Goal: Communication & Community: Answer question/provide support

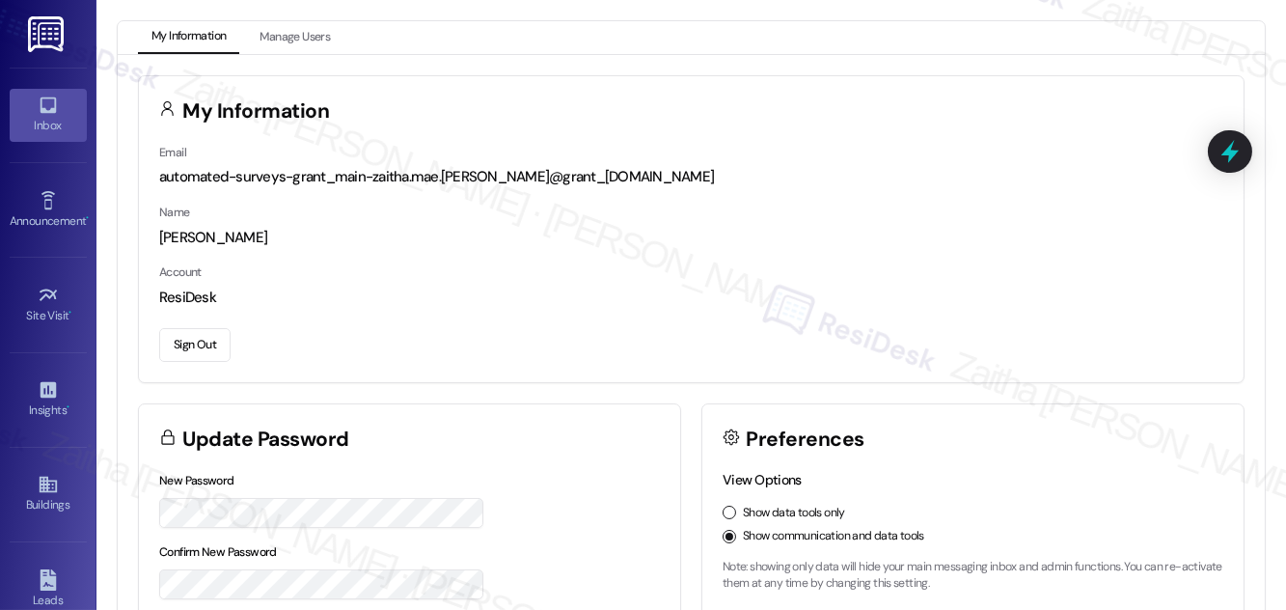
click at [50, 123] on div "Inbox" at bounding box center [48, 125] width 96 height 19
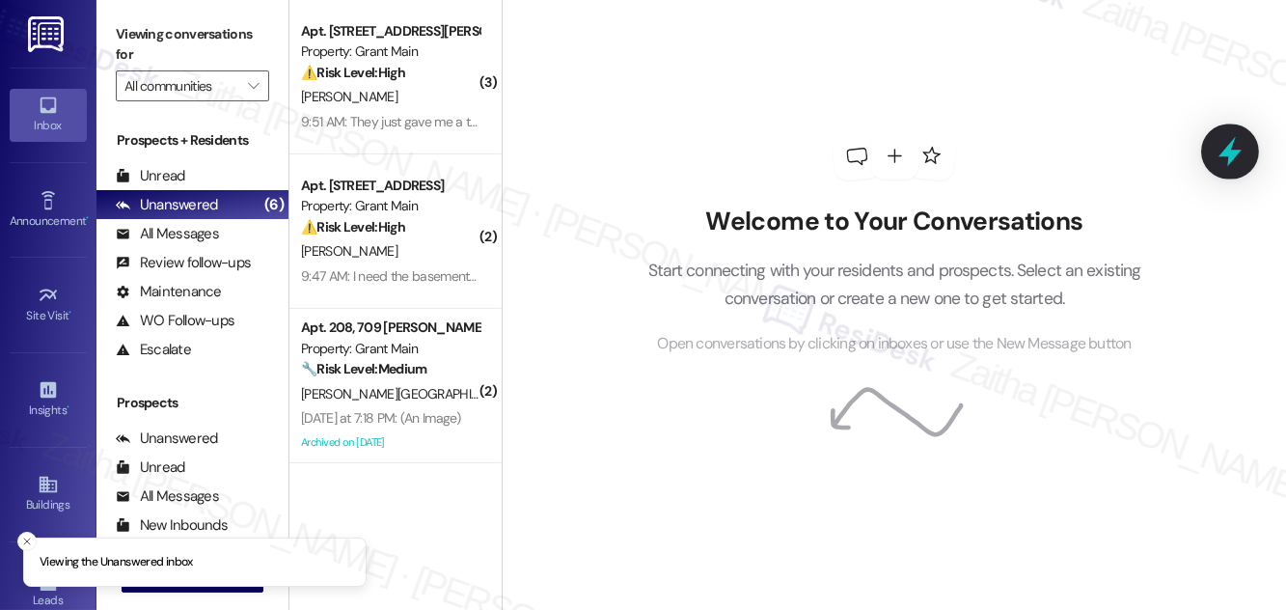
click at [1231, 156] on icon at bounding box center [1230, 152] width 23 height 30
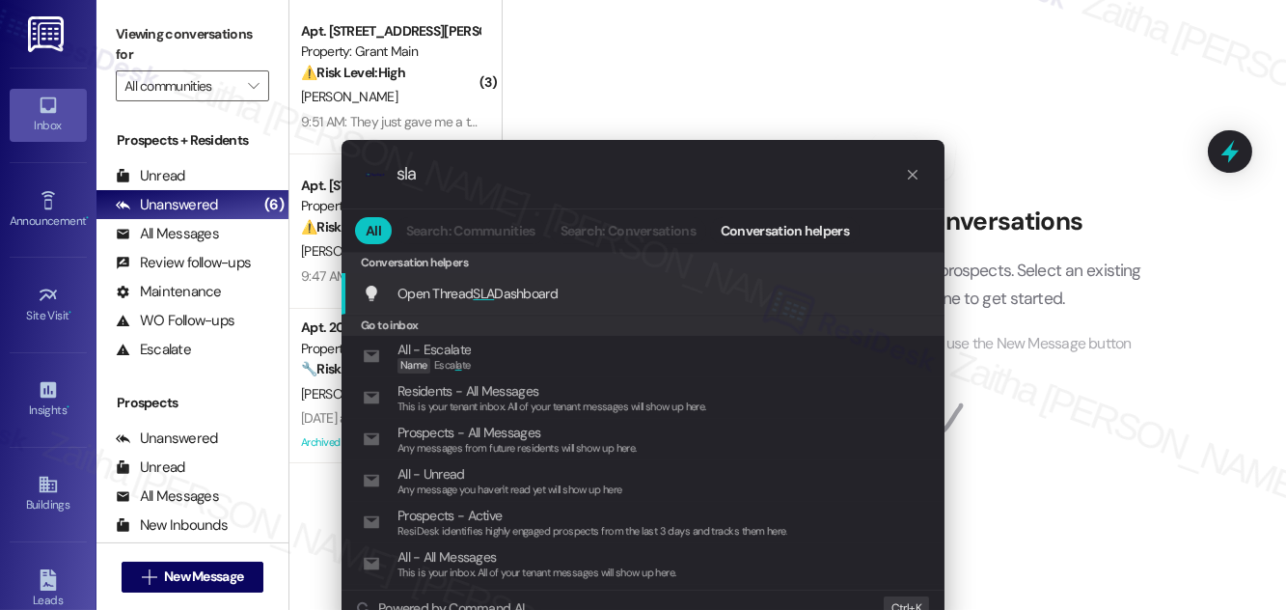
type input "sla"
click at [534, 285] on span "Open Thread SLA Dashboard" at bounding box center [477, 293] width 160 height 17
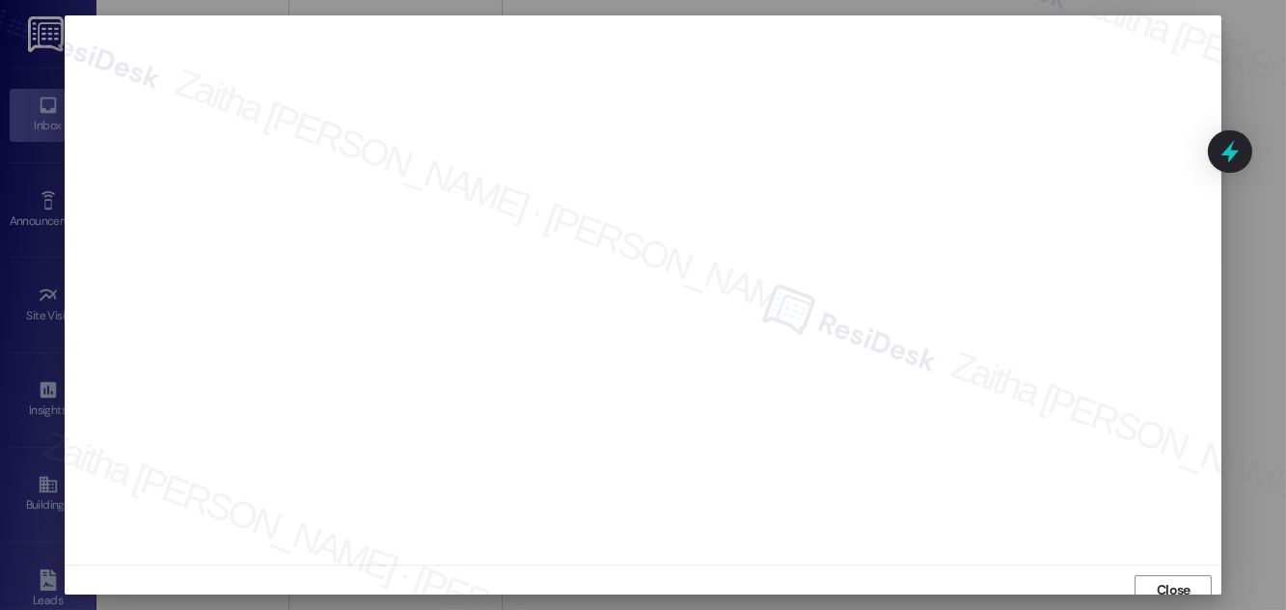
scroll to position [11, 0]
click at [1173, 576] on span "Close" at bounding box center [1174, 579] width 34 height 20
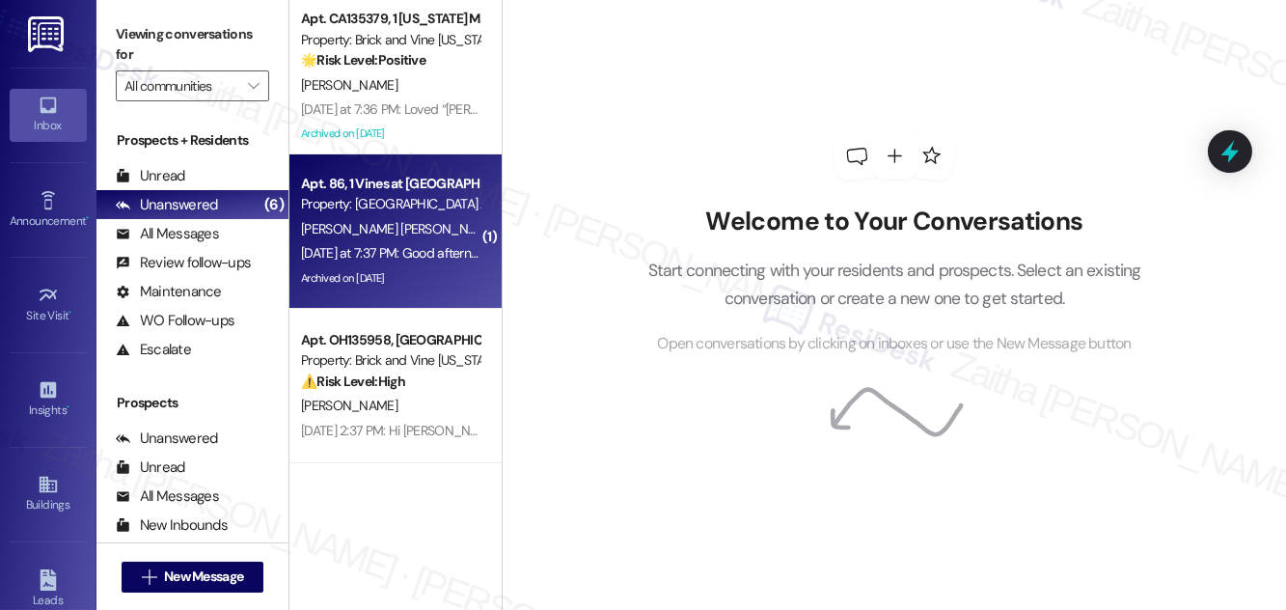
click at [415, 228] on span "[PERSON_NAME] [PERSON_NAME]" at bounding box center [399, 228] width 196 height 17
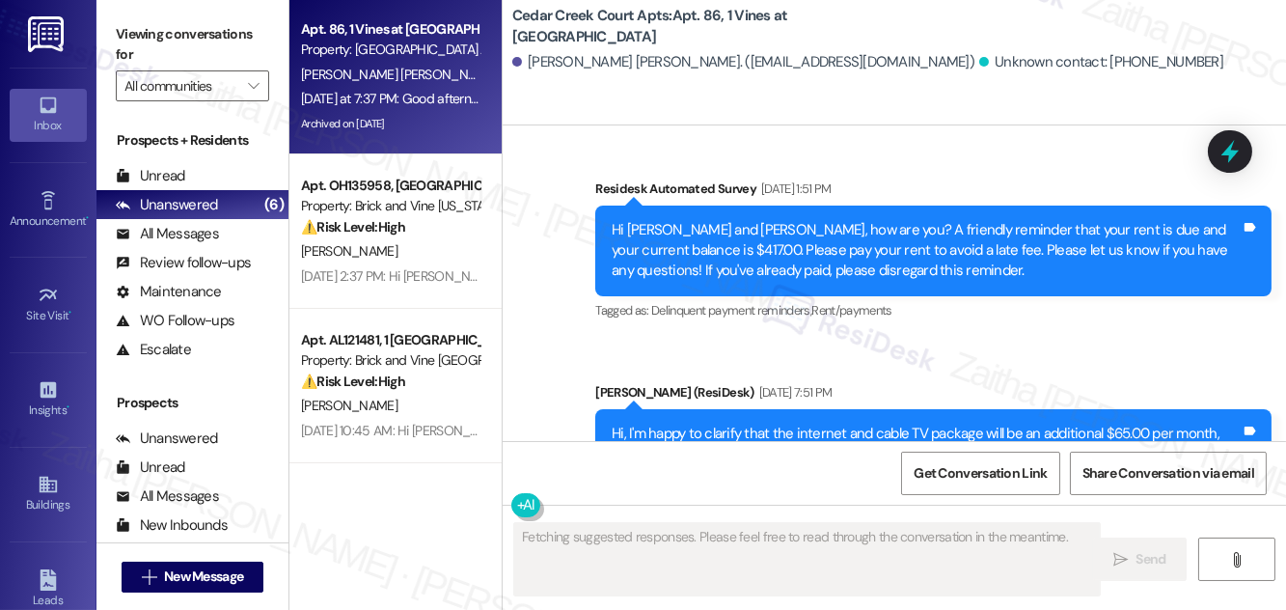
scroll to position [25653, 0]
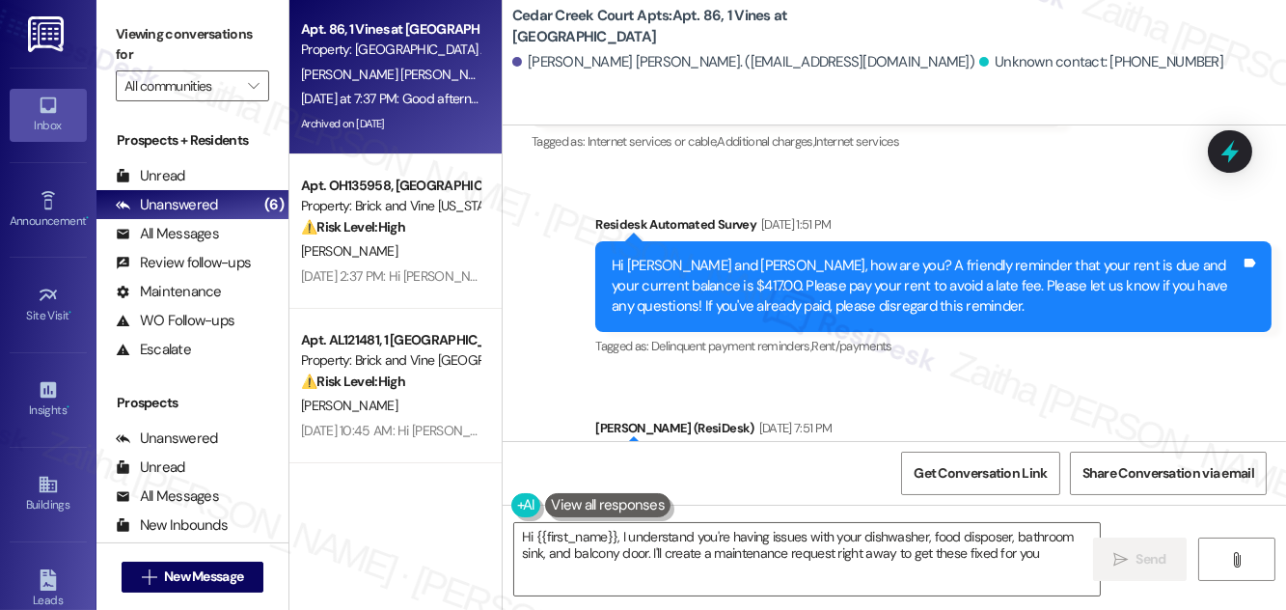
type textarea "Hi {{first_name}}, I understand you're having issues with your dishwasher, food…"
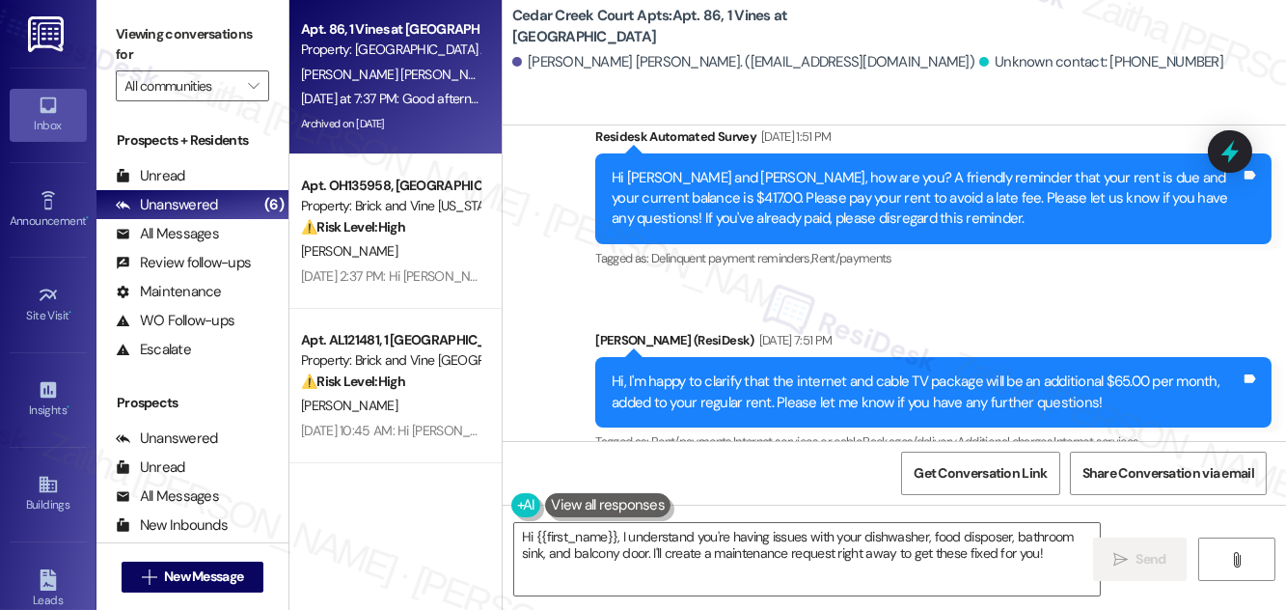
scroll to position [26003, 0]
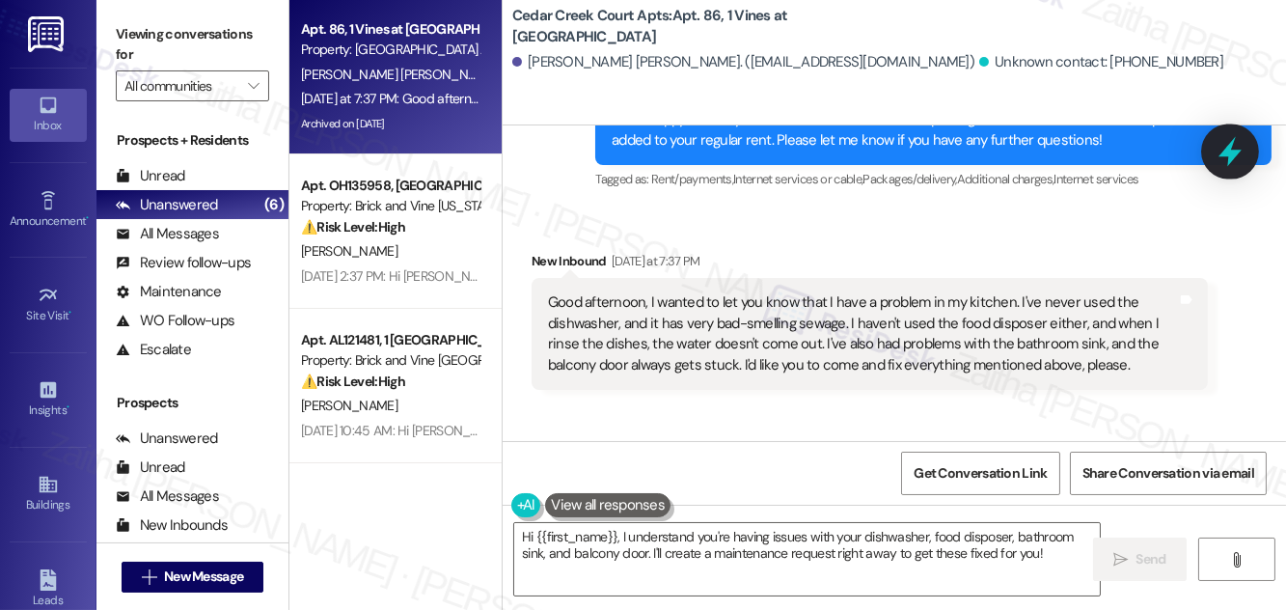
click at [1215, 156] on icon at bounding box center [1230, 151] width 33 height 33
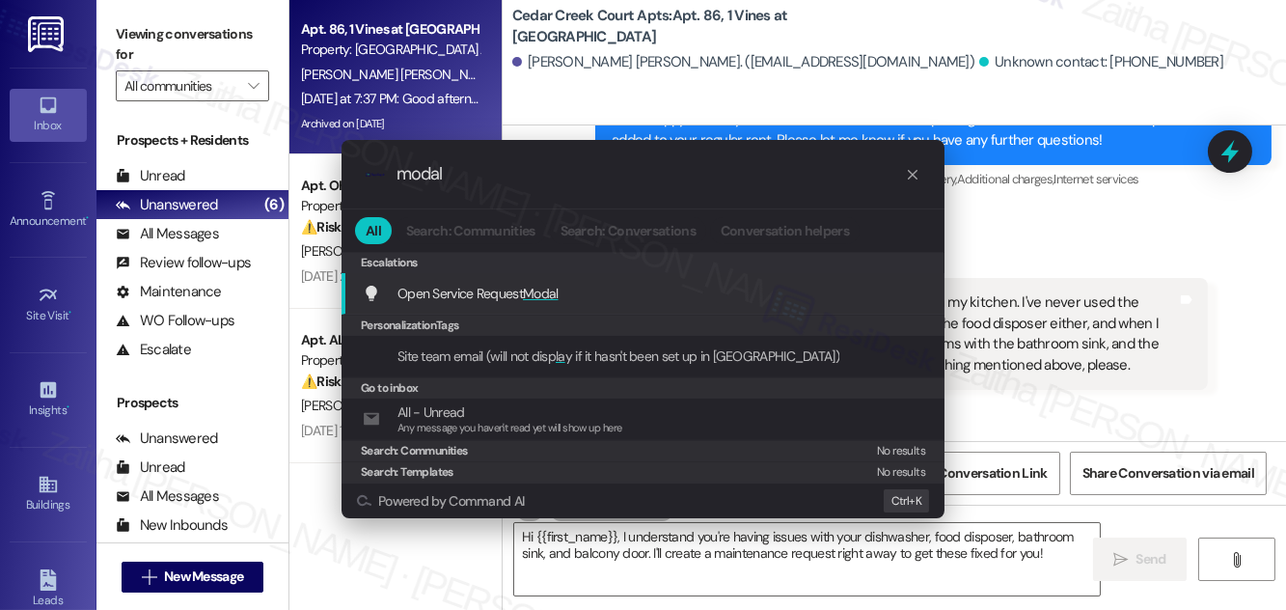
type input "modal"
click at [1011, 281] on div ".cls-1{fill:#0a055f;}.cls-2{fill:#0cc4c4;} resideskLogoBlueOrange modal All Sea…" at bounding box center [643, 305] width 1286 height 610
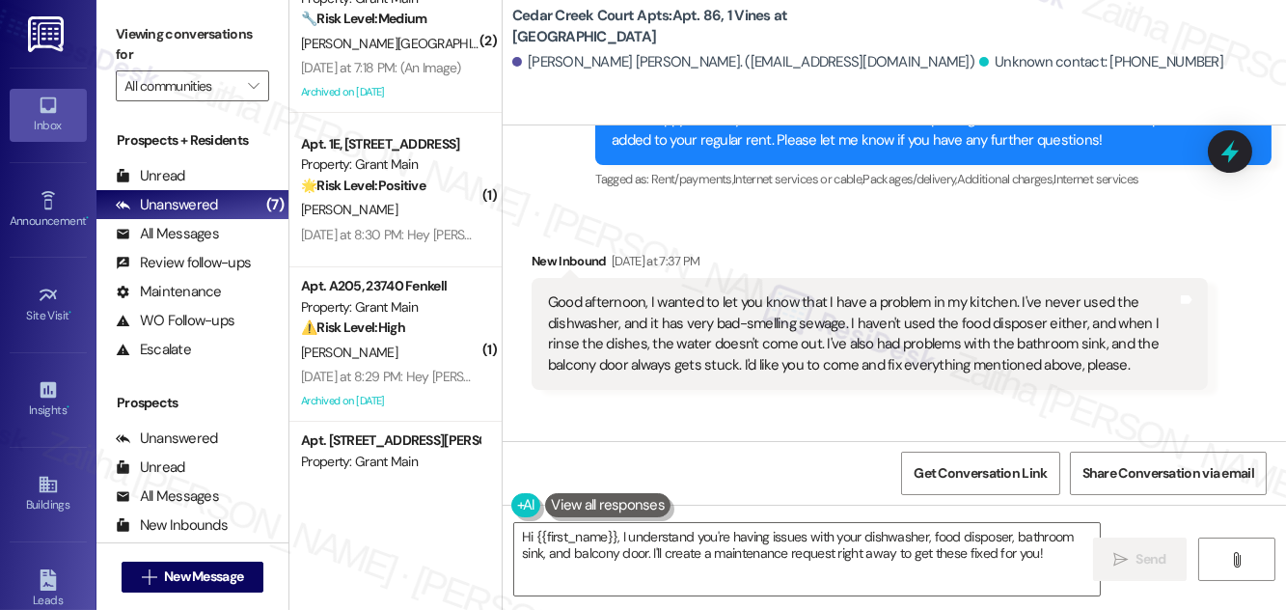
scroll to position [0, 0]
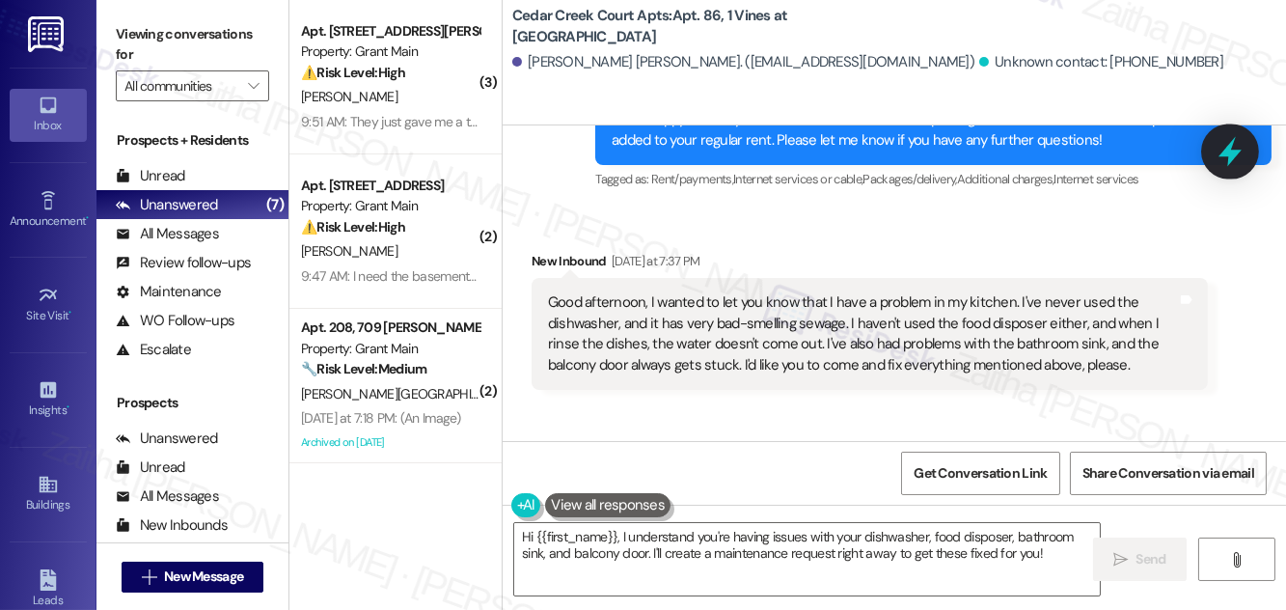
click at [1227, 153] on icon at bounding box center [1230, 152] width 23 height 30
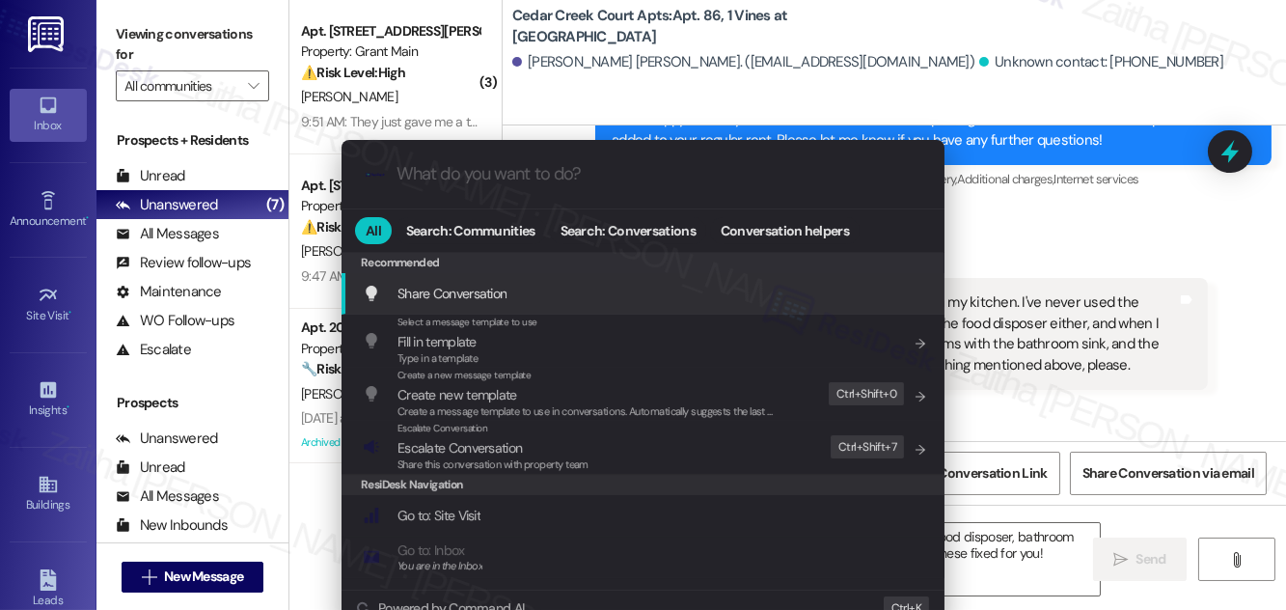
click at [1072, 25] on div ".cls-1{fill:#0a055f;}.cls-2{fill:#0cc4c4;} resideskLogoBlueOrange All Search: C…" at bounding box center [643, 305] width 1286 height 610
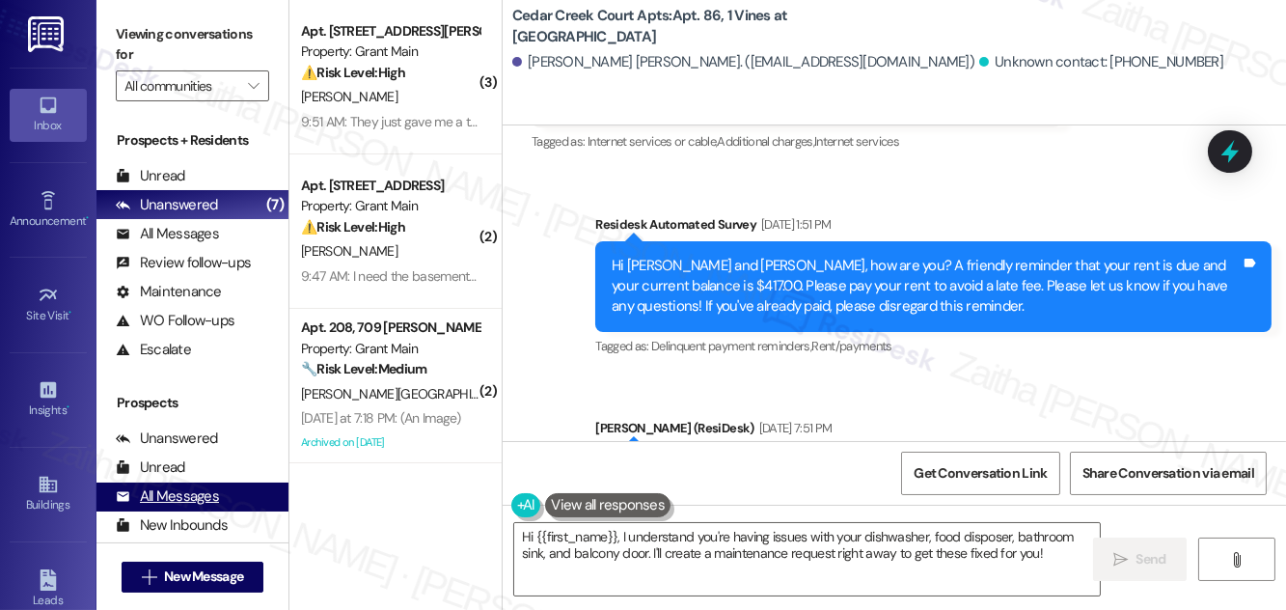
scroll to position [255, 0]
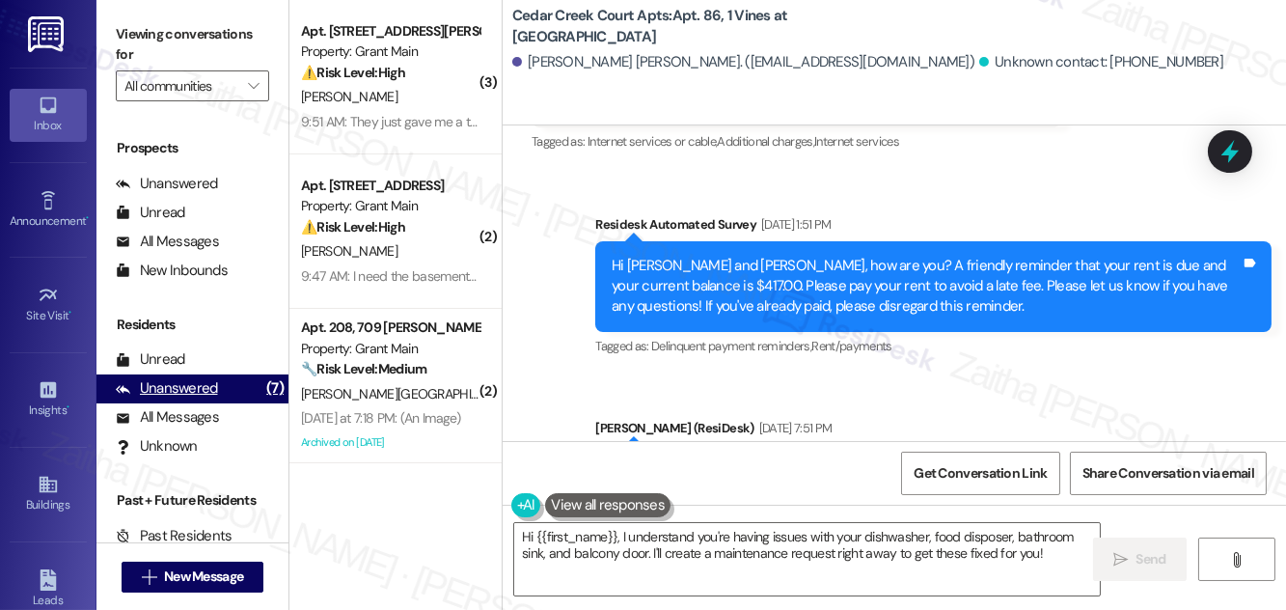
click at [175, 387] on div "Unanswered" at bounding box center [167, 388] width 102 height 20
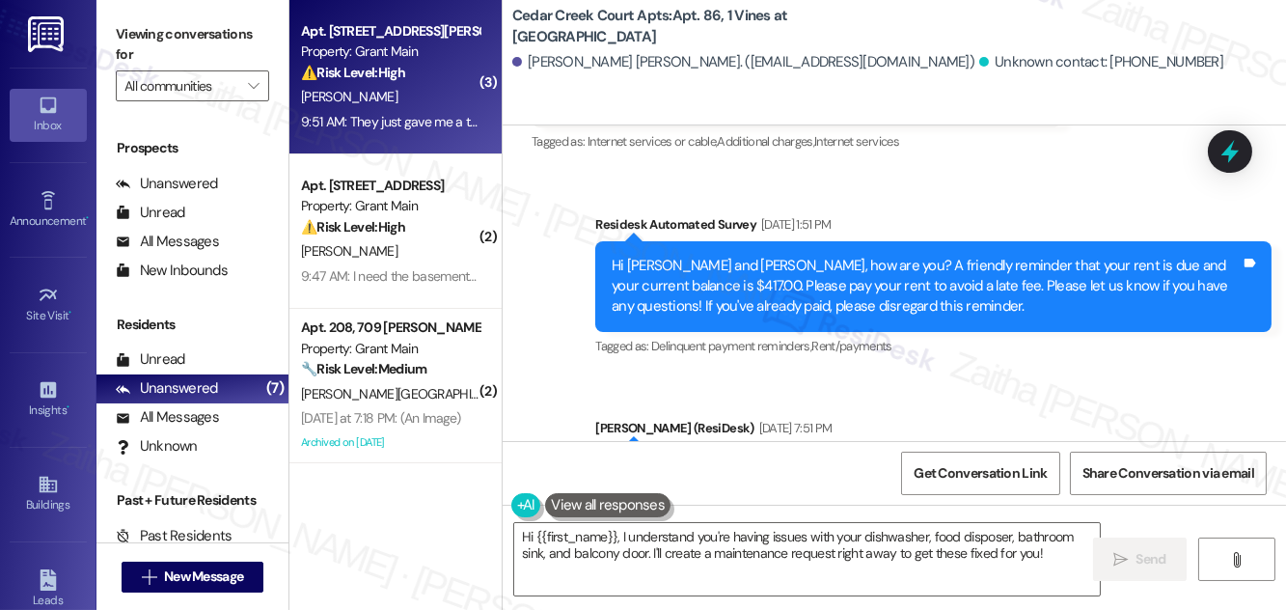
click at [419, 95] on div "[PERSON_NAME]" at bounding box center [390, 97] width 182 height 24
type textarea "Fetching suggested responses. Please feel free to read through the conversation…"
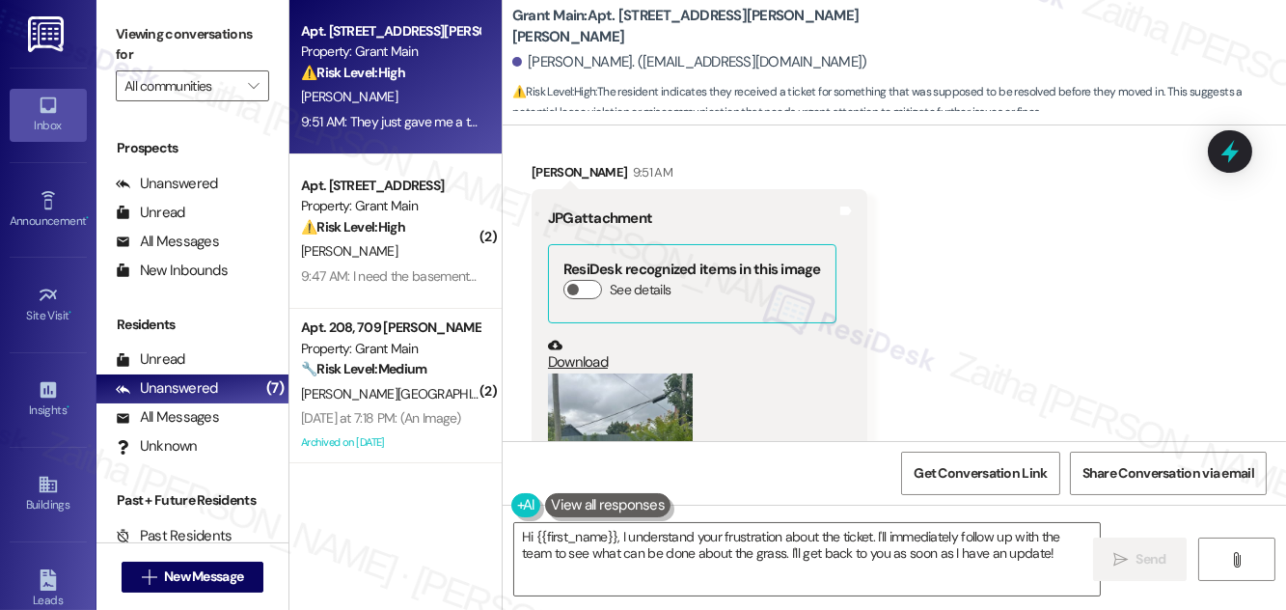
scroll to position [7434, 0]
click at [617, 378] on button "Zoom image" at bounding box center [620, 468] width 145 height 193
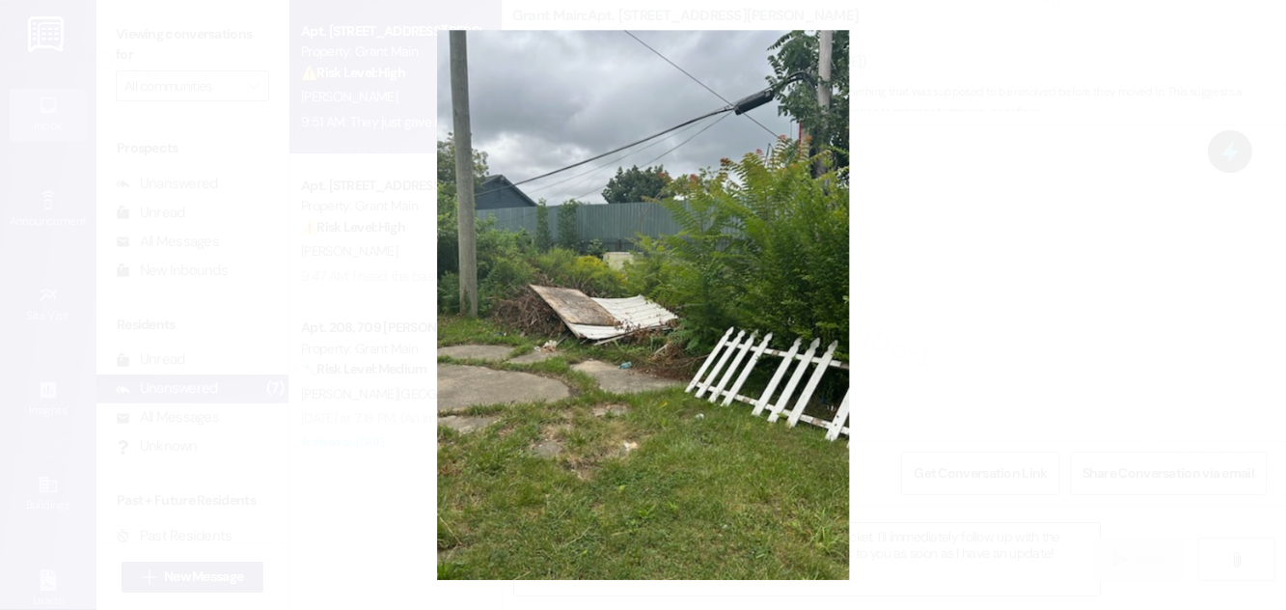
click at [1008, 282] on button "Unzoom image" at bounding box center [643, 305] width 1286 height 610
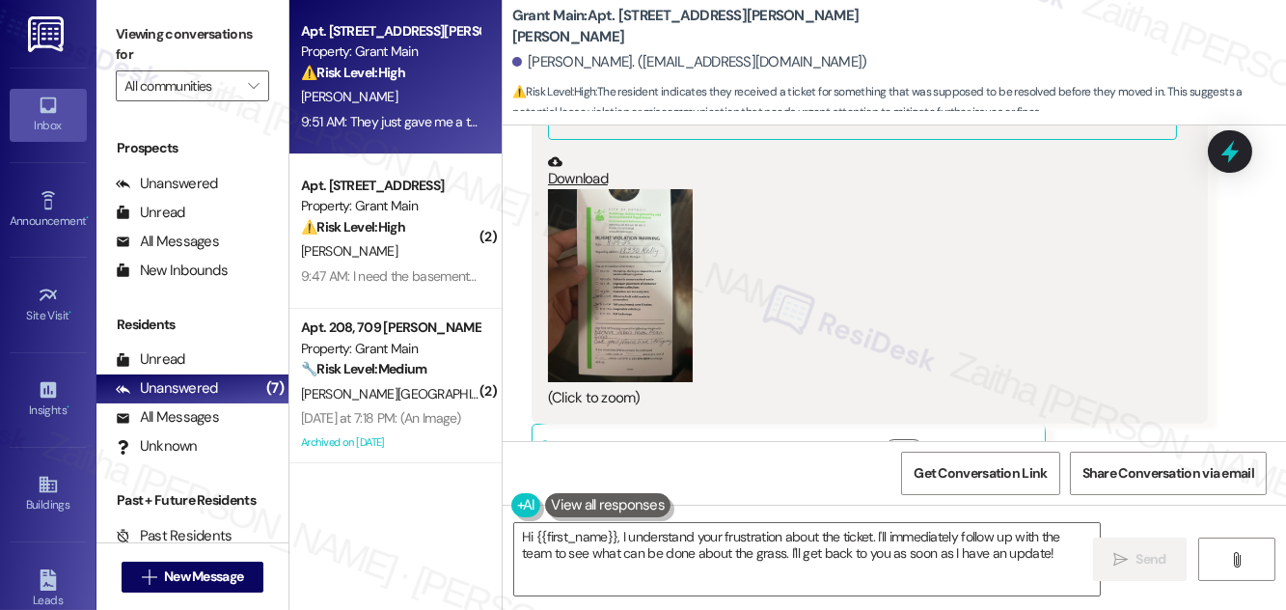
scroll to position [8135, 0]
click at [661, 216] on button "Zoom image" at bounding box center [620, 284] width 145 height 193
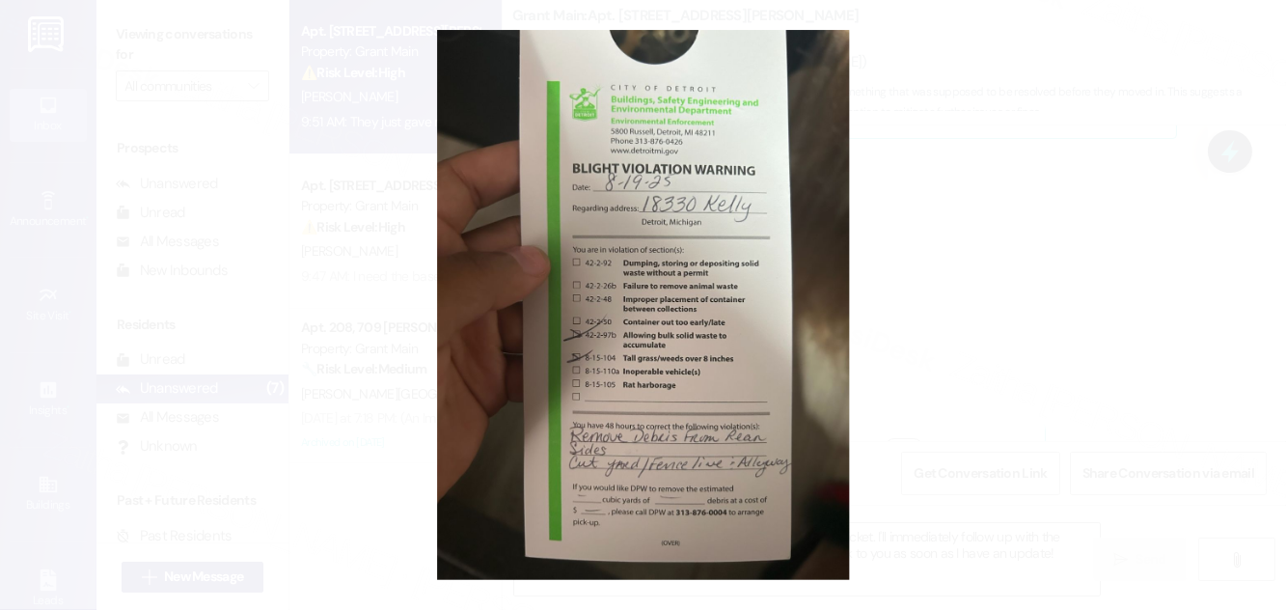
click at [998, 224] on button "Unzoom image" at bounding box center [643, 305] width 1286 height 610
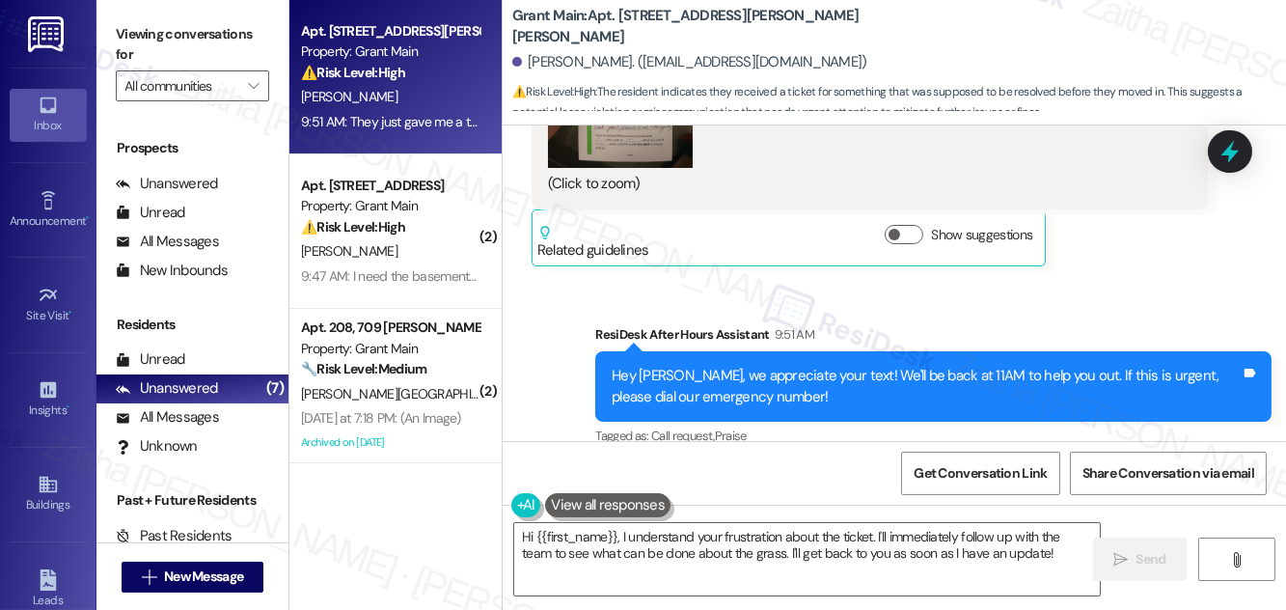
scroll to position [8486, 0]
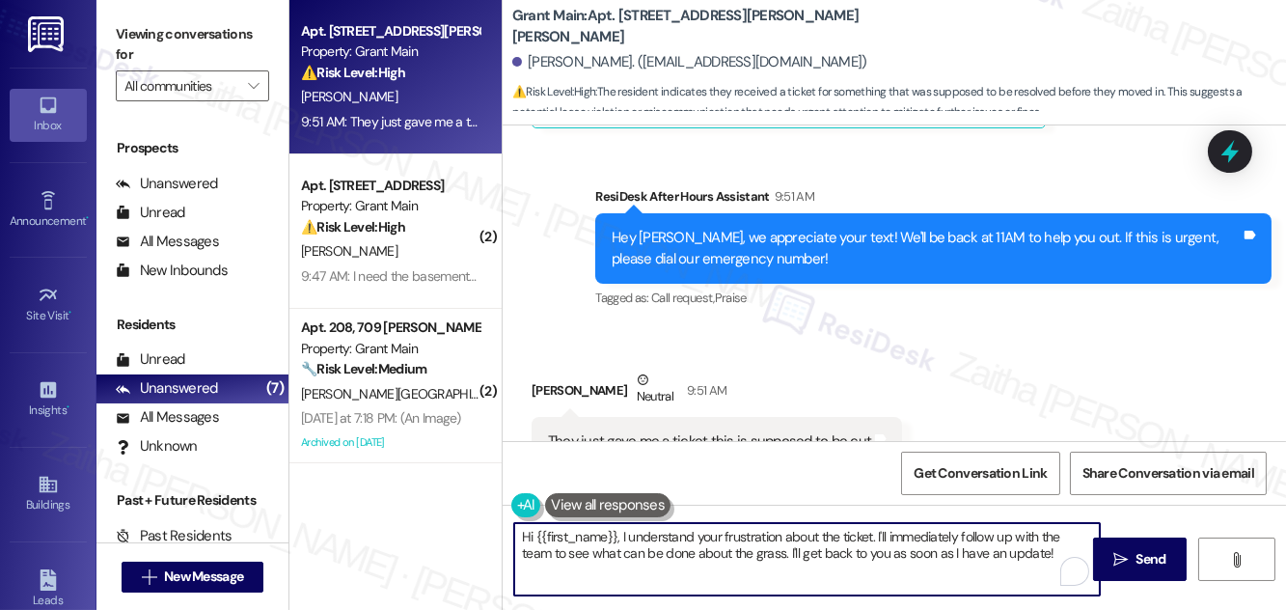
click at [620, 538] on textarea "Hi {{first_name}}, I understand your frustration about the ticket. I'll immedia…" at bounding box center [807, 559] width 586 height 72
click at [692, 539] on textarea "Hi {{first_name}}, thank you for the photo. I understand your frustration about…" at bounding box center [807, 559] width 586 height 72
click at [543, 552] on textarea "Hi {{first_name}}, thank you for sharing the photo. I understand your frustrati…" at bounding box center [807, 559] width 586 height 72
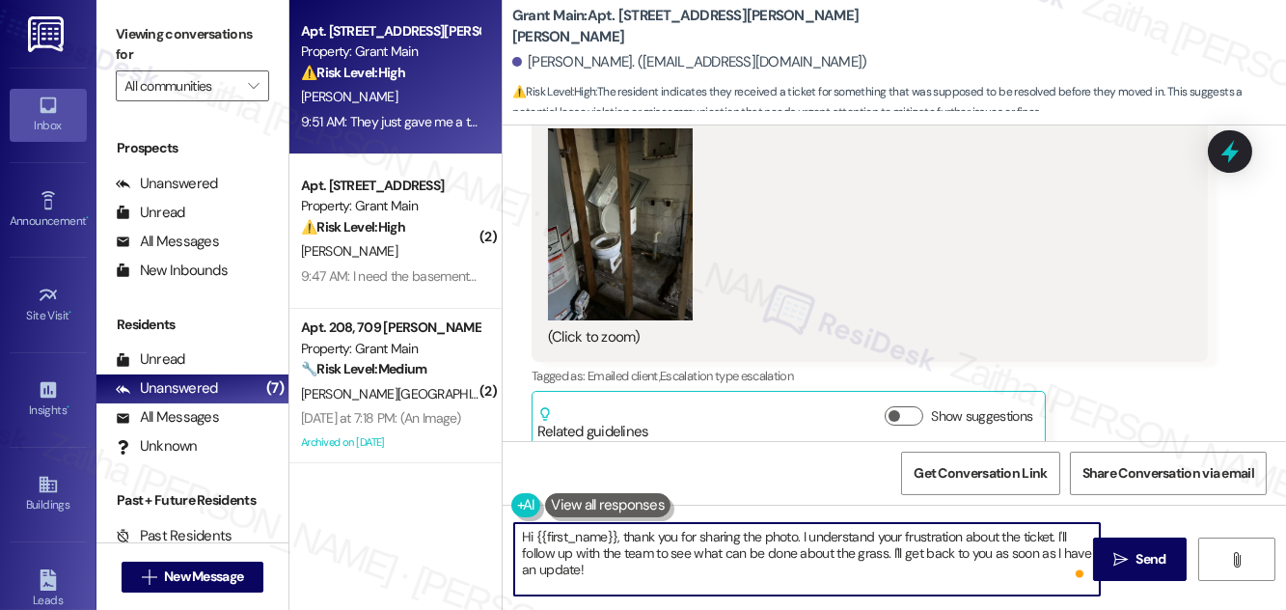
scroll to position [4715, 0]
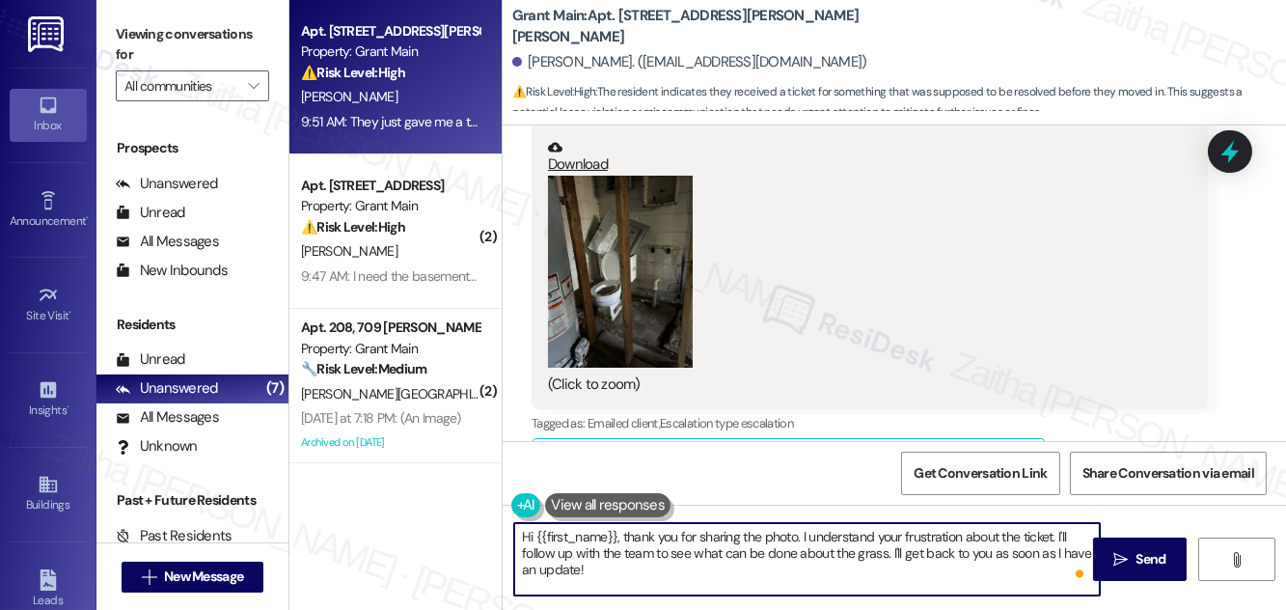
type textarea "Hi {{first_name}}, thank you for sharing the photo. I understand your frustrati…"
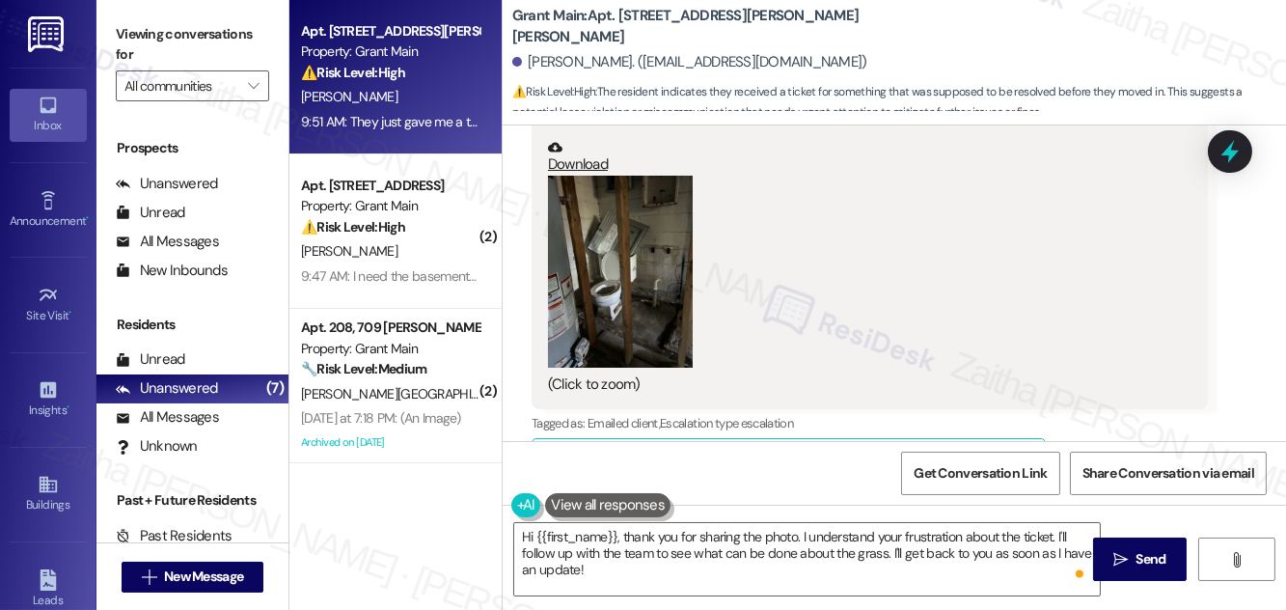
click at [635, 280] on button "Zoom image" at bounding box center [620, 272] width 145 height 193
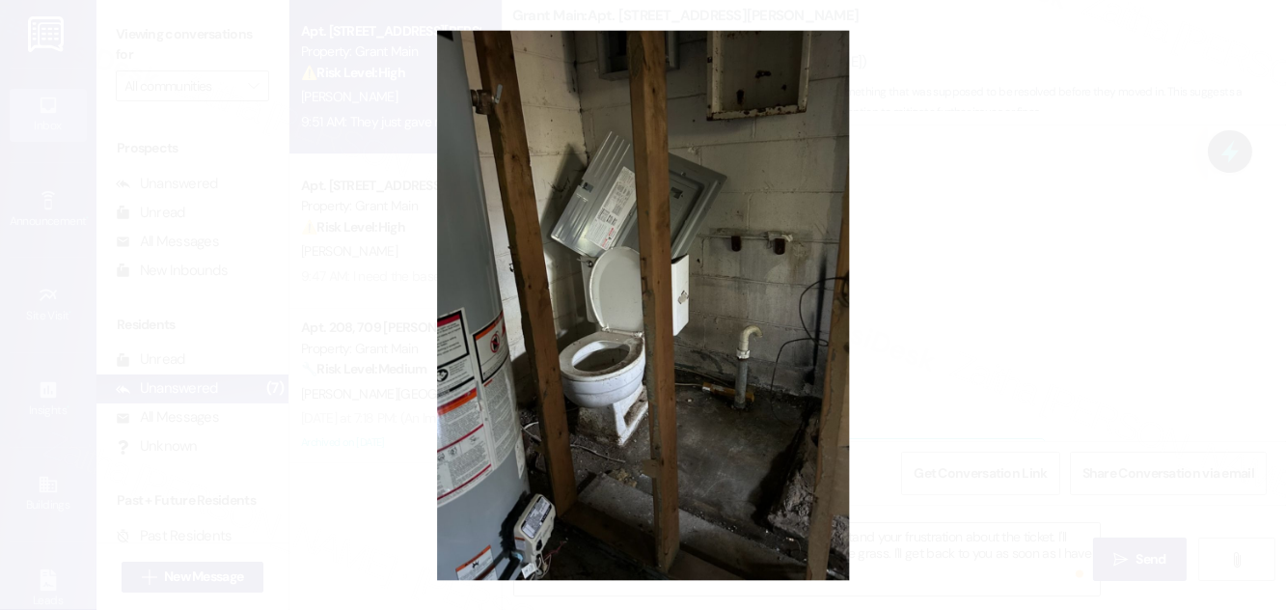
click at [1010, 277] on button "Unzoom image" at bounding box center [643, 305] width 1286 height 610
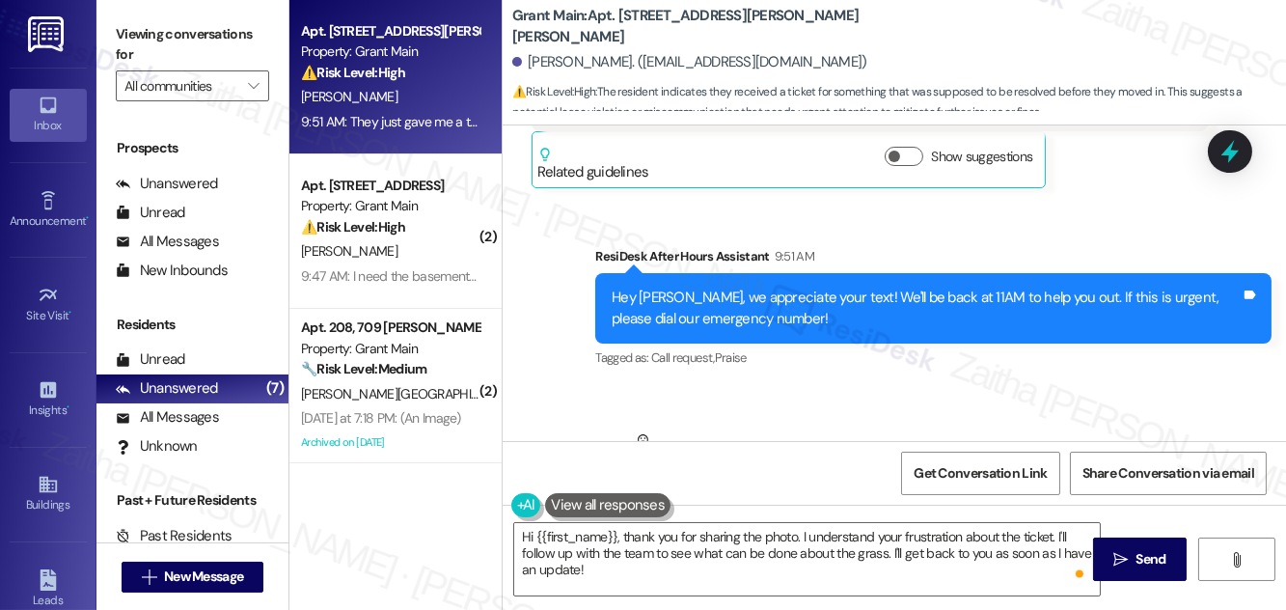
scroll to position [8486, 0]
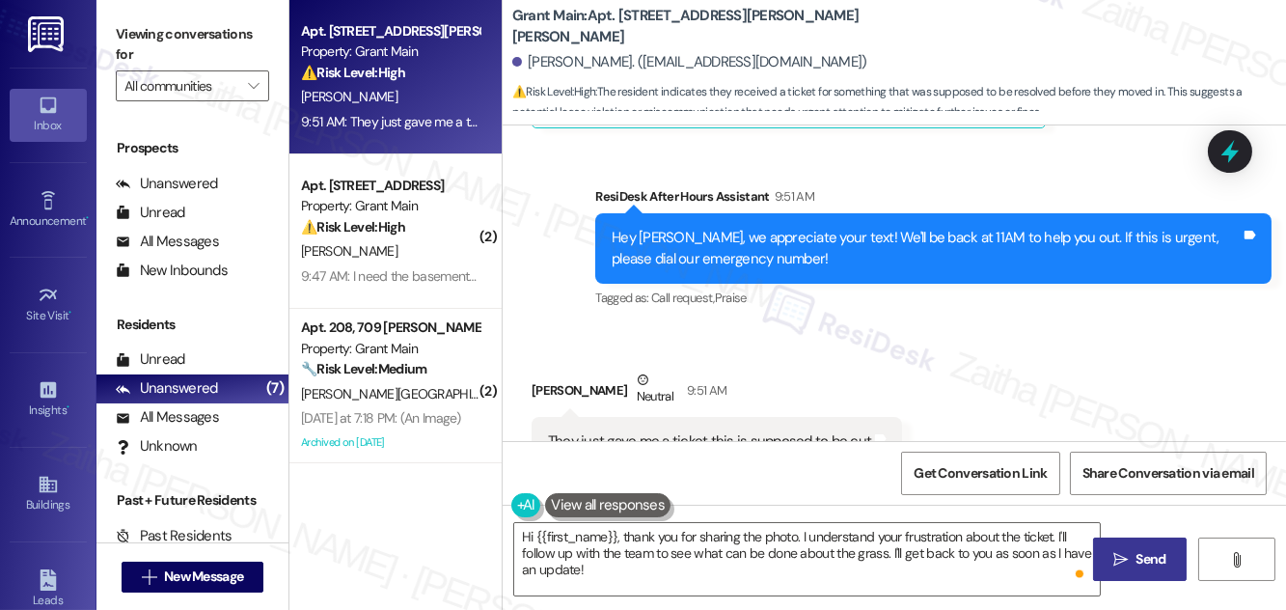
click at [1125, 556] on icon "" at bounding box center [1120, 559] width 14 height 15
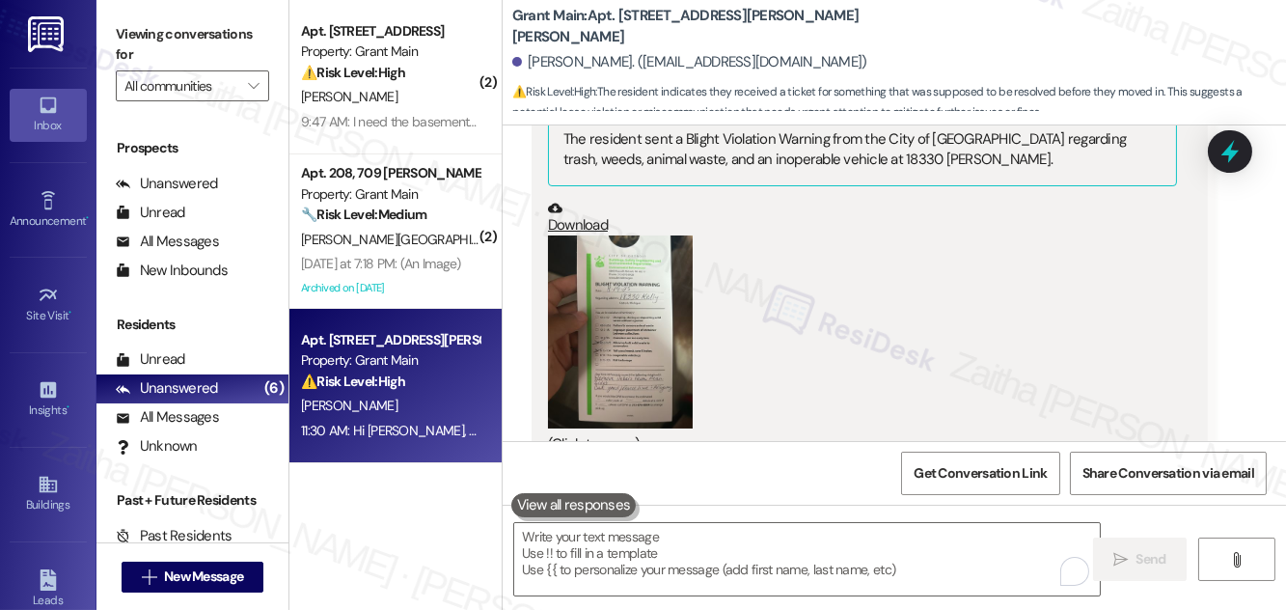
scroll to position [8047, 0]
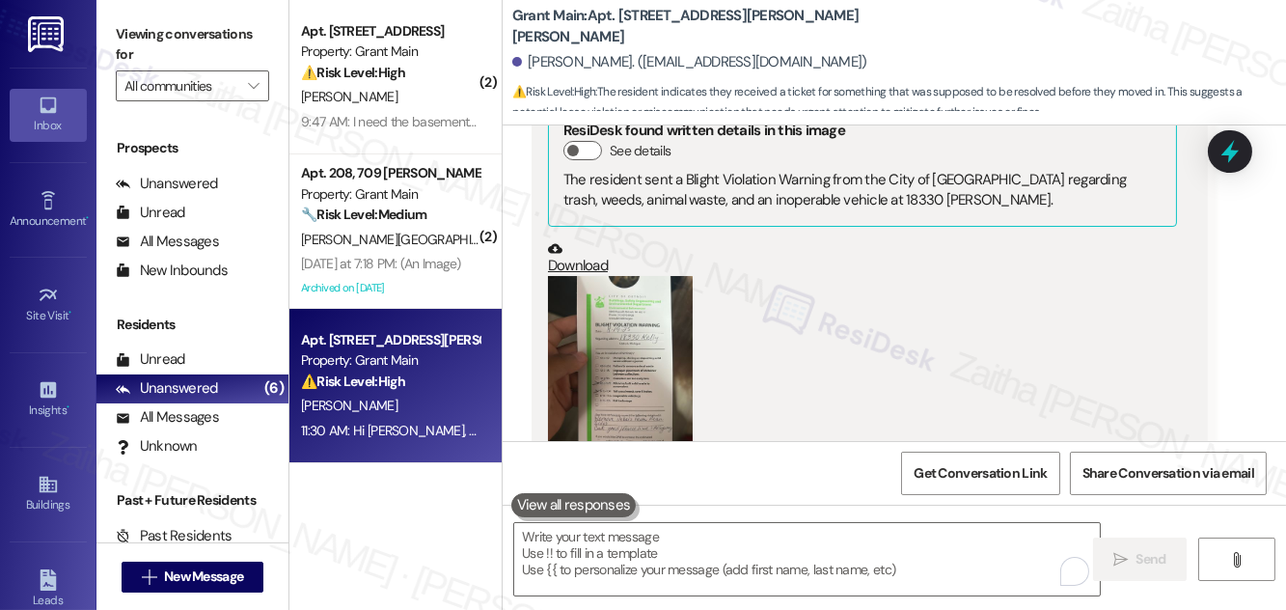
click at [664, 339] on button "Zoom image" at bounding box center [620, 372] width 145 height 193
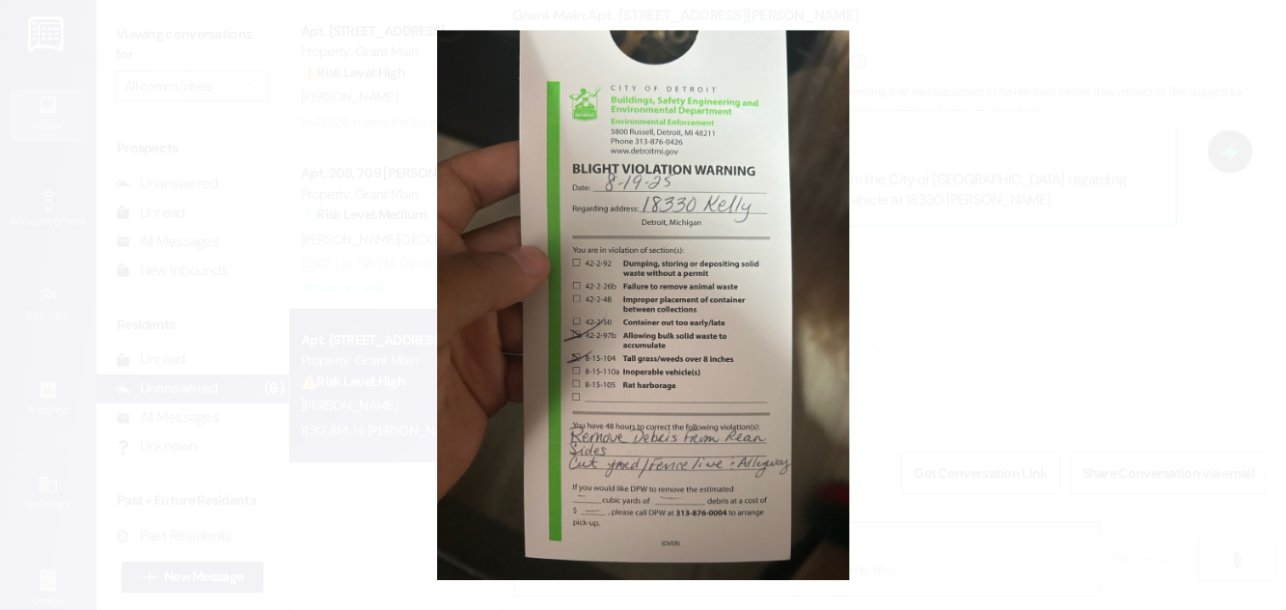
click at [998, 306] on button "Unzoom image" at bounding box center [643, 305] width 1286 height 610
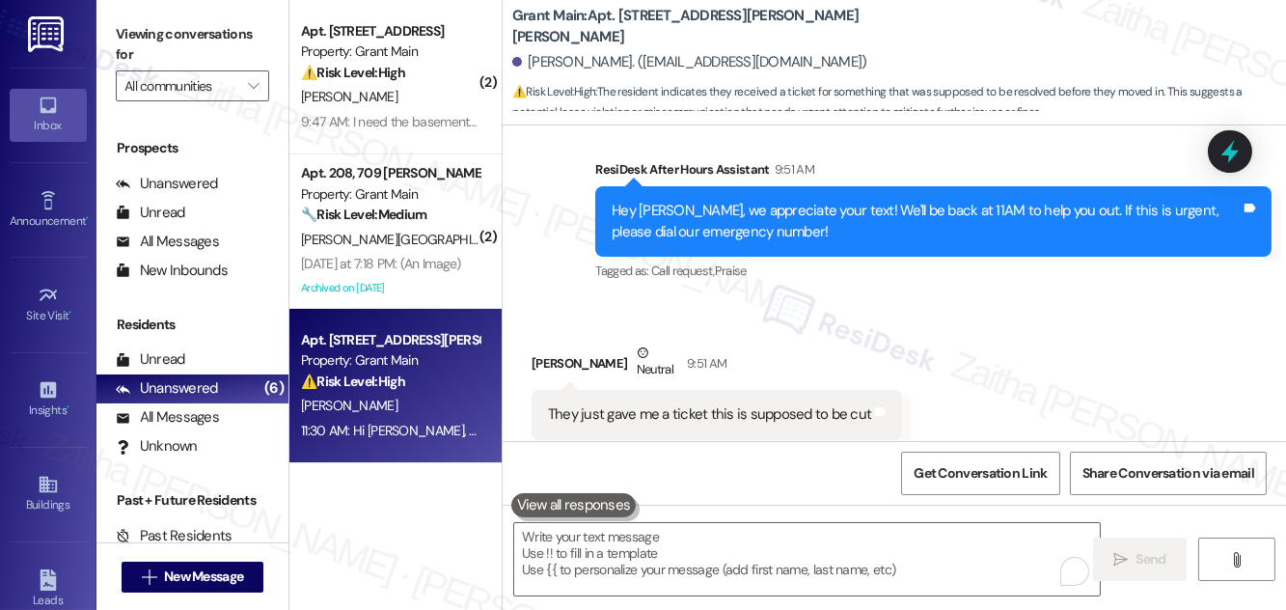
scroll to position [8642, 0]
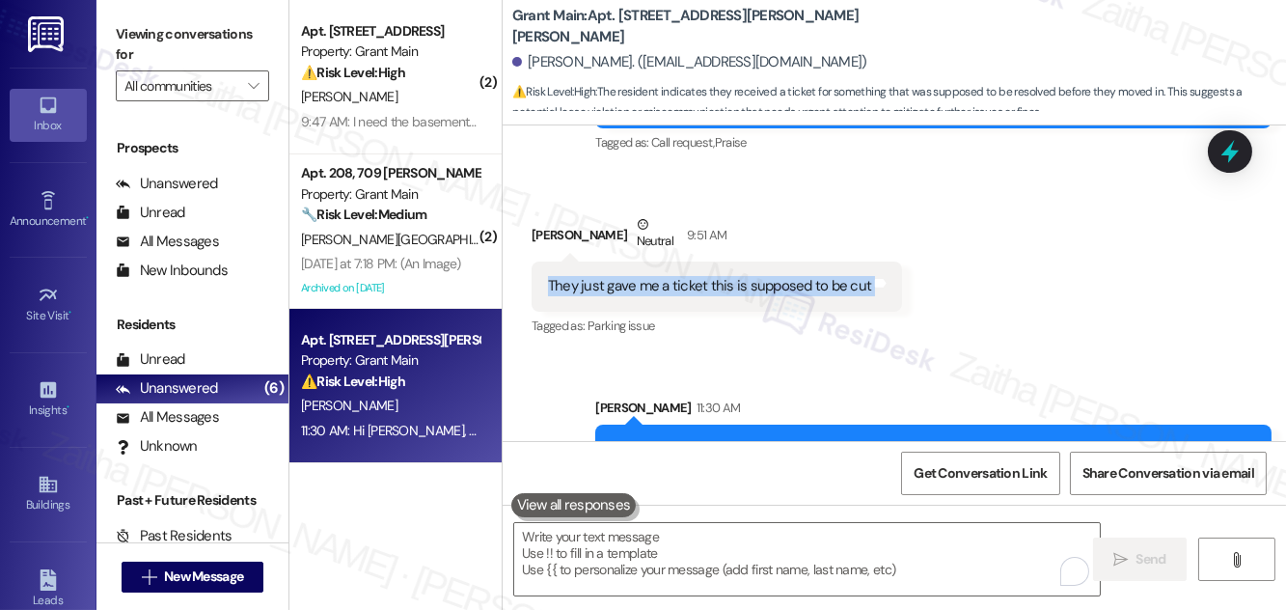
drag, startPoint x: 547, startPoint y: 218, endPoint x: 923, endPoint y: 231, distance: 376.5
click at [923, 231] on div "Received via SMS [PERSON_NAME] Neutral 9:51 AM They just gave me a ticket this …" at bounding box center [894, 262] width 783 height 183
copy div "They just gave me a ticket this is supposed to be cut Tags and notes"
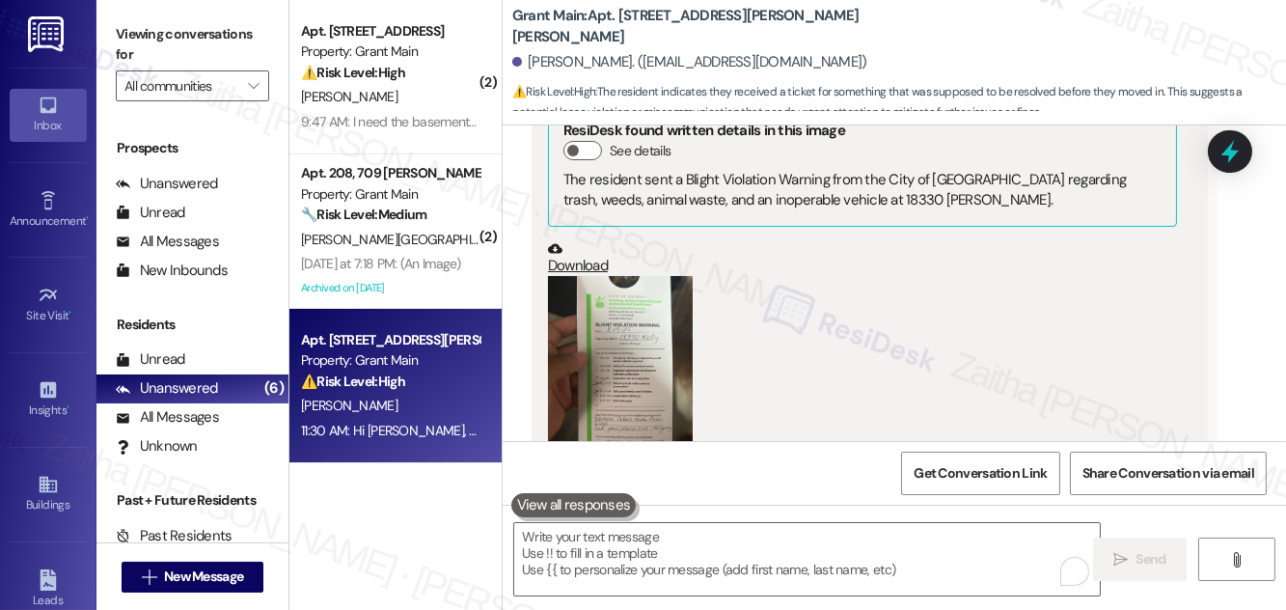
scroll to position [8027, 0]
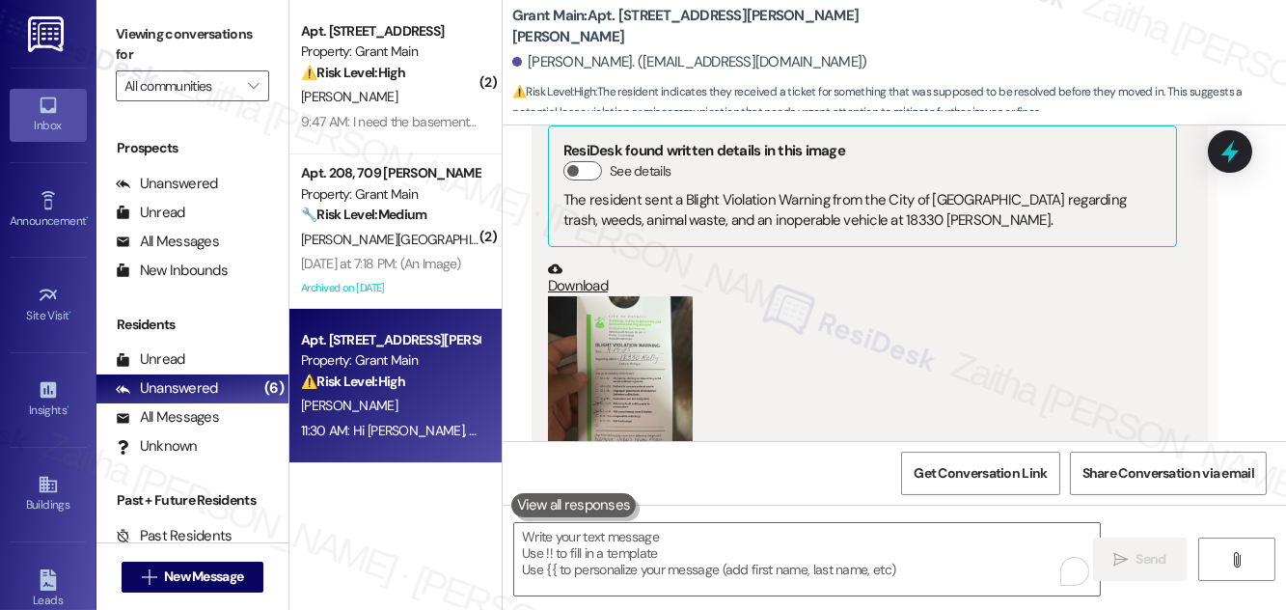
click at [656, 304] on button "Zoom image" at bounding box center [620, 392] width 145 height 193
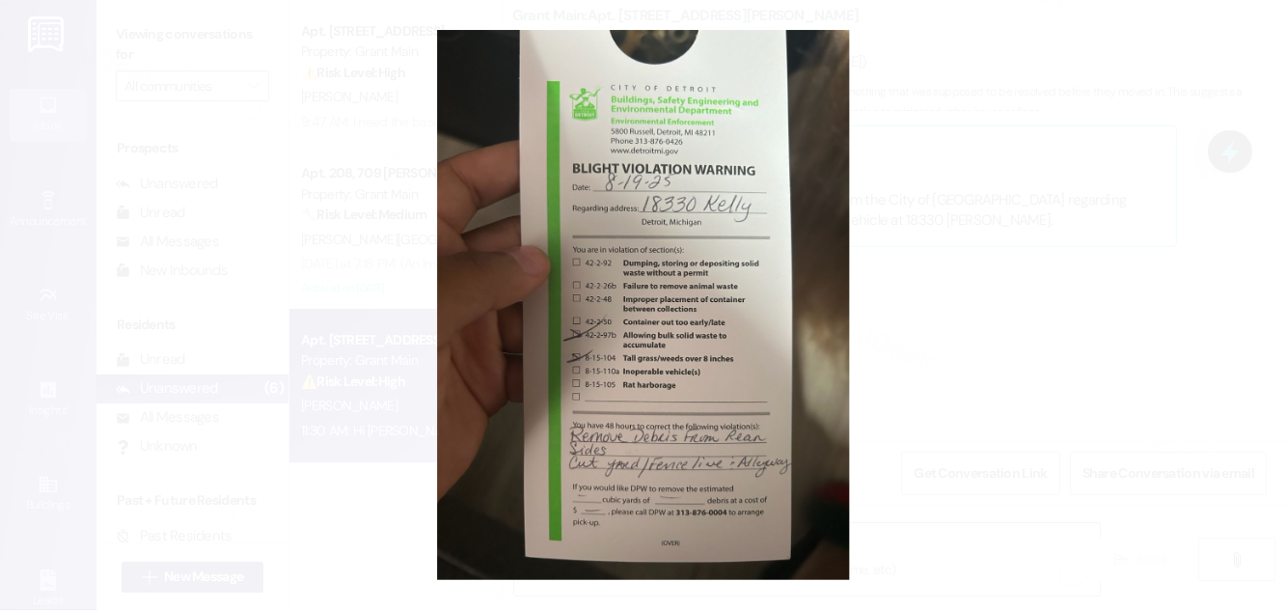
click at [1033, 286] on button "Unzoom image" at bounding box center [643, 305] width 1286 height 610
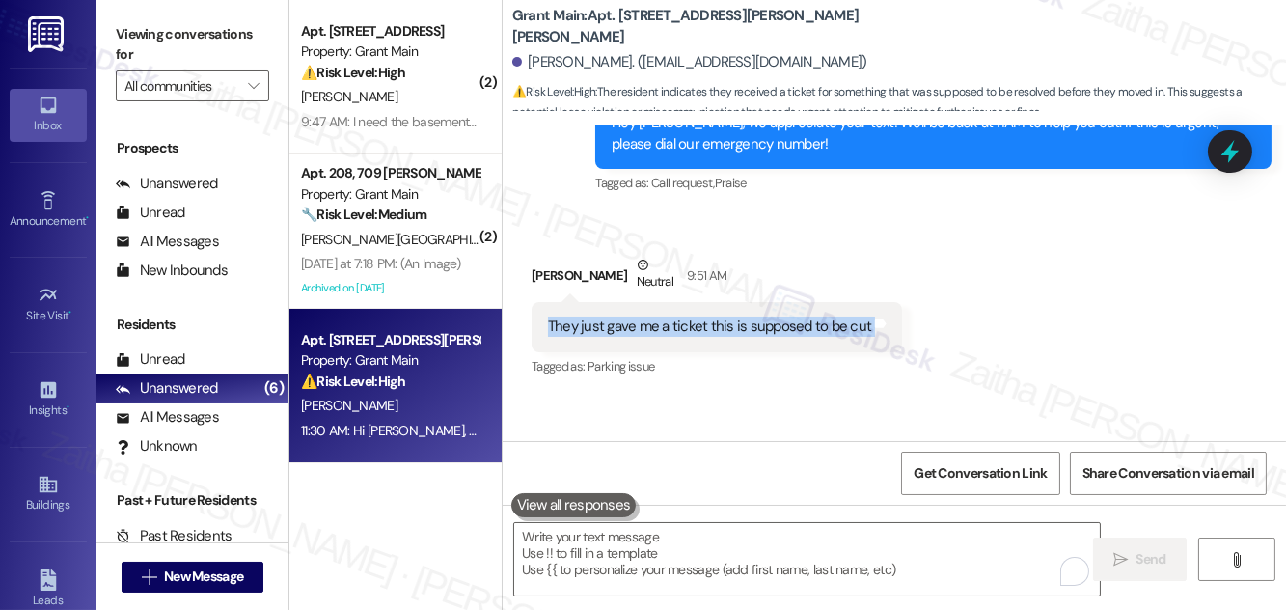
scroll to position [8642, 0]
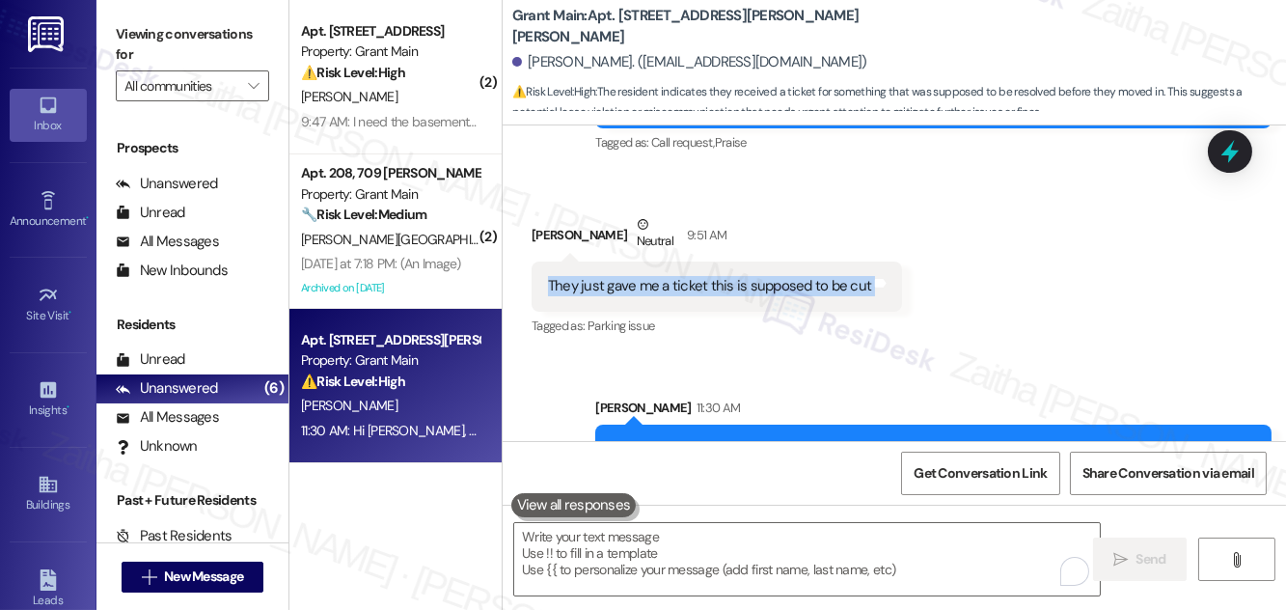
click at [1094, 215] on div "Received via SMS [PERSON_NAME] Neutral 9:51 AM They just gave me a ticket this …" at bounding box center [894, 262] width 783 height 183
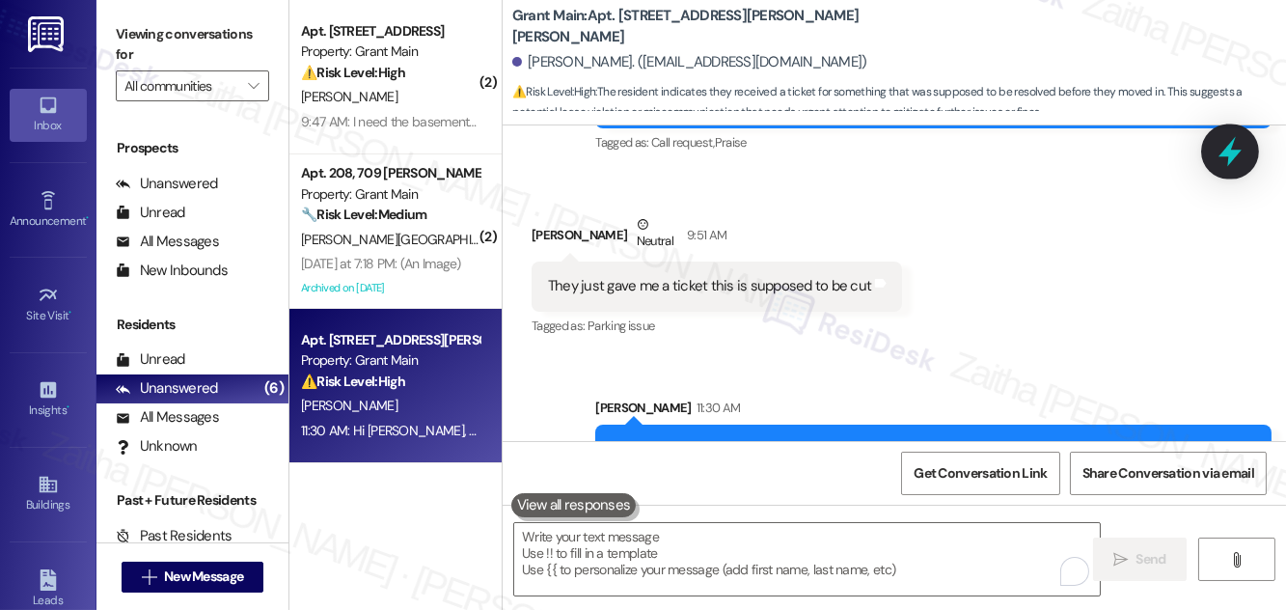
click at [1217, 146] on icon at bounding box center [1230, 151] width 33 height 33
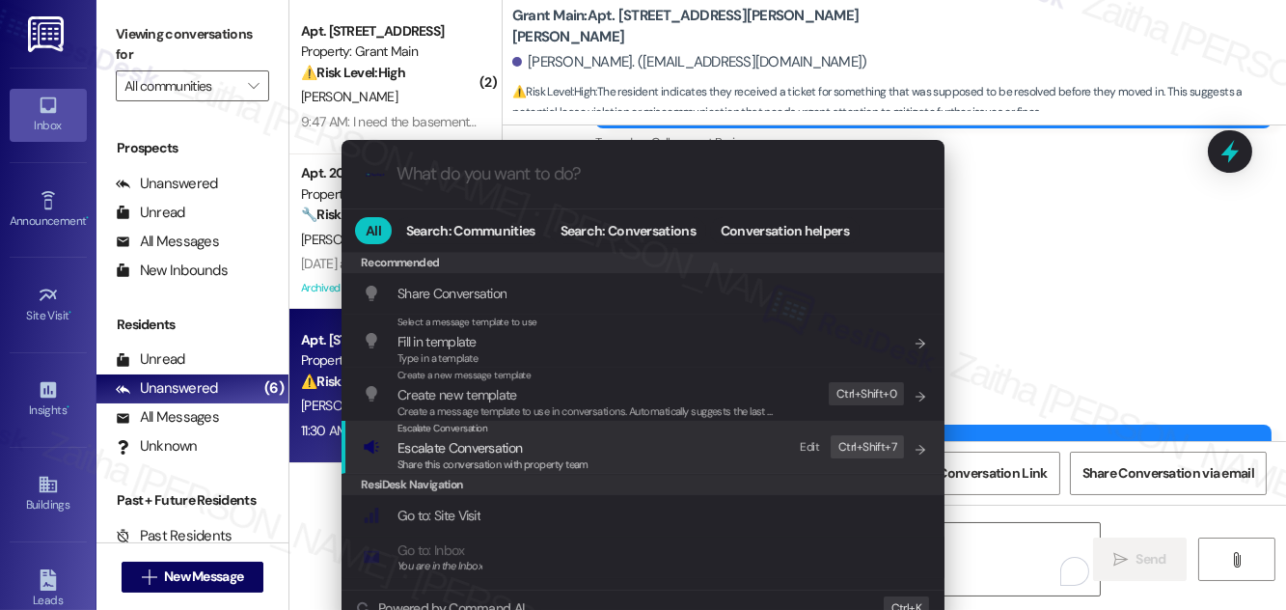
click at [461, 441] on span "Escalate Conversation" at bounding box center [459, 447] width 124 height 17
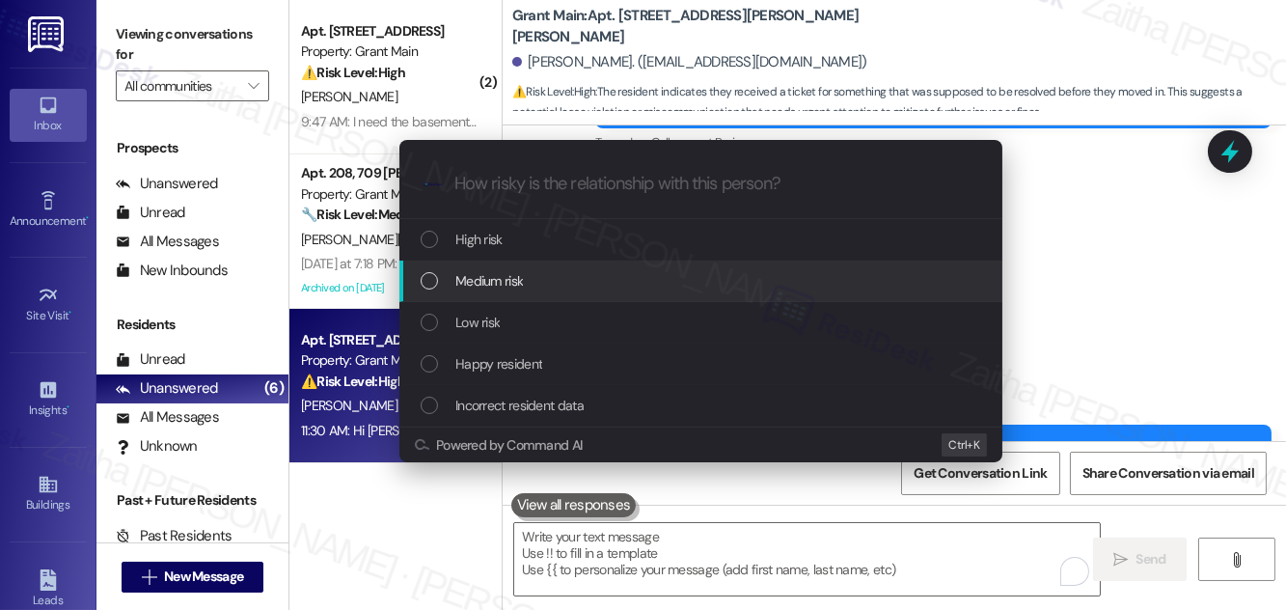
click at [496, 280] on span "Medium risk" at bounding box center [489, 280] width 68 height 21
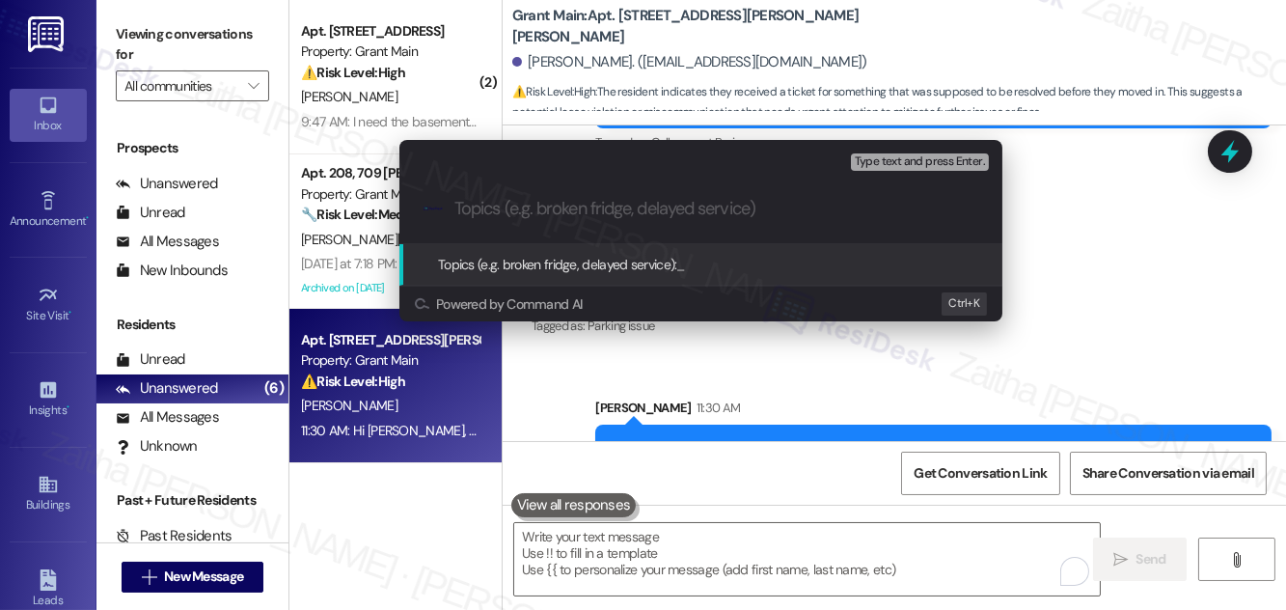
paste input "Violation Notice – Yard Maintenance Required"
type input "Violation Notice – Yard Maintenance Required"
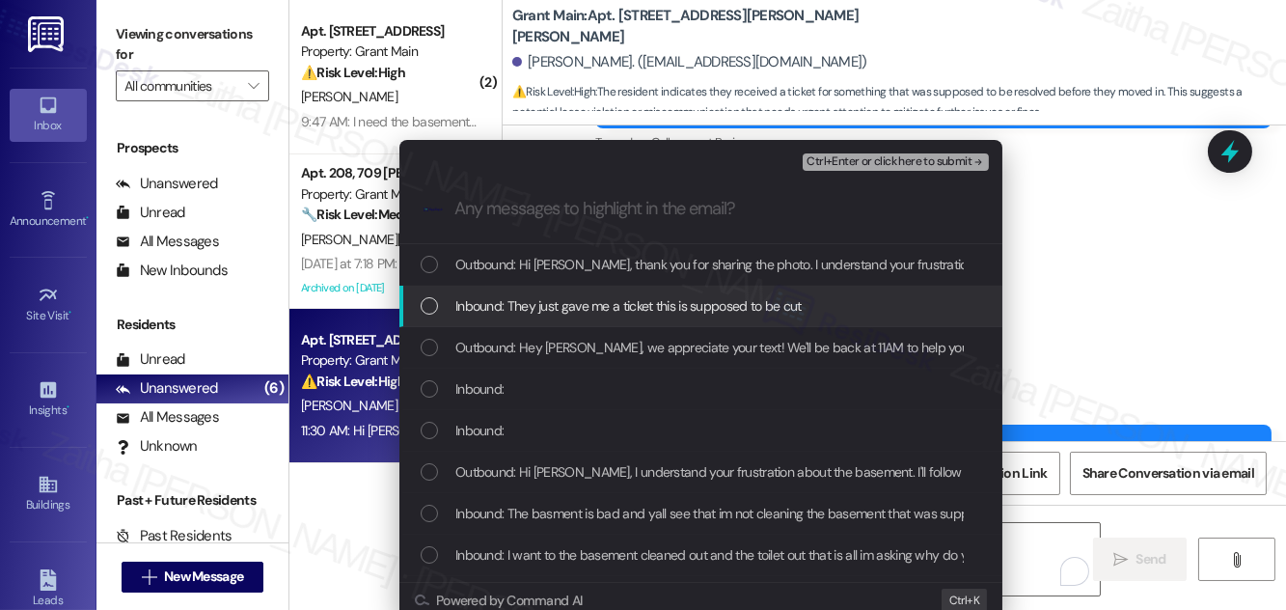
click at [450, 305] on div "Inbound: They just gave me a ticket this is supposed to be cut" at bounding box center [703, 305] width 564 height 21
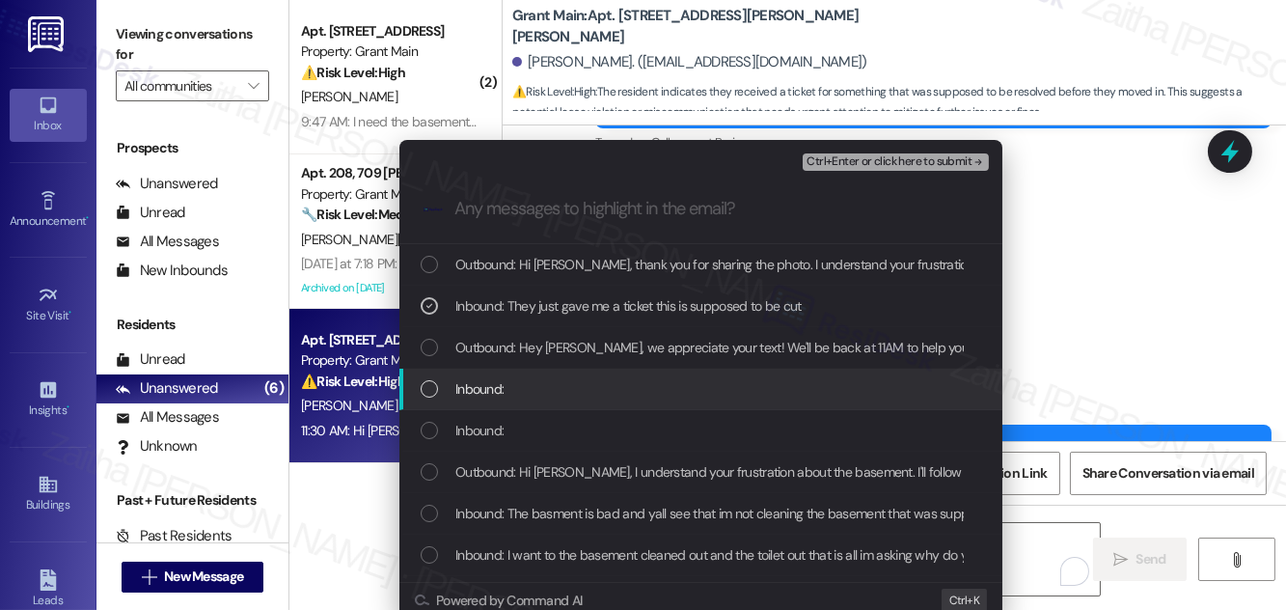
click at [578, 387] on div "Inbound:" at bounding box center [703, 388] width 564 height 21
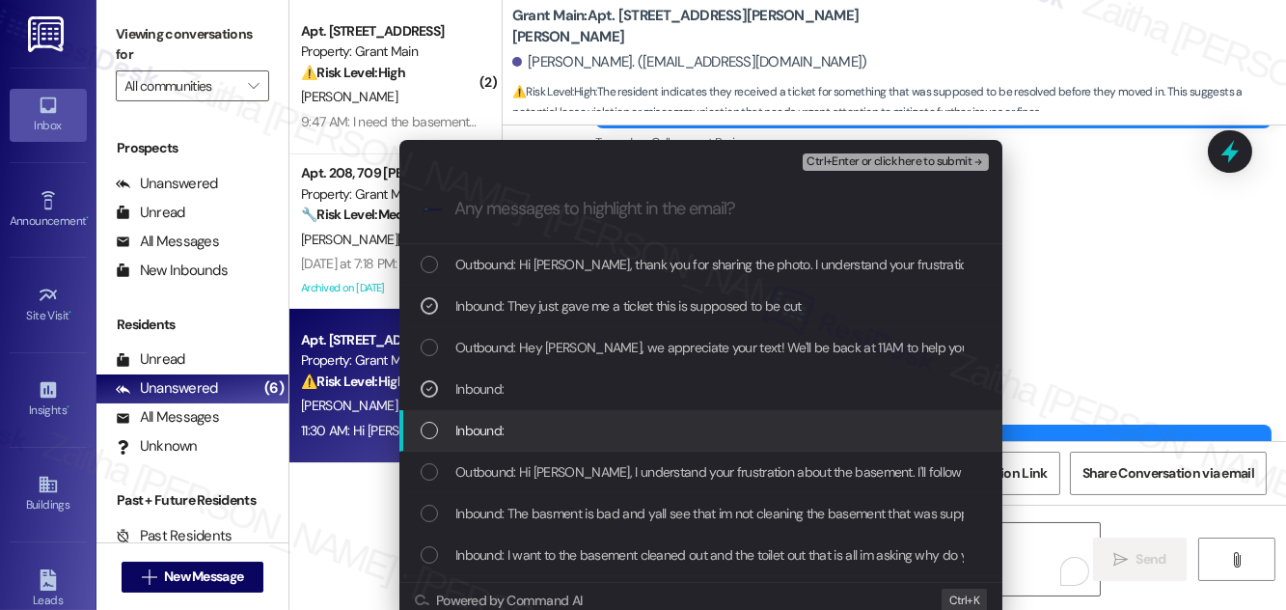
click at [566, 418] on div "Inbound:" at bounding box center [700, 430] width 603 height 41
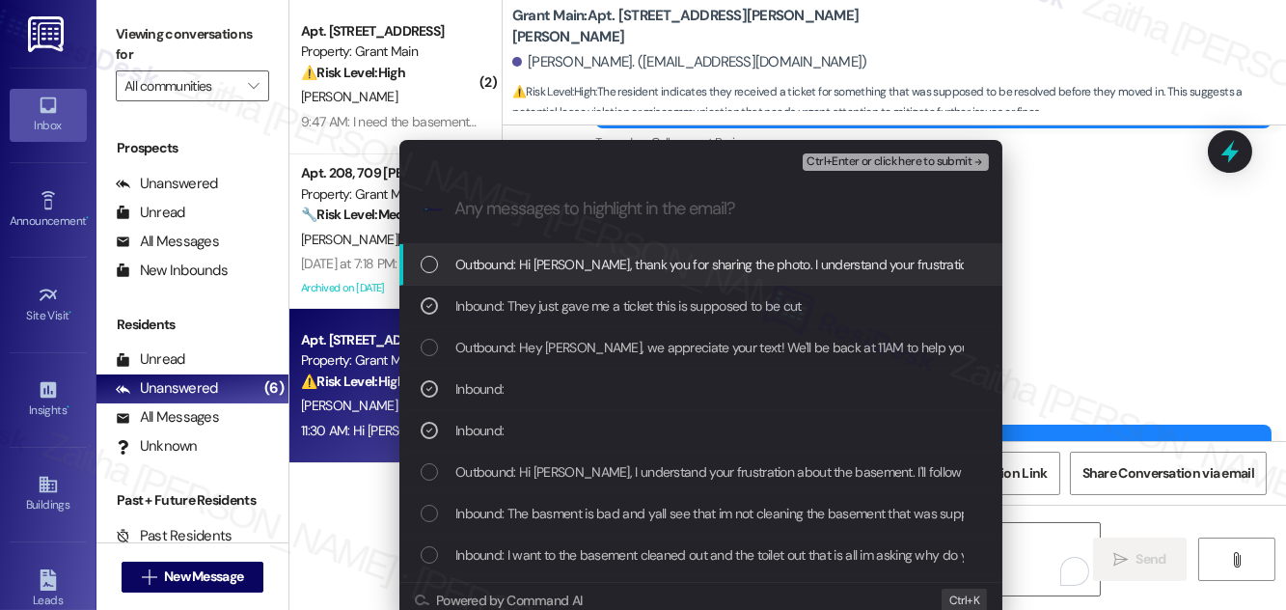
click at [869, 165] on span "Ctrl+Enter or click here to submit" at bounding box center [889, 162] width 165 height 14
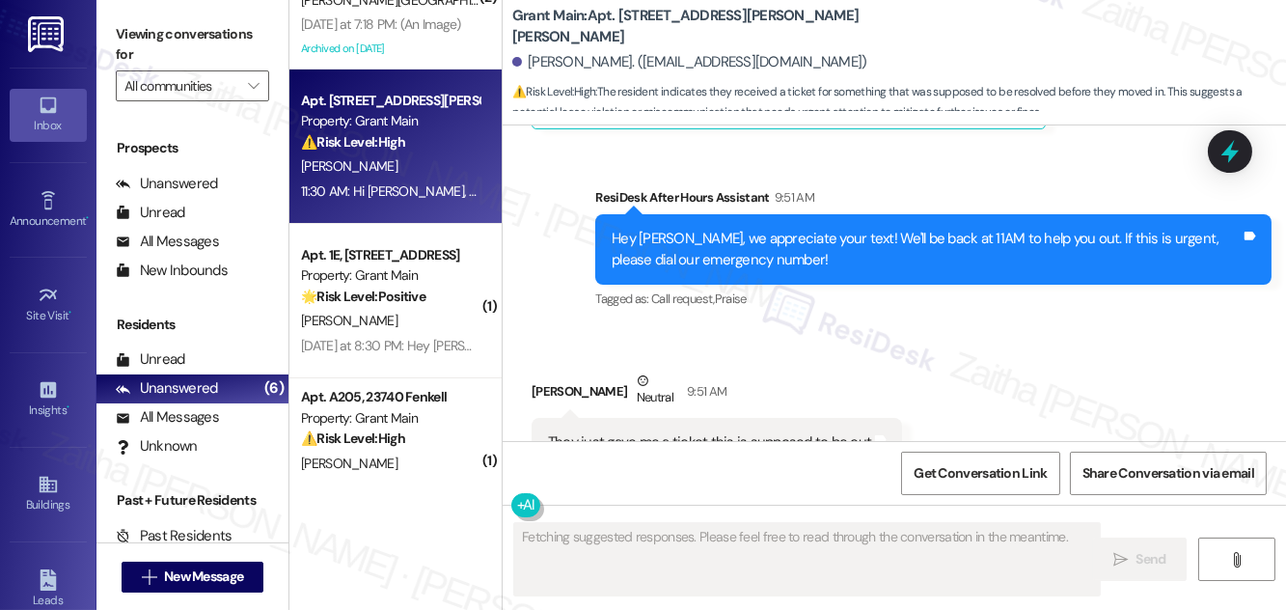
scroll to position [0, 0]
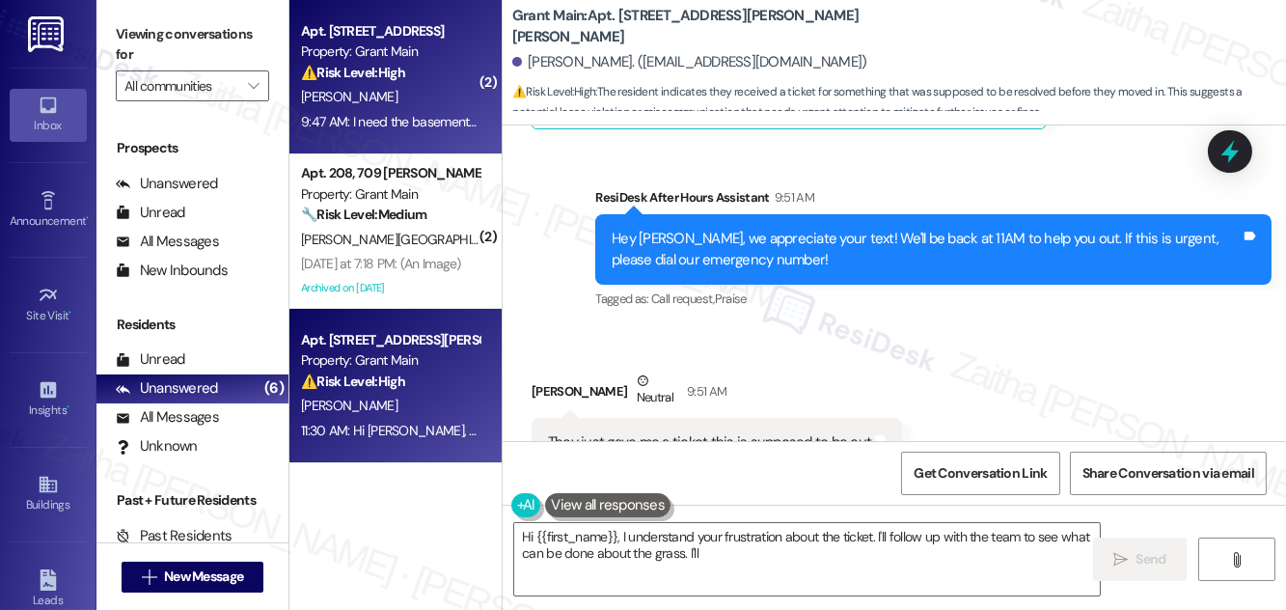
type textarea "Hi {{first_name}}, I understand your frustration about the ticket. I'll follow …"
click at [425, 95] on div "[PERSON_NAME]" at bounding box center [390, 97] width 182 height 24
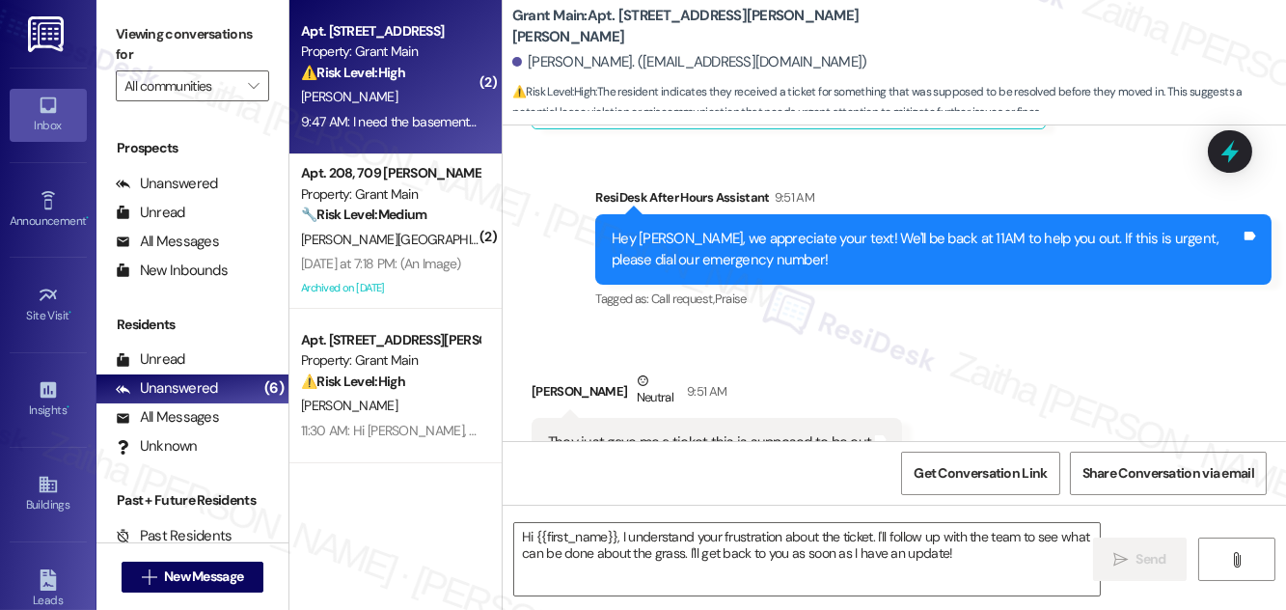
type textarea "Fetching suggested responses. Please feel free to read through the conversation…"
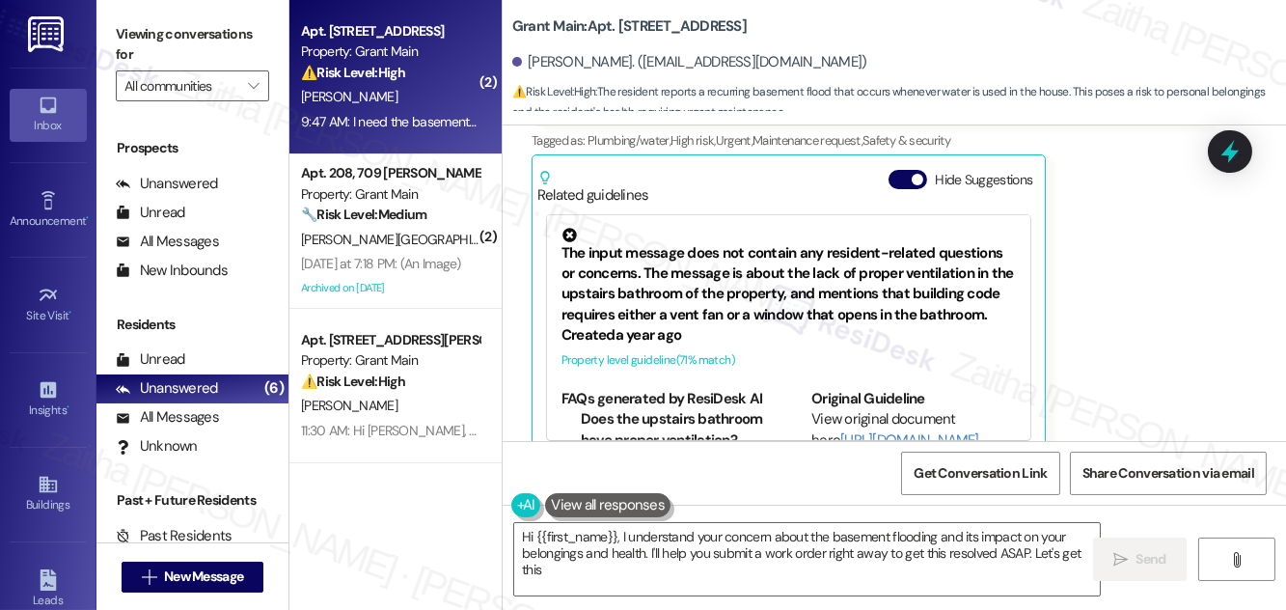
scroll to position [1688, 0]
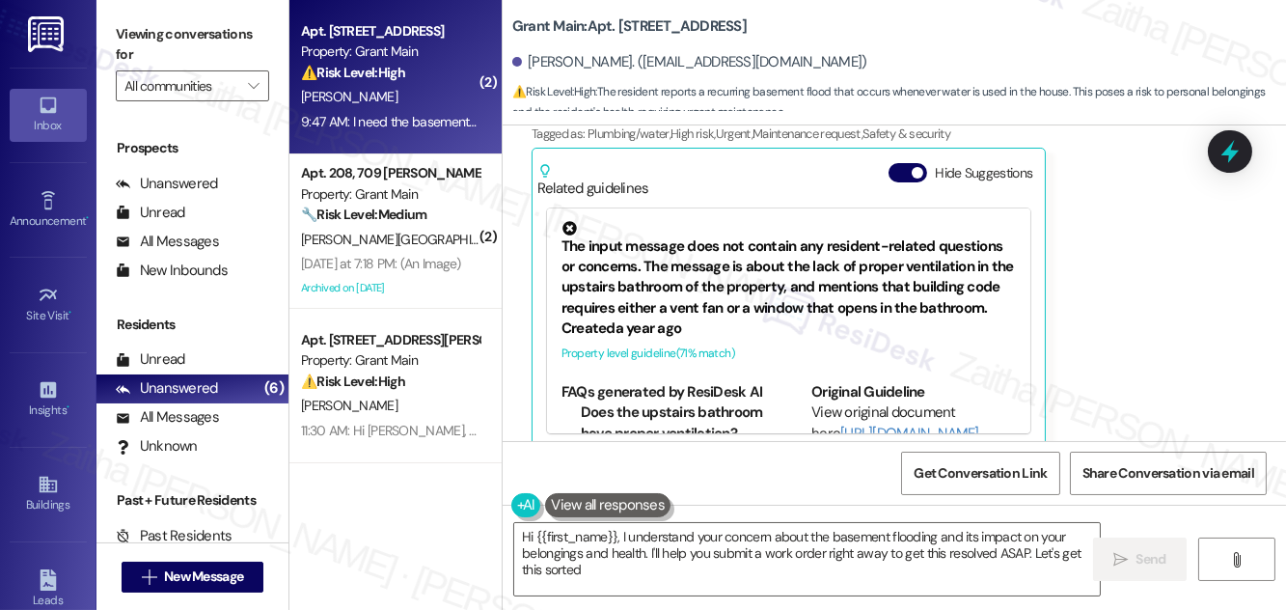
type textarea "Hi {{first_name}}, I understand your concern about the basement flooding and it…"
click at [882, 153] on div "Related guidelines Hide Suggestions" at bounding box center [788, 175] width 503 height 45
click at [891, 163] on button "Hide Suggestions" at bounding box center [908, 172] width 39 height 19
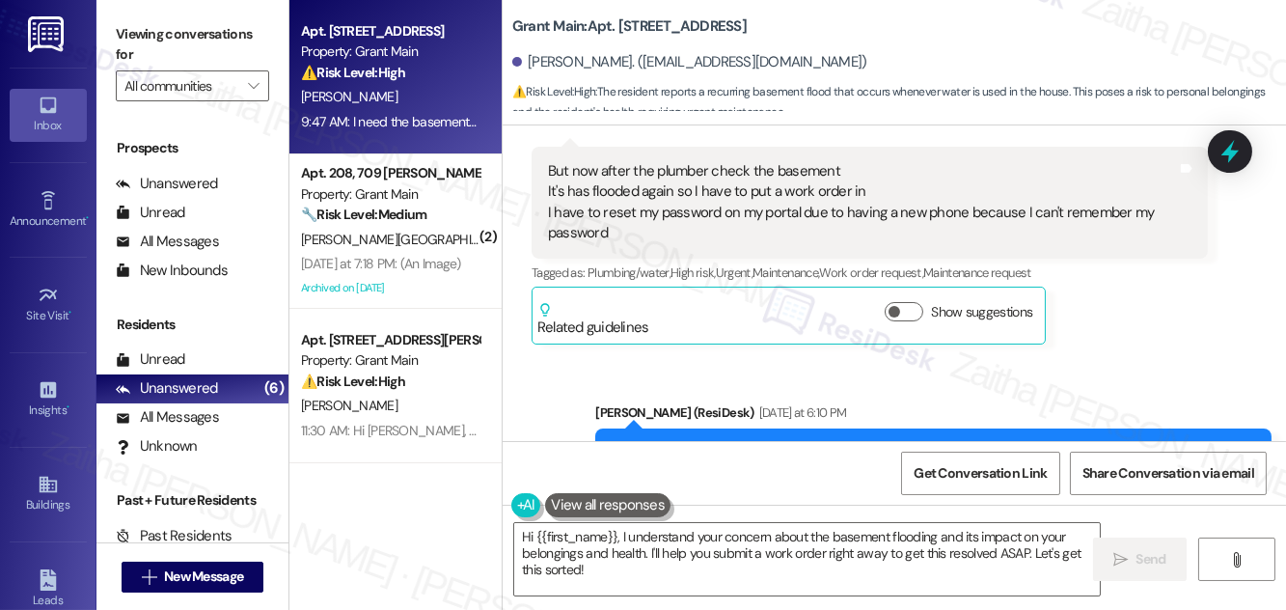
scroll to position [568, 0]
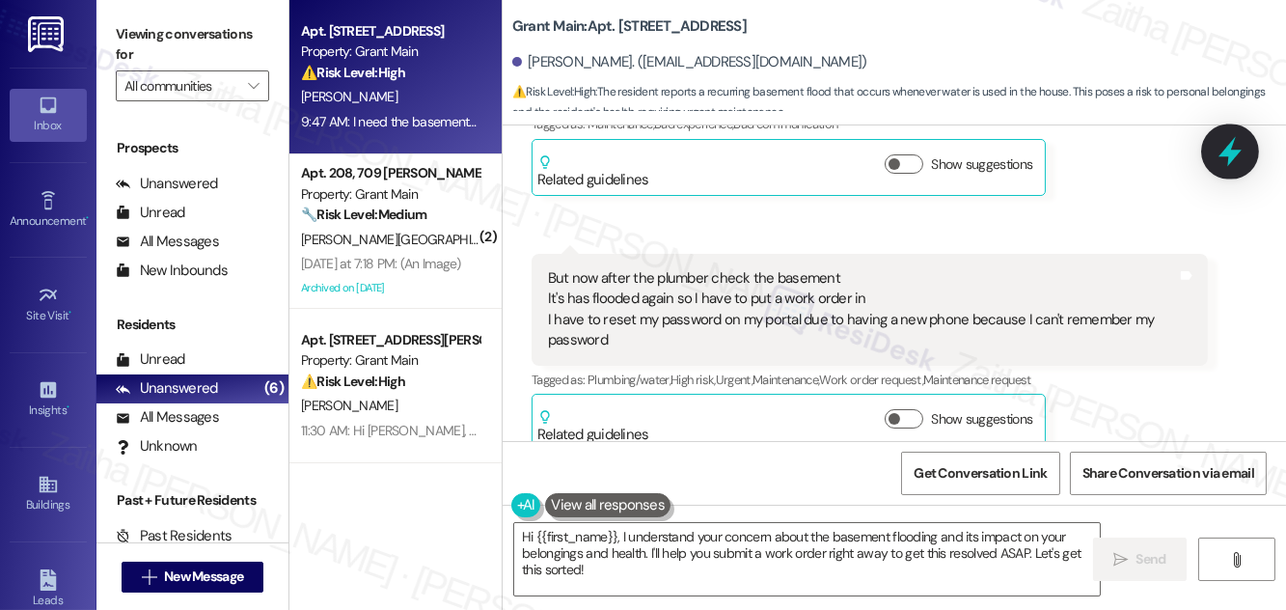
click at [1220, 156] on icon at bounding box center [1230, 151] width 33 height 33
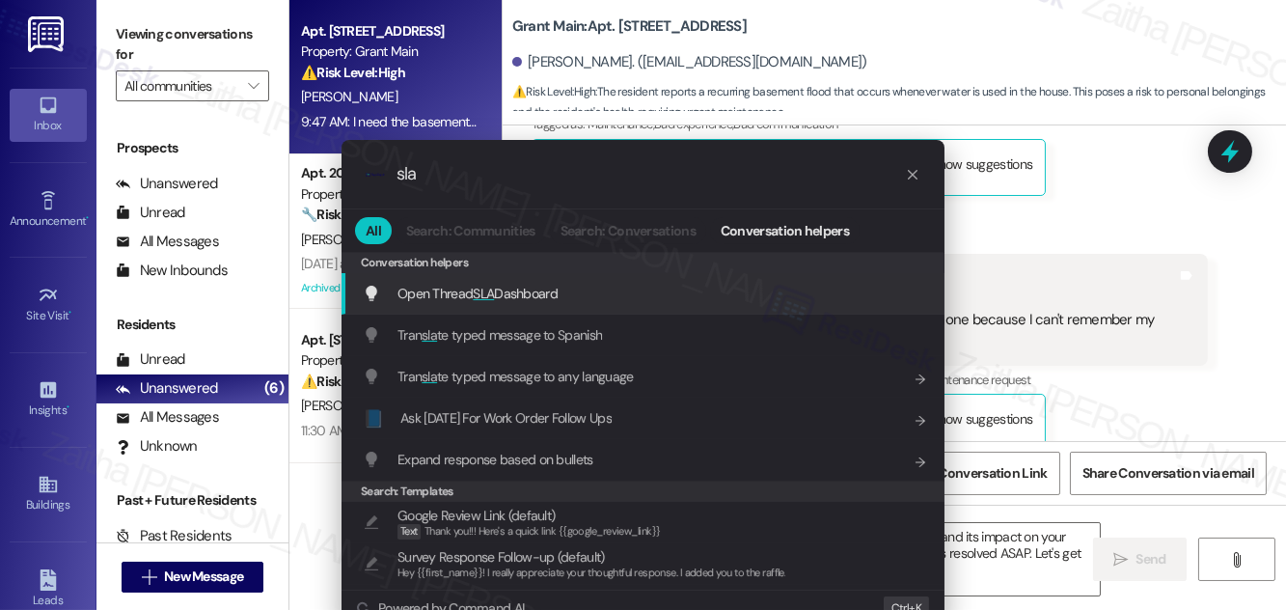
type input "sla"
click at [519, 299] on span "Open Thread SLA Dashboard" at bounding box center [477, 293] width 160 height 17
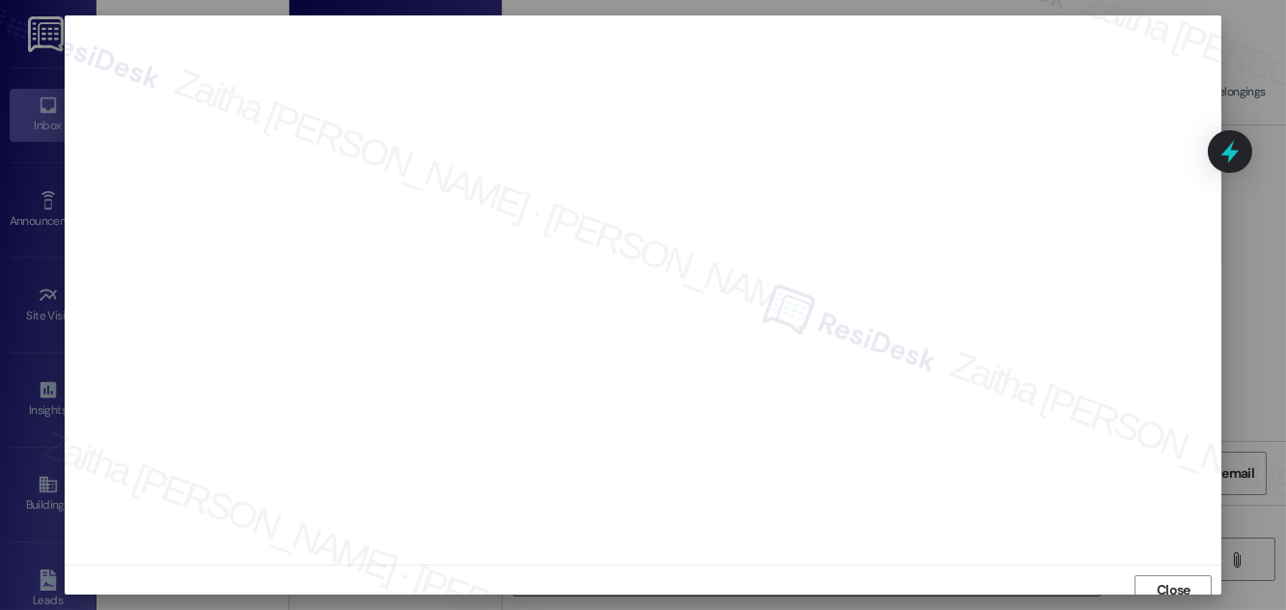
scroll to position [11, 0]
click at [1170, 570] on span "Close" at bounding box center [1174, 579] width 34 height 20
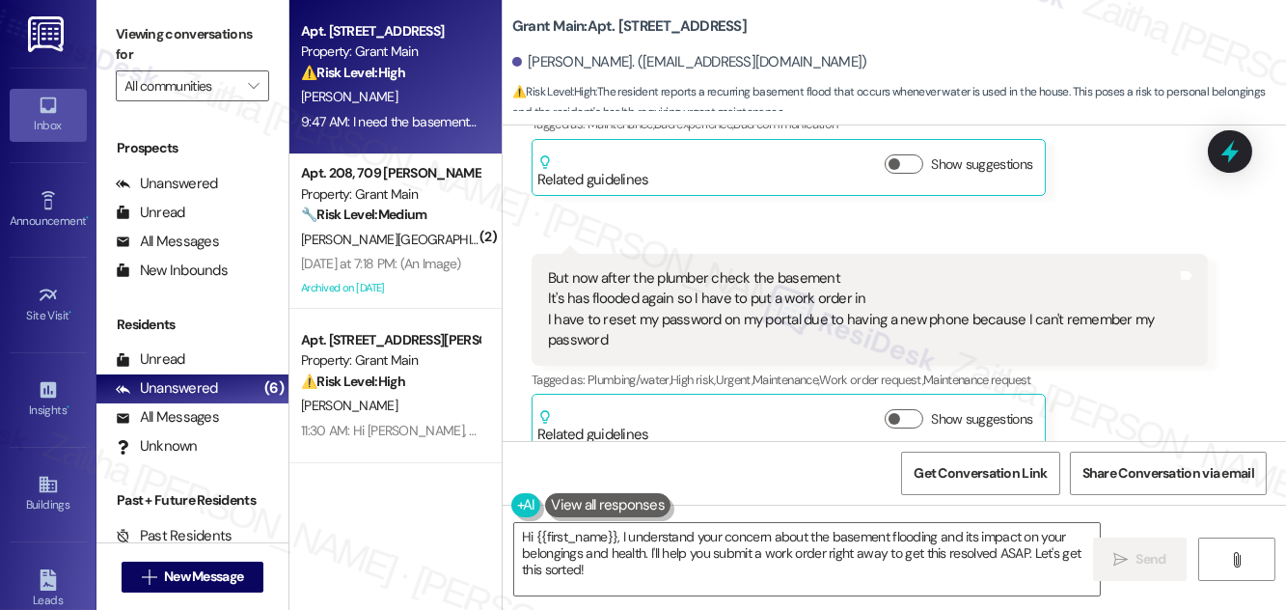
scroll to position [1445, 0]
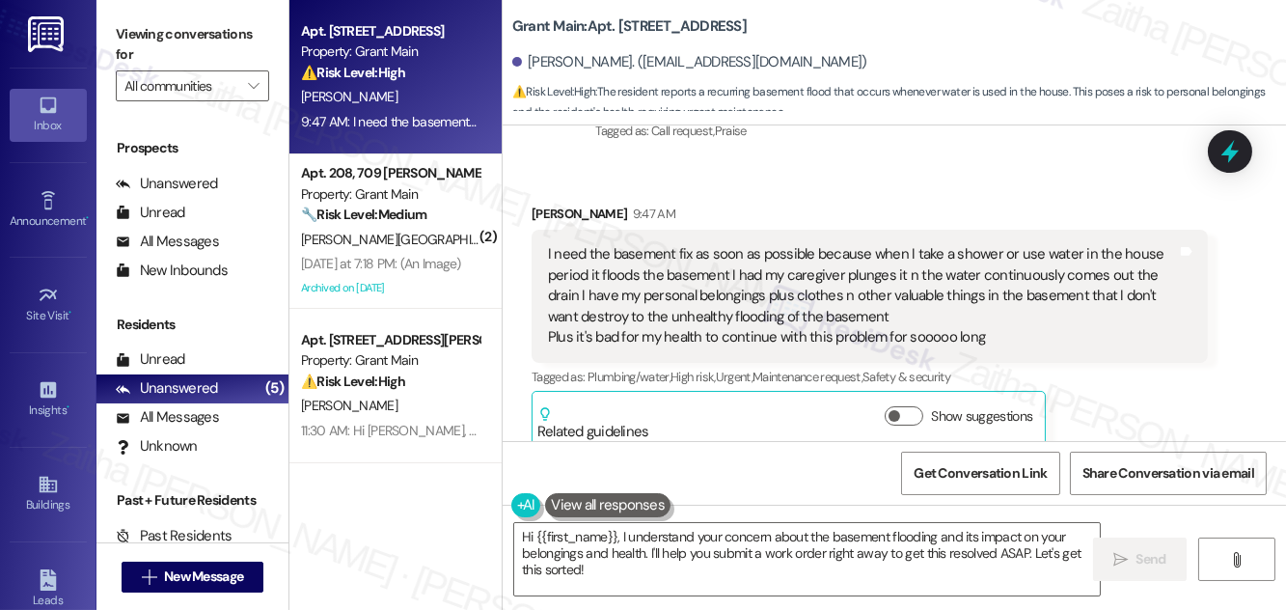
click at [627, 20] on b "Grant Main: Apt. 14366 [GEOGRAPHIC_DATA], 14366 [GEOGRAPHIC_DATA]" at bounding box center [629, 26] width 234 height 20
copy b "14366"
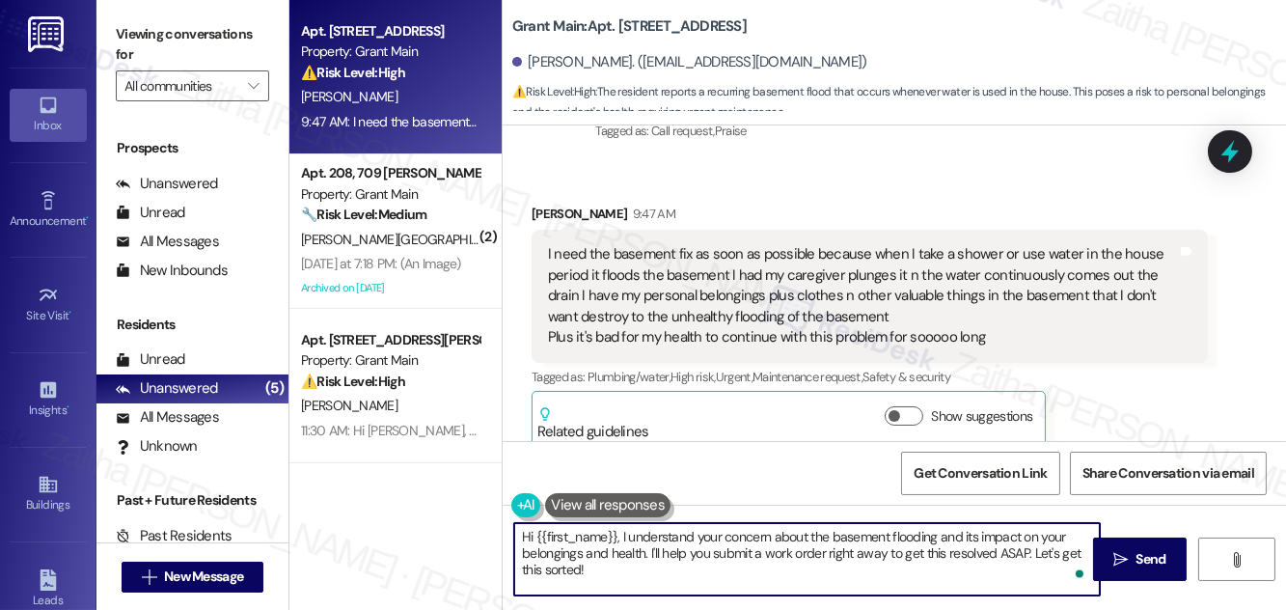
drag, startPoint x: 826, startPoint y: 552, endPoint x: 842, endPoint y: 576, distance: 29.2
click at [842, 576] on textarea "Hi {{first_name}}, I understand your concern about the basement flooding and it…" at bounding box center [807, 559] width 586 height 72
paste textarea "Do we have your permission to enter during your absence? Do you have pets that …"
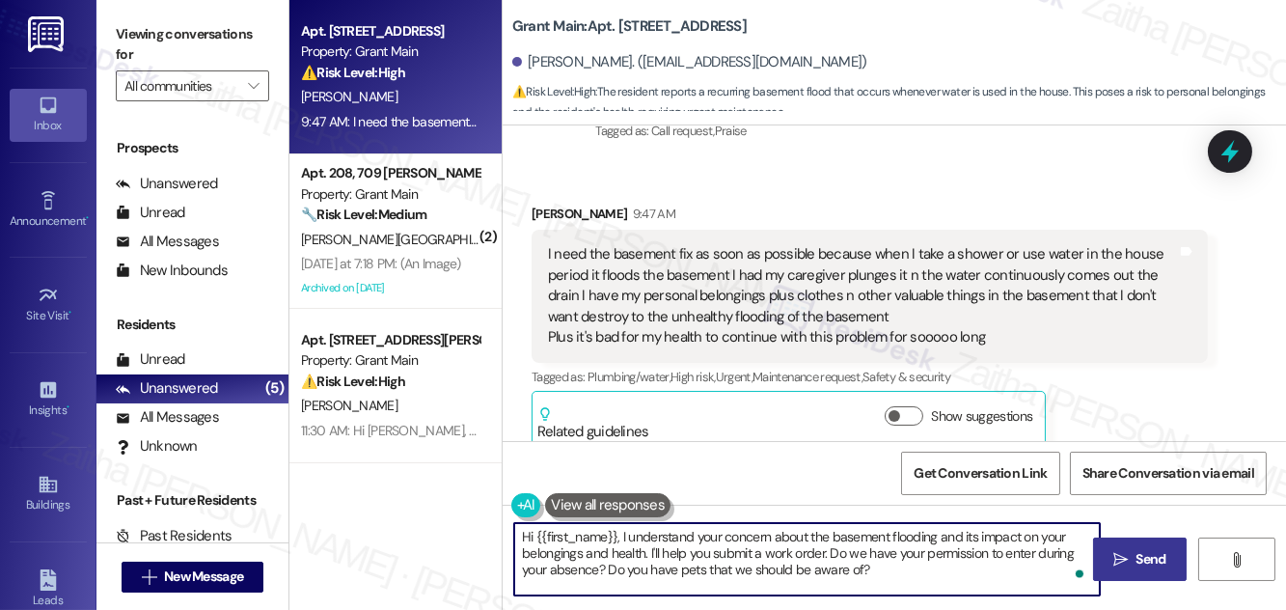
type textarea "Hi {{first_name}}, I understand your concern about the basement flooding and it…"
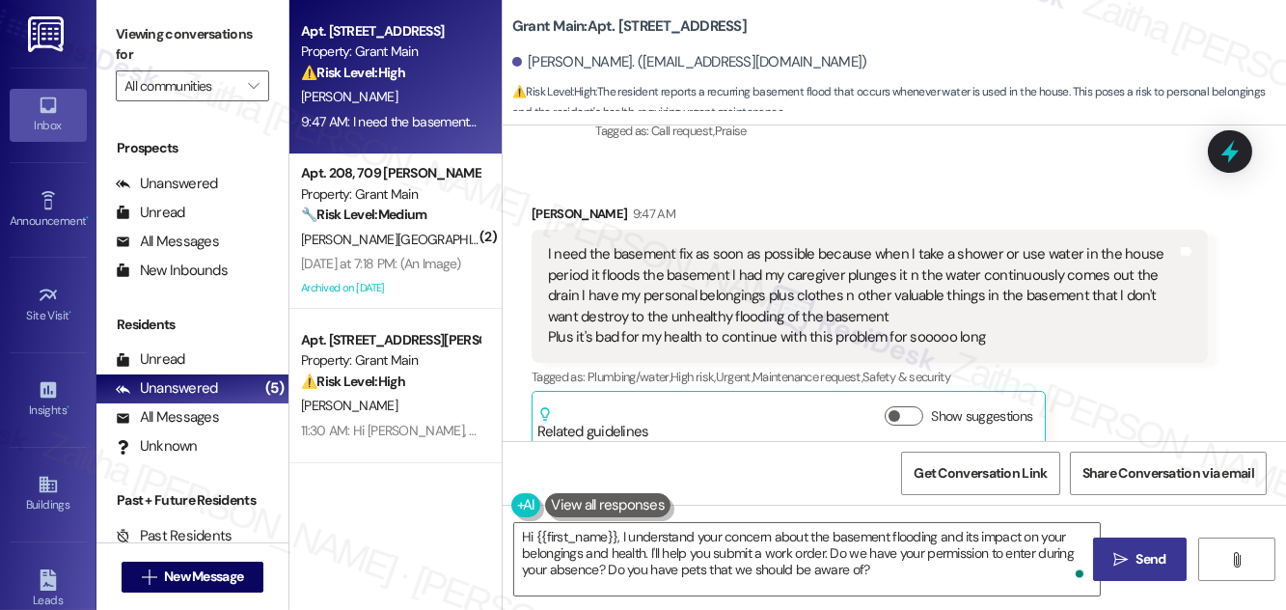
click at [1149, 555] on span "Send" at bounding box center [1152, 559] width 30 height 20
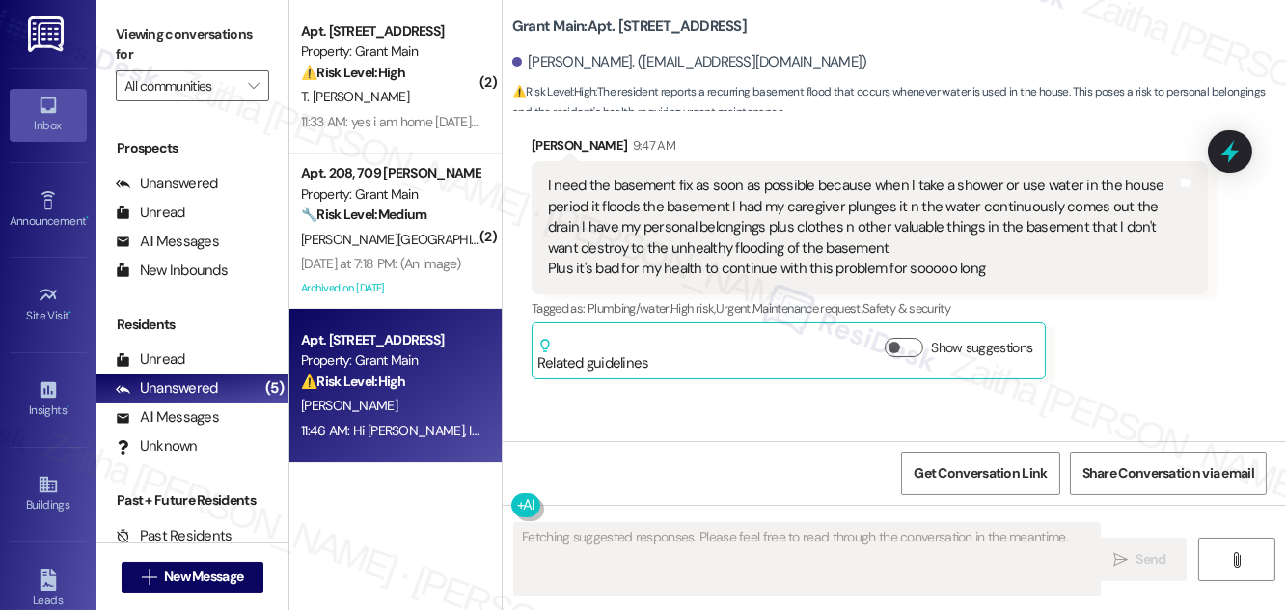
scroll to position [1621, 0]
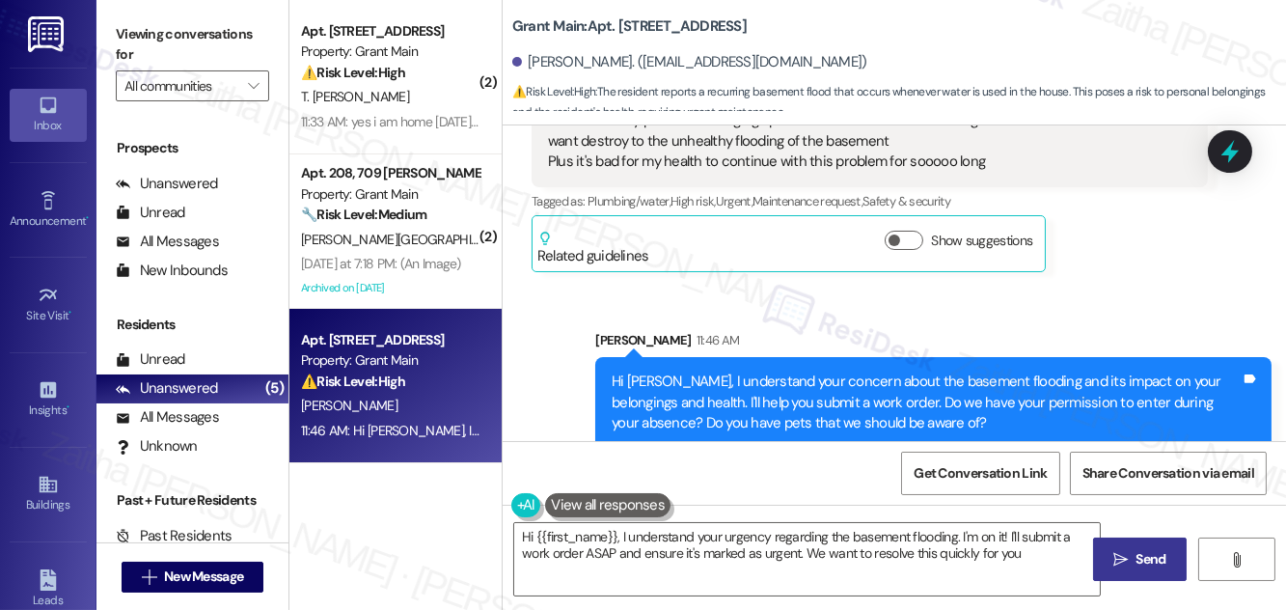
type textarea "Hi {{first_name}}, I understand your urgency regarding the basement flooding. I…"
click at [643, 16] on b "Grant Main: Apt. 14366 [GEOGRAPHIC_DATA], 14366 [GEOGRAPHIC_DATA]" at bounding box center [629, 26] width 234 height 20
copy b "14366"
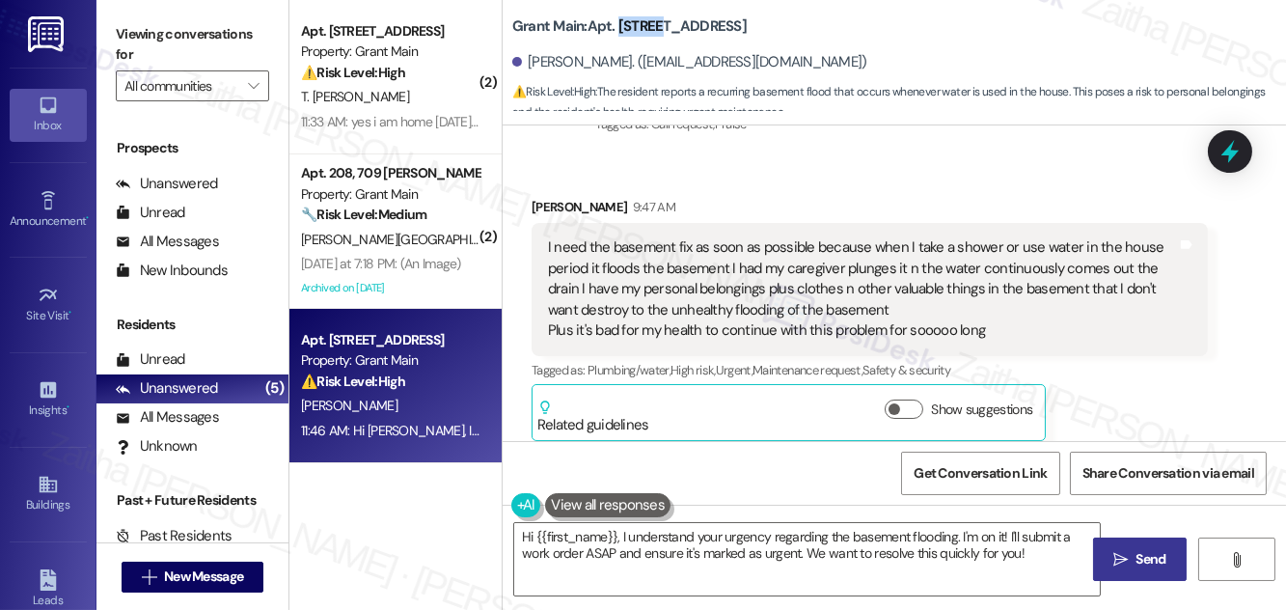
scroll to position [1445, 0]
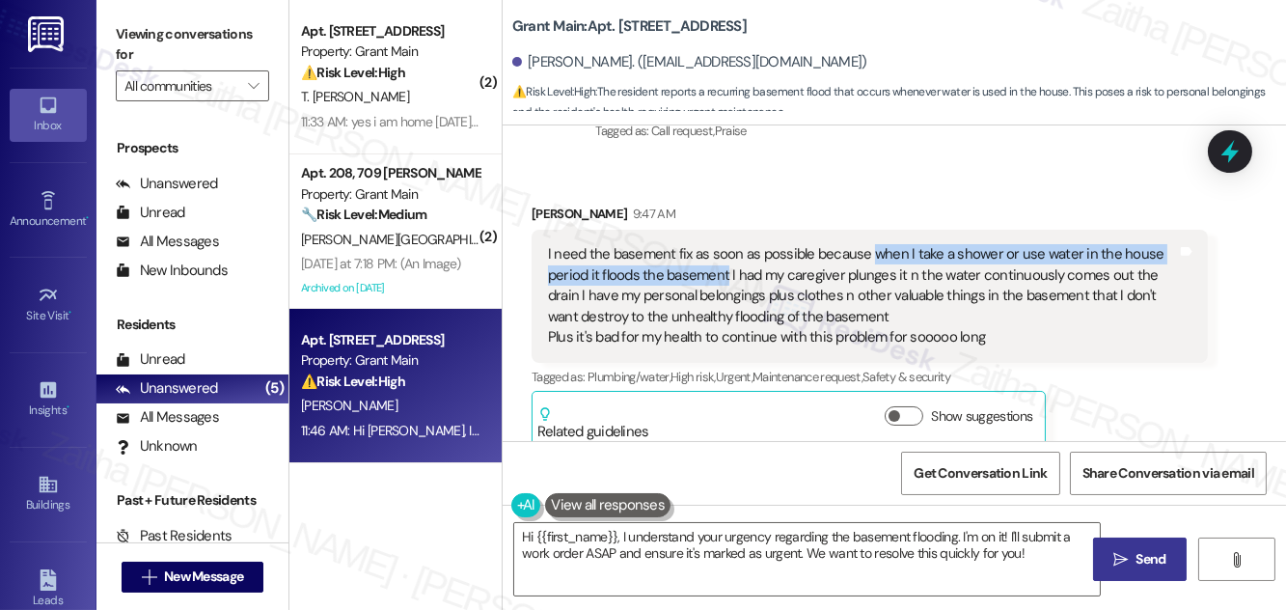
drag, startPoint x: 866, startPoint y: 232, endPoint x: 729, endPoint y: 256, distance: 139.1
click at [727, 256] on div "I need the basement fix as soon as possible because when I take a shower or use…" at bounding box center [862, 295] width 629 height 103
copy div "when I take a shower or use water in the house period it floods the basement"
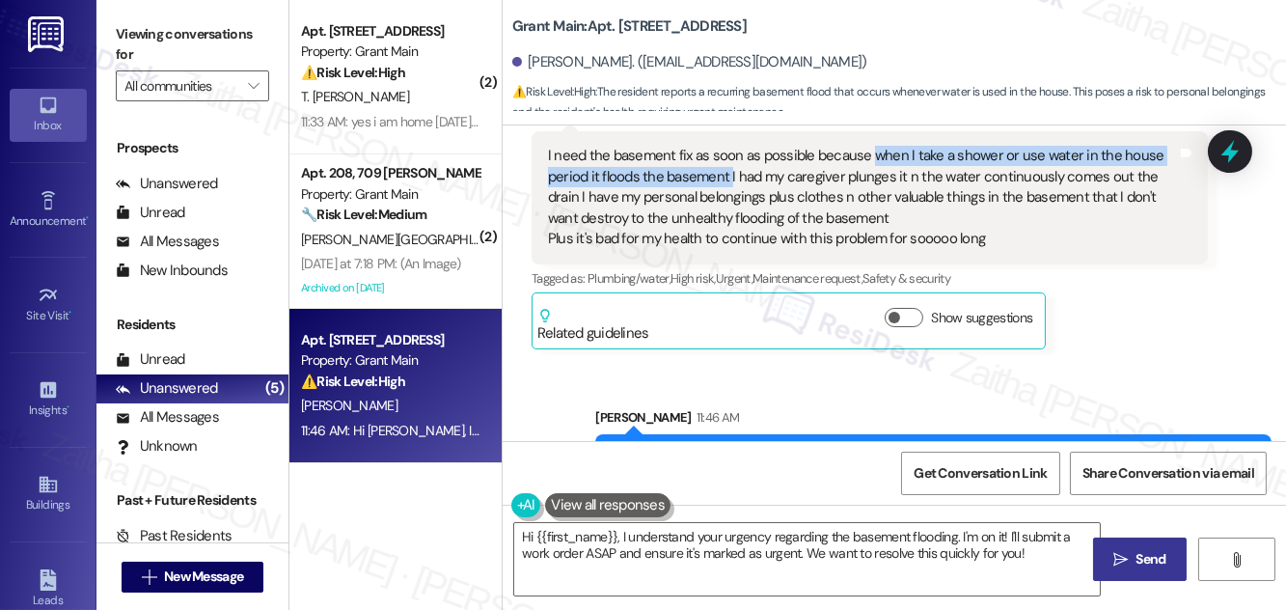
scroll to position [1621, 0]
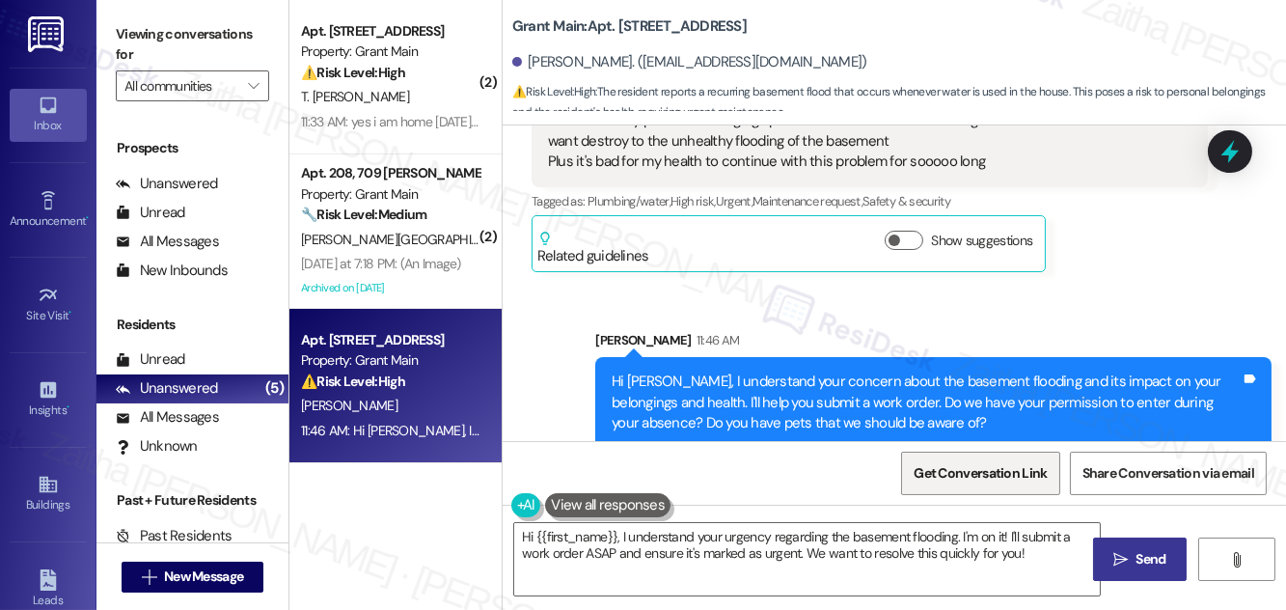
click at [947, 483] on span "Get Conversation Link" at bounding box center [980, 472] width 141 height 41
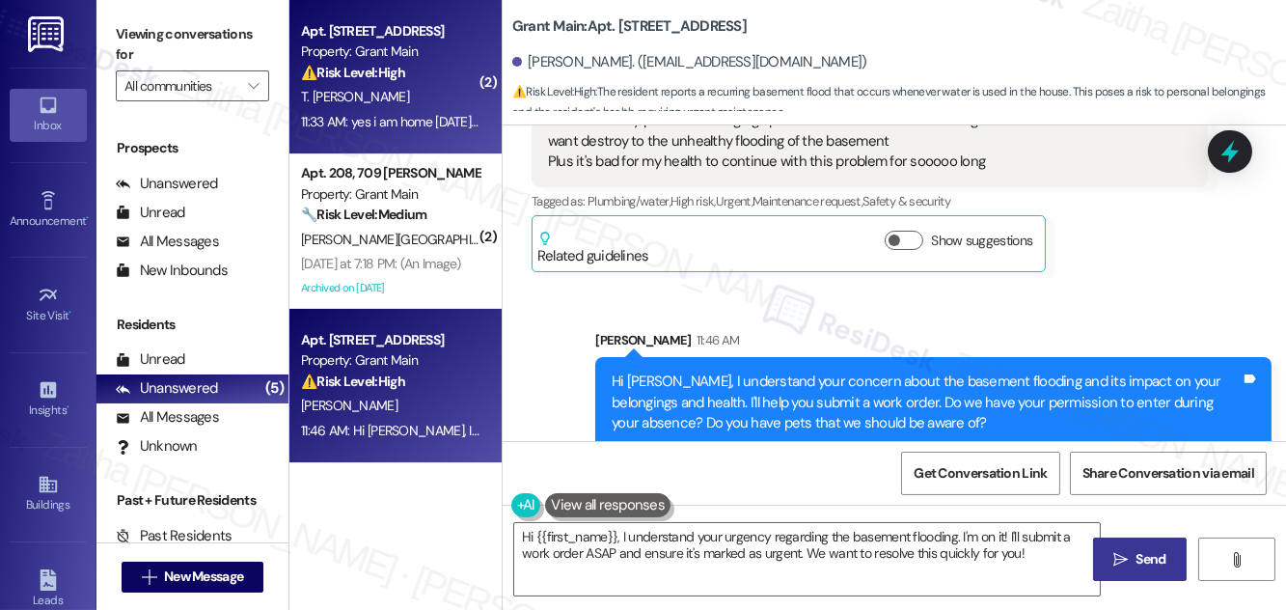
click at [434, 89] on div "T. [PERSON_NAME]" at bounding box center [390, 97] width 182 height 24
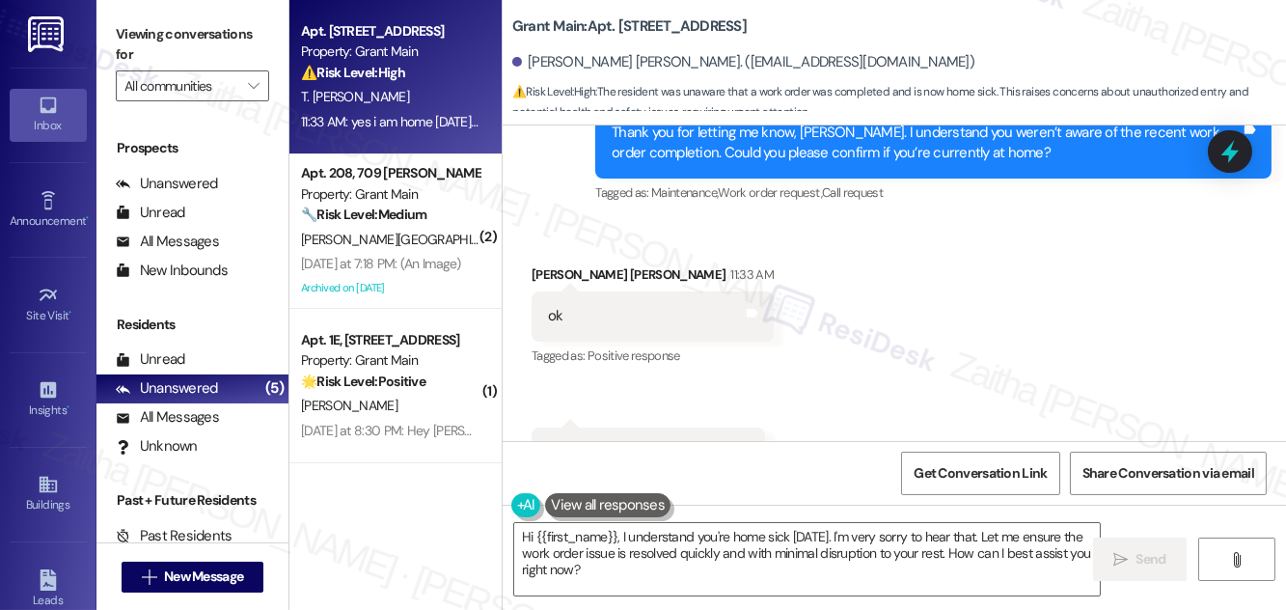
scroll to position [738, 0]
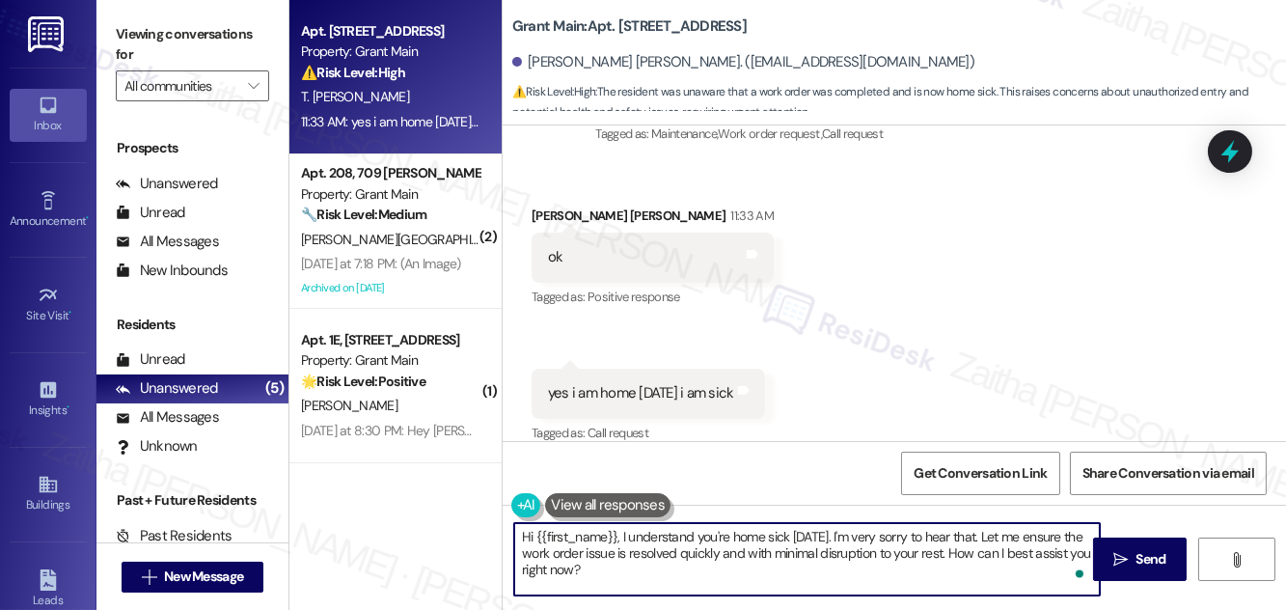
drag, startPoint x: 620, startPoint y: 535, endPoint x: 648, endPoint y: 578, distance: 51.7
click at [648, 578] on textarea "Hi {{first_name}}, I understand you're home sick [DATE]. I'm very sorry to hear…" at bounding box center [807, 559] width 586 height 72
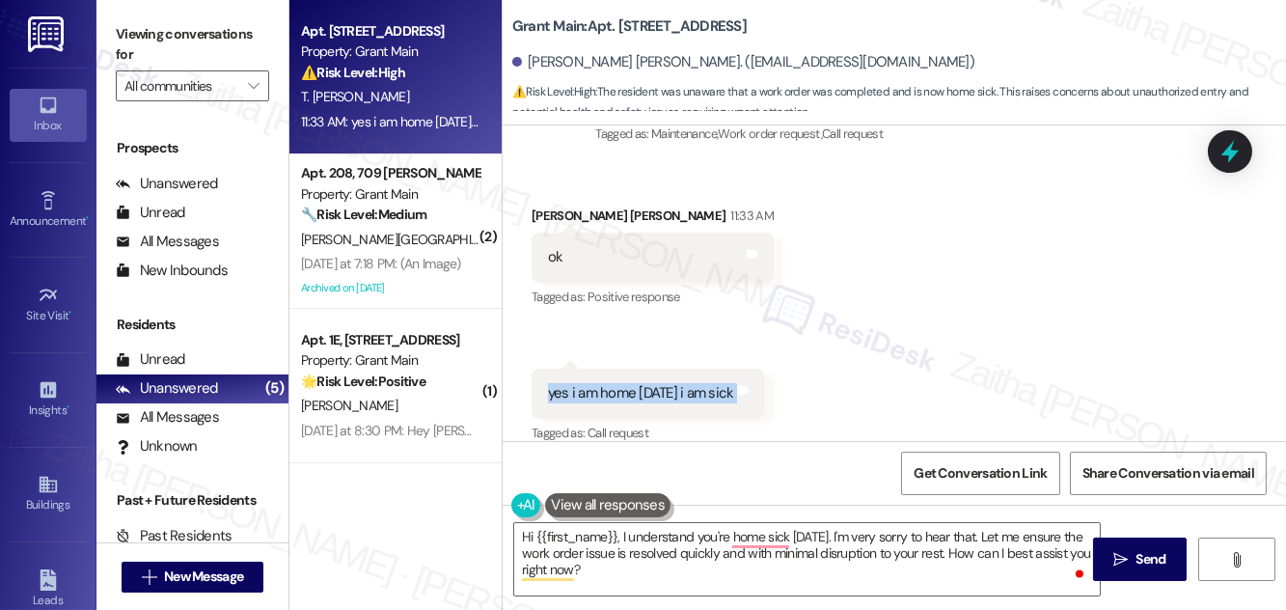
drag, startPoint x: 540, startPoint y: 372, endPoint x: 751, endPoint y: 367, distance: 210.4
click at [751, 369] on div "yes i am home [DATE] i am sick Tags and notes" at bounding box center [648, 393] width 233 height 49
copy div "yes i am home [DATE] i am sick Tags and notes"
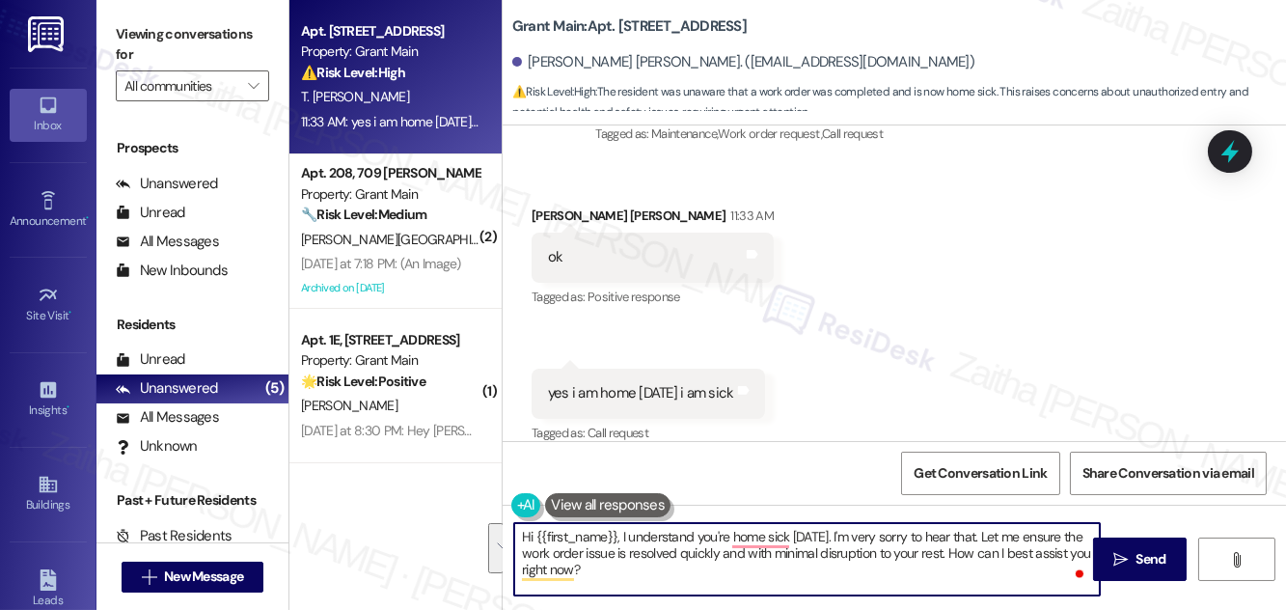
drag, startPoint x: 618, startPoint y: 531, endPoint x: 658, endPoint y: 573, distance: 58.0
click at [658, 573] on textarea "Hi {{first_name}}, I understand you're home sick [DATE]. I'm very sorry to hear…" at bounding box center [807, 559] width 586 height 72
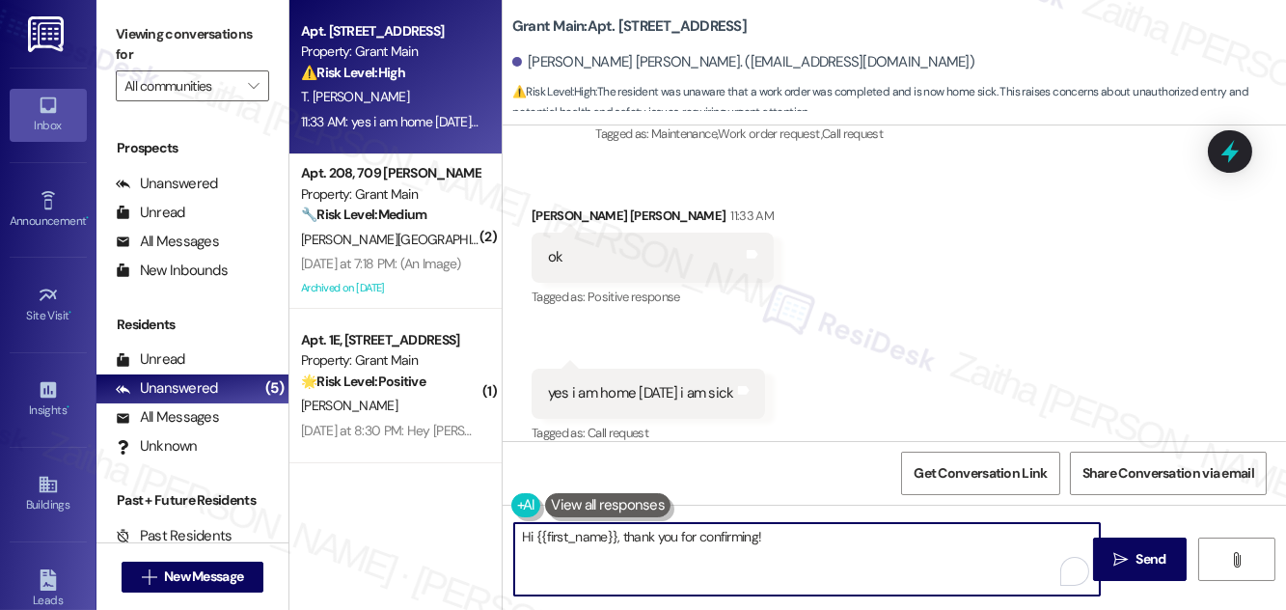
click at [638, 28] on b "Grant Main: Apt. [STREET_ADDRESS] [STREET_ADDRESS]" at bounding box center [629, 26] width 234 height 20
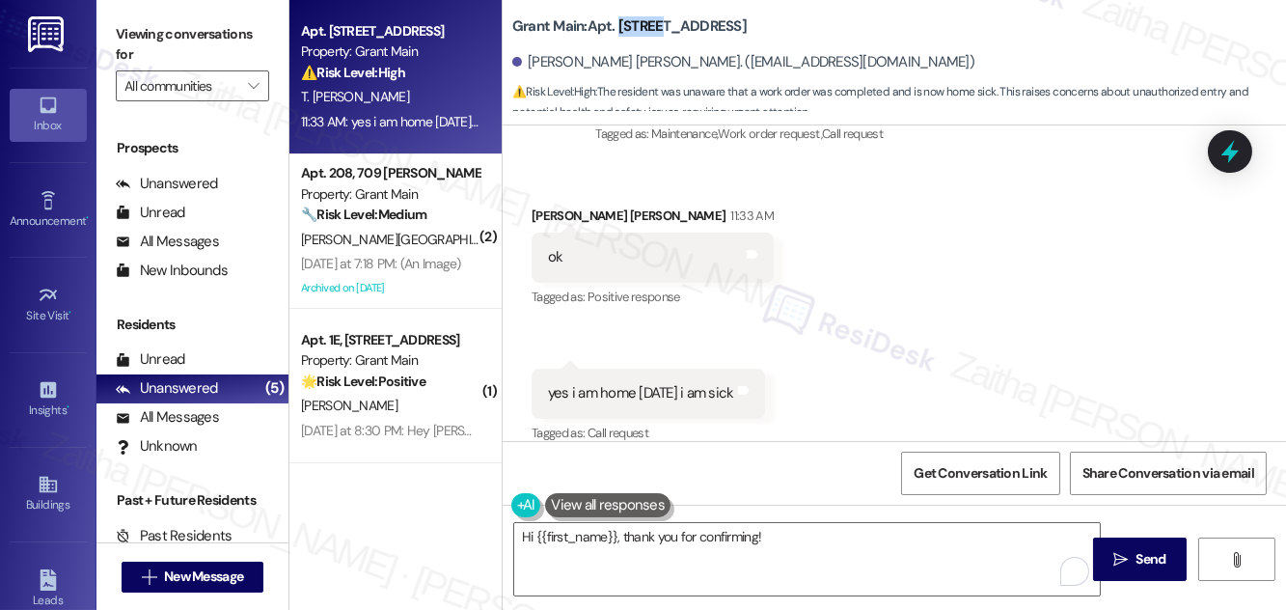
click at [638, 28] on b "Grant Main: Apt. [STREET_ADDRESS] [STREET_ADDRESS]" at bounding box center [629, 26] width 234 height 20
copy b "12788"
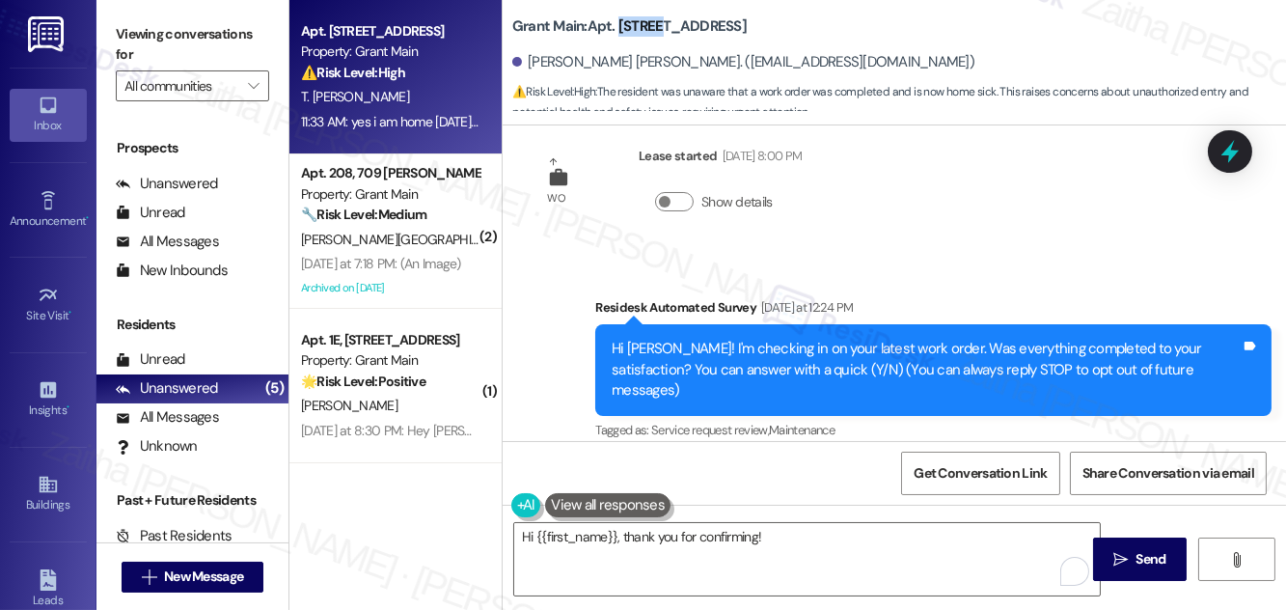
scroll to position [36, 0]
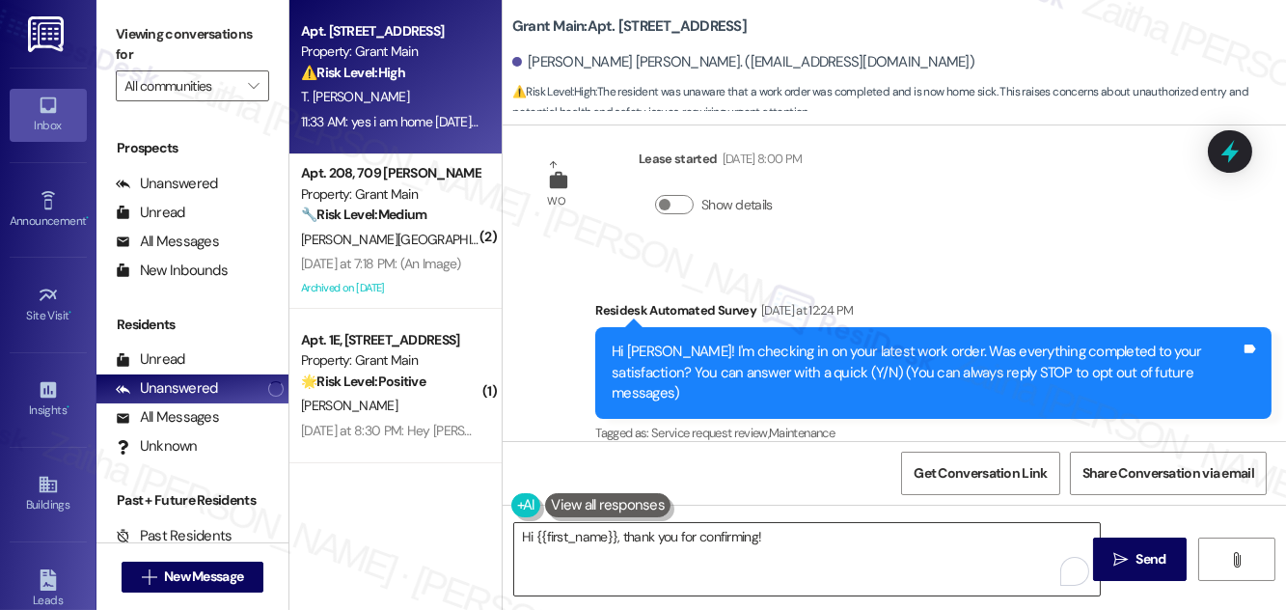
click at [818, 542] on textarea "Hi {{first_name}}, thank you for confirming!" at bounding box center [807, 559] width 586 height 72
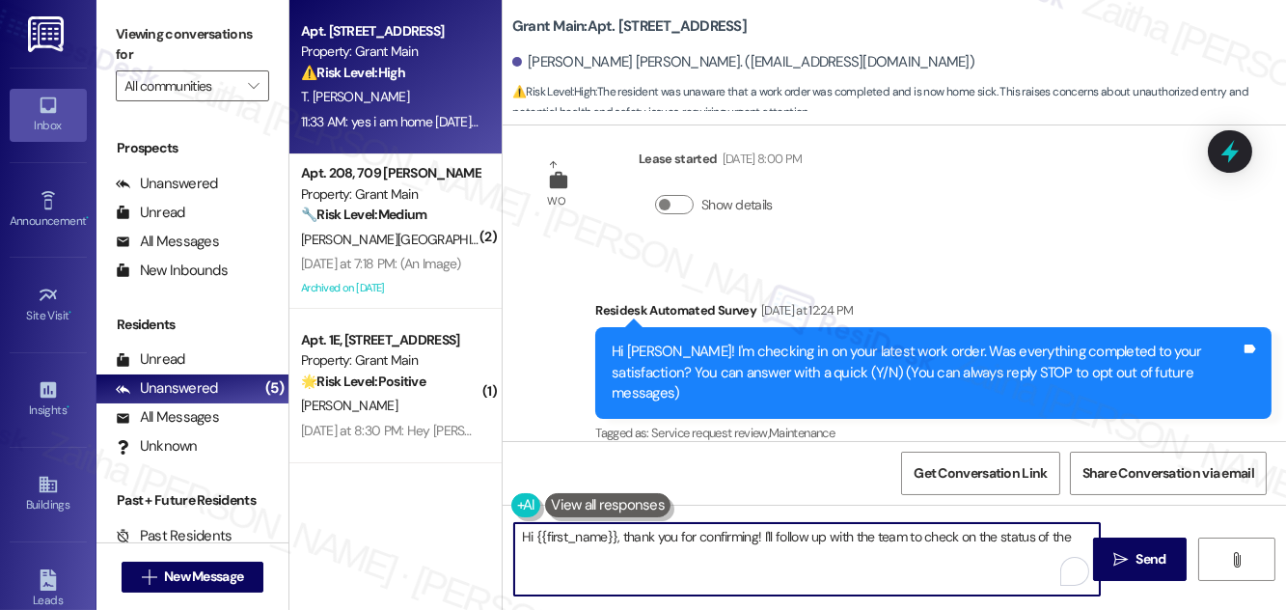
paste textarea "uneven driveway"
paste textarea "main garage doo"
click at [880, 555] on textarea "Hi {{first_name}}, thank you for confirming! I'll follow up with the team to ch…" at bounding box center [807, 559] width 586 height 72
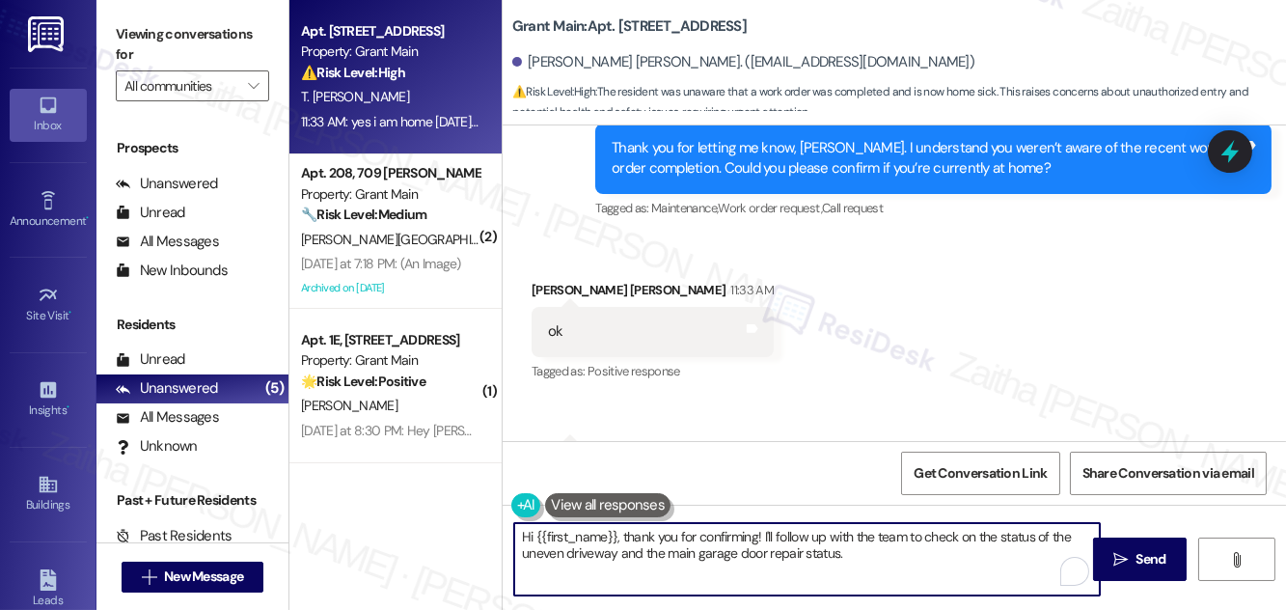
scroll to position [738, 0]
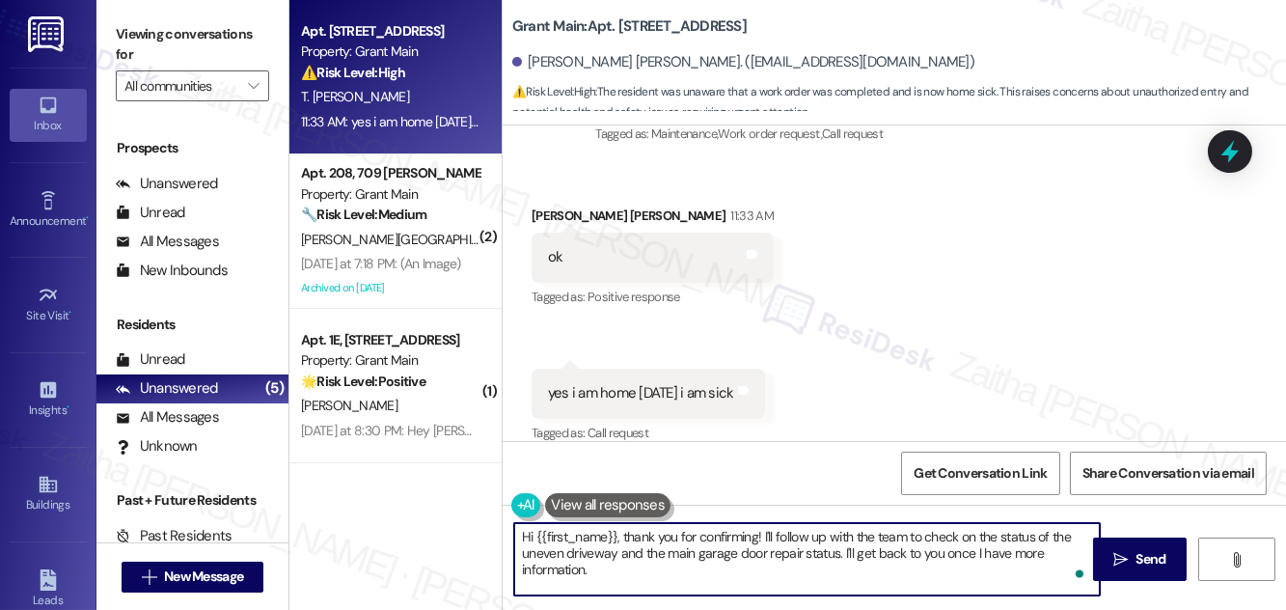
paste textarea "hope you feel better!"
click at [825, 550] on textarea "Hi {{first_name}}, thank you for confirming! I'll follow up with the team to ch…" at bounding box center [807, 559] width 586 height 72
click at [694, 570] on textarea "Hi {{first_name}}, thank you for confirming! I'll follow up with the team to ch…" at bounding box center [807, 559] width 586 height 72
type textarea "Hi {{first_name}}, thank you for confirming! I'll follow up with the team to ch…"
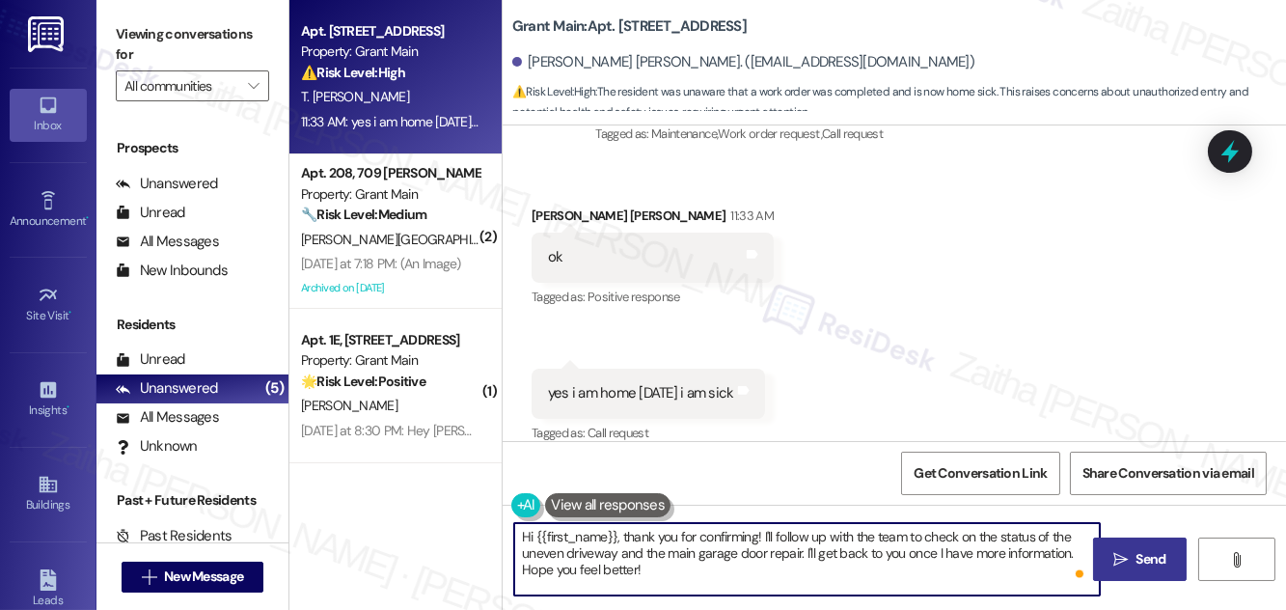
click at [1157, 551] on span "Send" at bounding box center [1152, 559] width 30 height 20
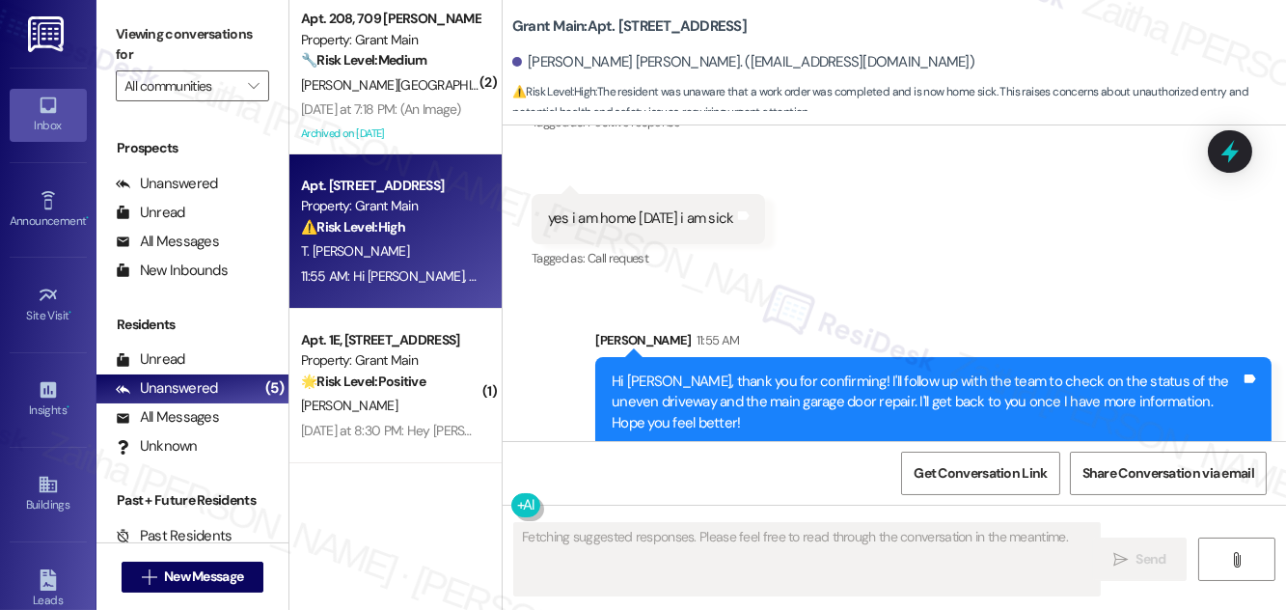
scroll to position [913, 0]
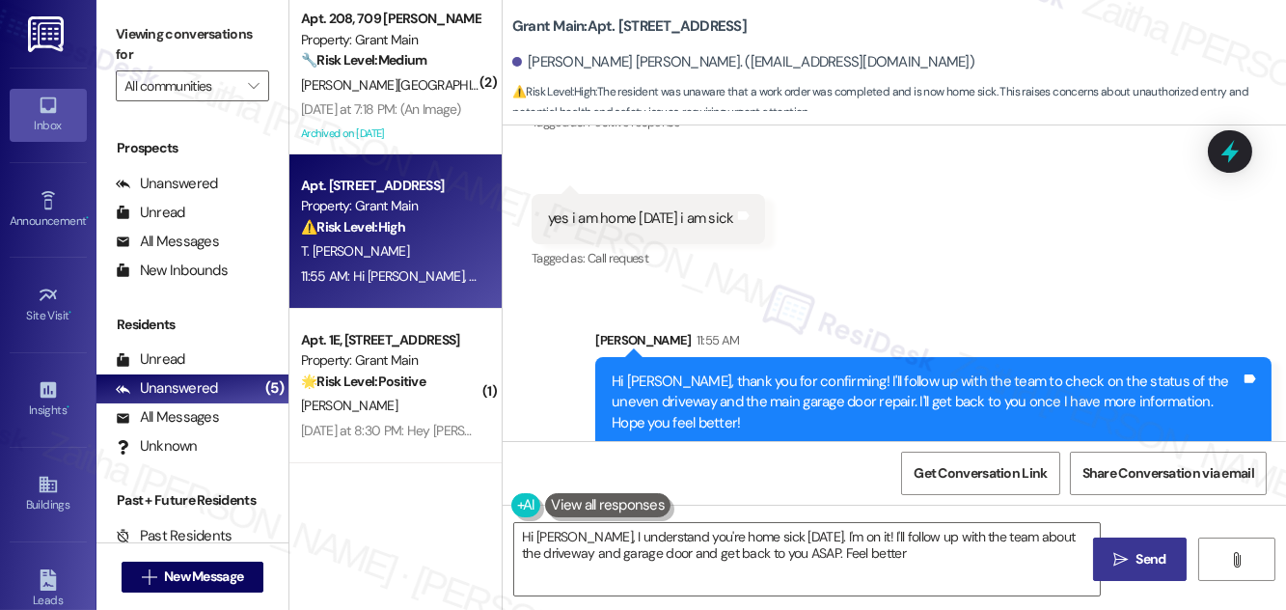
type textarea "Hi [PERSON_NAME], I understand you're home sick [DATE]. I'm on it! I'll follow …"
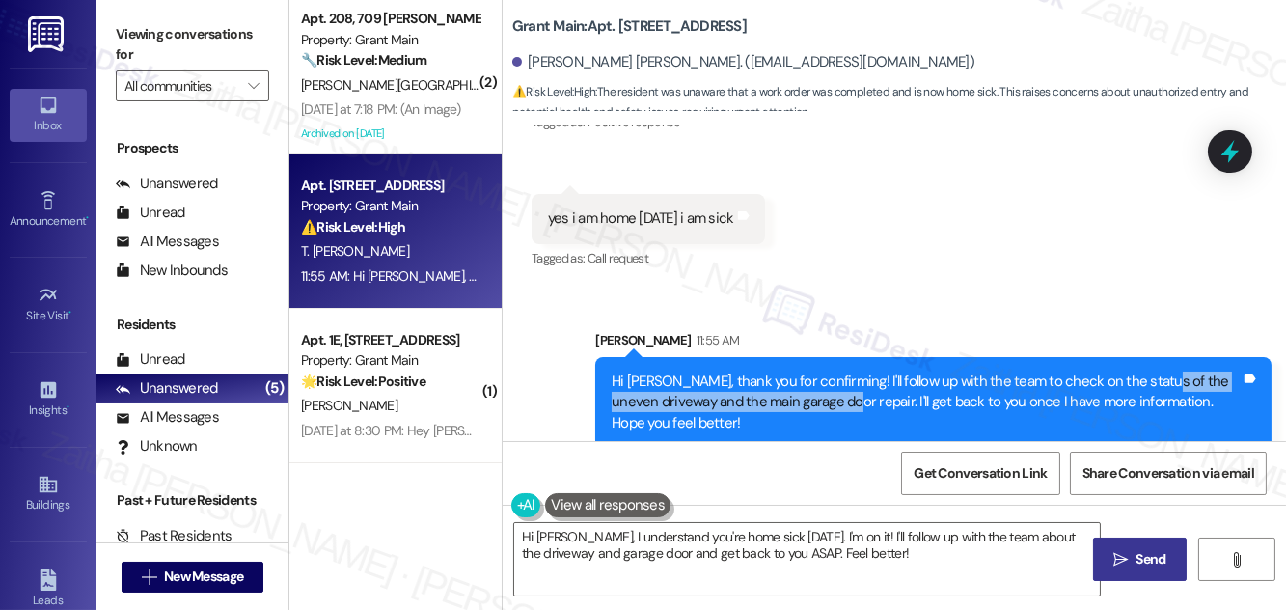
drag, startPoint x: 1139, startPoint y: 354, endPoint x: 861, endPoint y: 377, distance: 279.8
click at [861, 377] on div "Hi [PERSON_NAME], thank you for confirming! I'll follow up with the team to che…" at bounding box center [926, 402] width 629 height 62
copy div "uneven driveway and the main garage door repair"
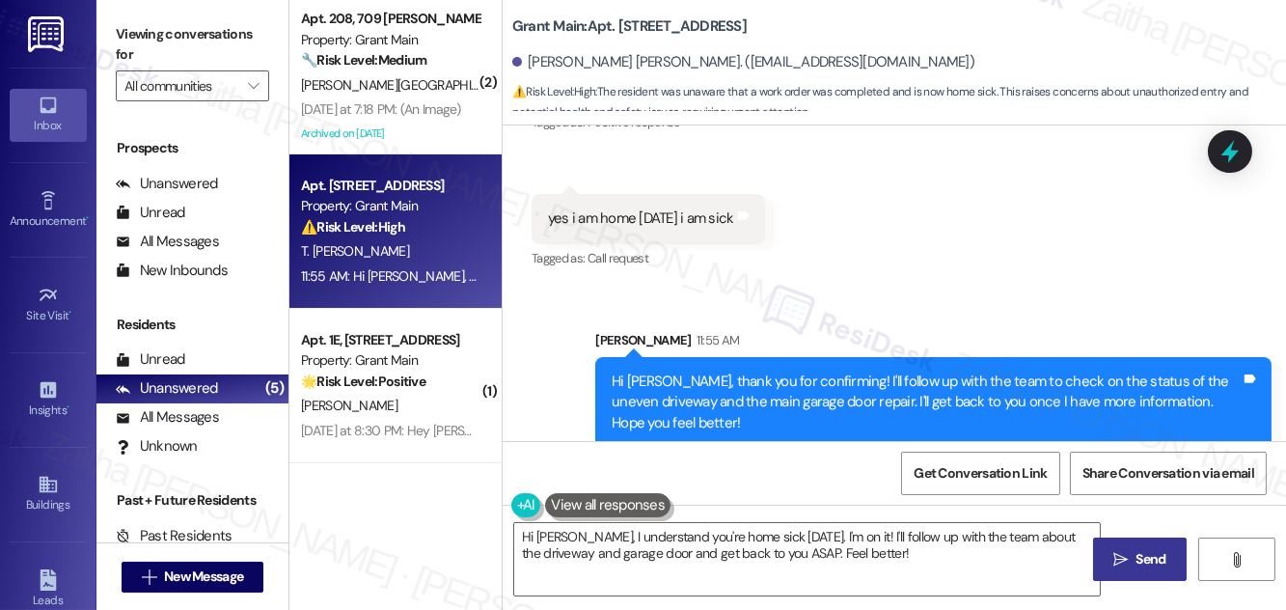
click at [1175, 205] on div "Received via SMS [PERSON_NAME] [PERSON_NAME] 11:33 AM ok Tags and notes Tagged …" at bounding box center [894, 136] width 783 height 299
click at [1249, 112] on div "Grant Main: Apt. [STREET_ADDRESS] [STREET_ADDRESS][PERSON_NAME] [PERSON_NAME]. …" at bounding box center [894, 62] width 783 height 125
click at [1239, 166] on icon at bounding box center [1230, 151] width 33 height 33
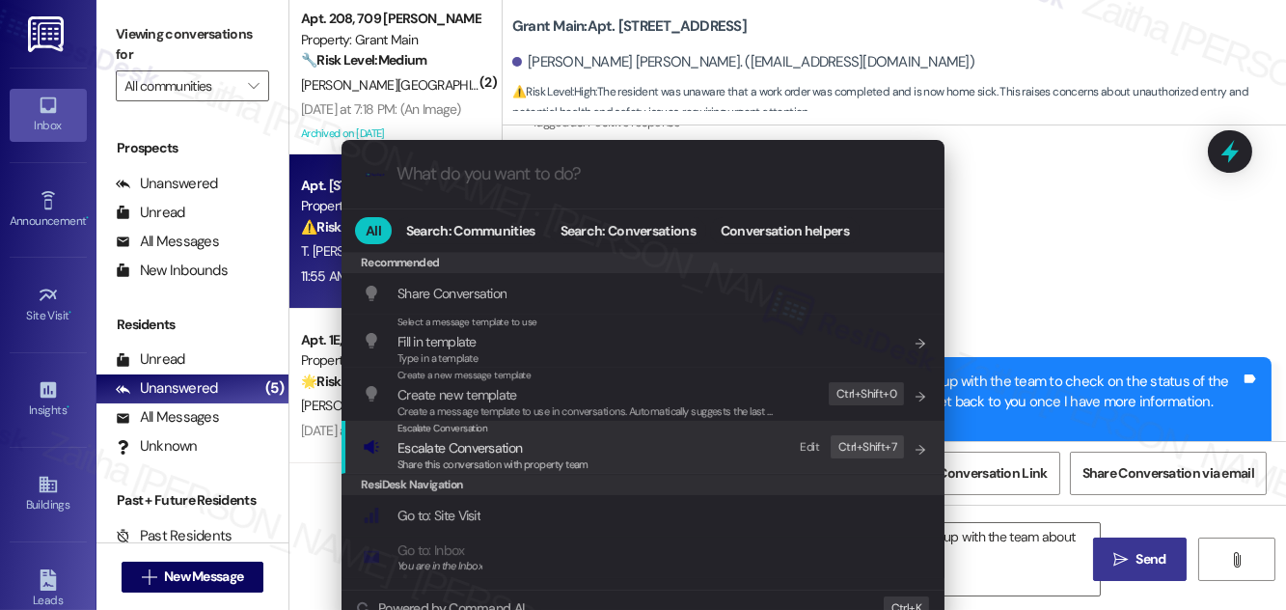
click at [468, 448] on span "Escalate Conversation" at bounding box center [459, 447] width 124 height 17
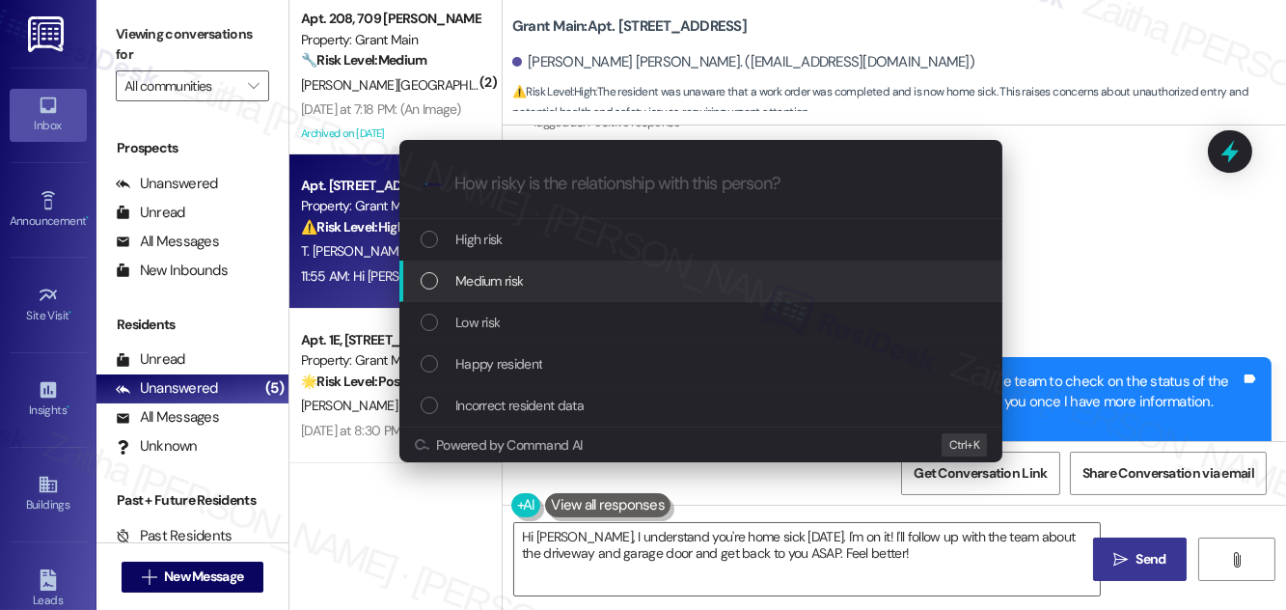
click at [502, 287] on span "Medium risk" at bounding box center [489, 280] width 68 height 21
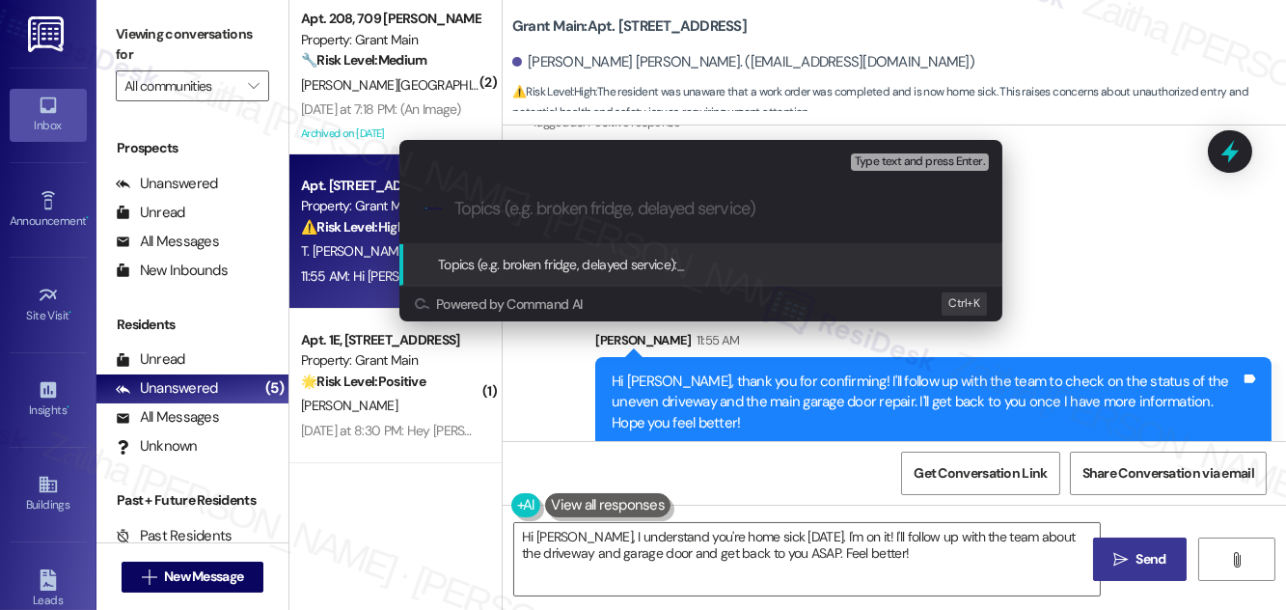
paste input "uneven driveway and the main garage door repair"
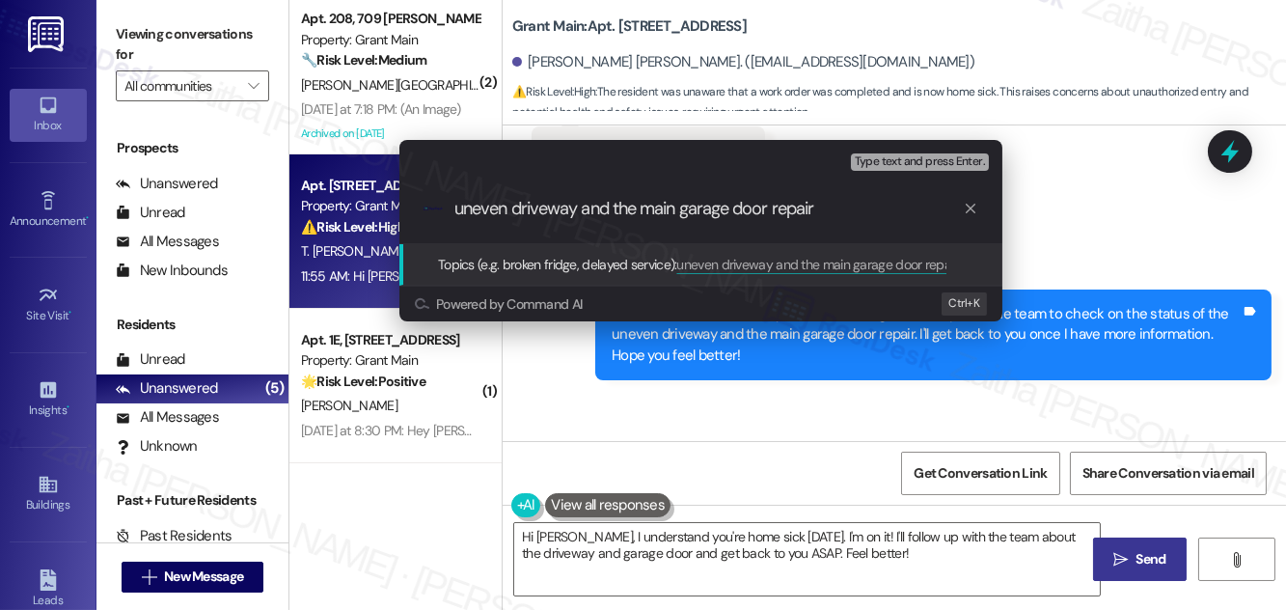
scroll to position [1047, 0]
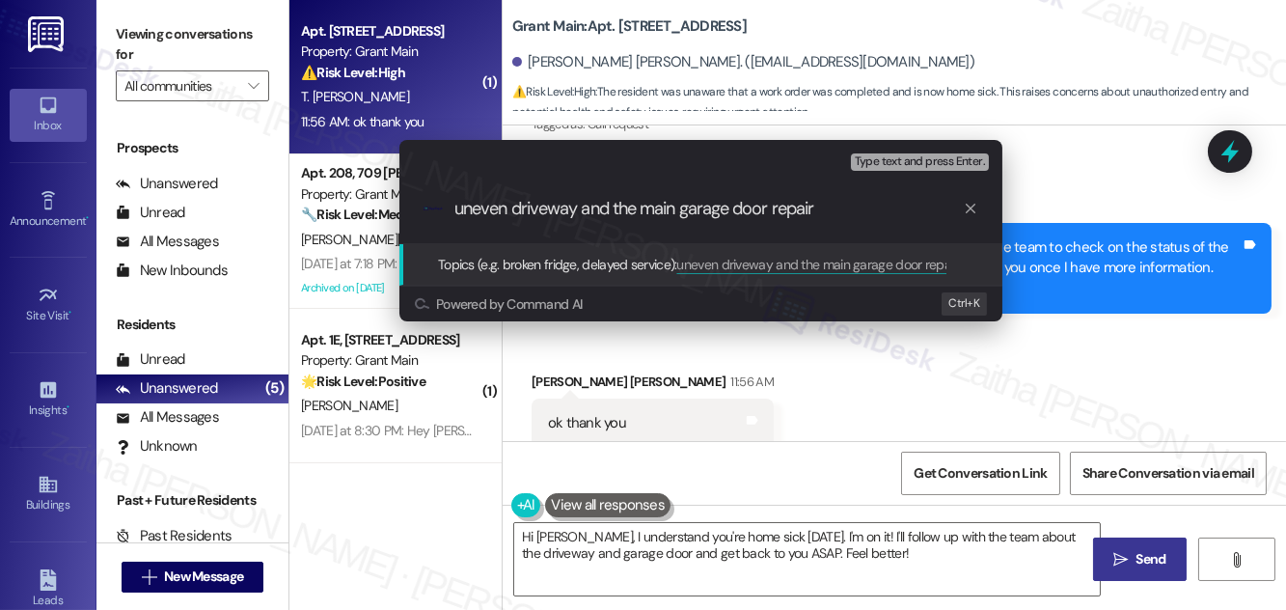
click at [462, 207] on input "uneven driveway and the main garage door repair" at bounding box center [708, 209] width 508 height 20
click at [525, 206] on input "Uneven driveway and the main garage door repair" at bounding box center [708, 209] width 508 height 20
click at [619, 209] on input "Uneven Driveway and the main garage door repair" at bounding box center [708, 209] width 508 height 20
click at [660, 207] on input "Uneven Driveway and The main garage door repair" at bounding box center [708, 209] width 508 height 20
click at [697, 206] on input "Uneven Driveway and The Main garage door repair" at bounding box center [708, 209] width 508 height 20
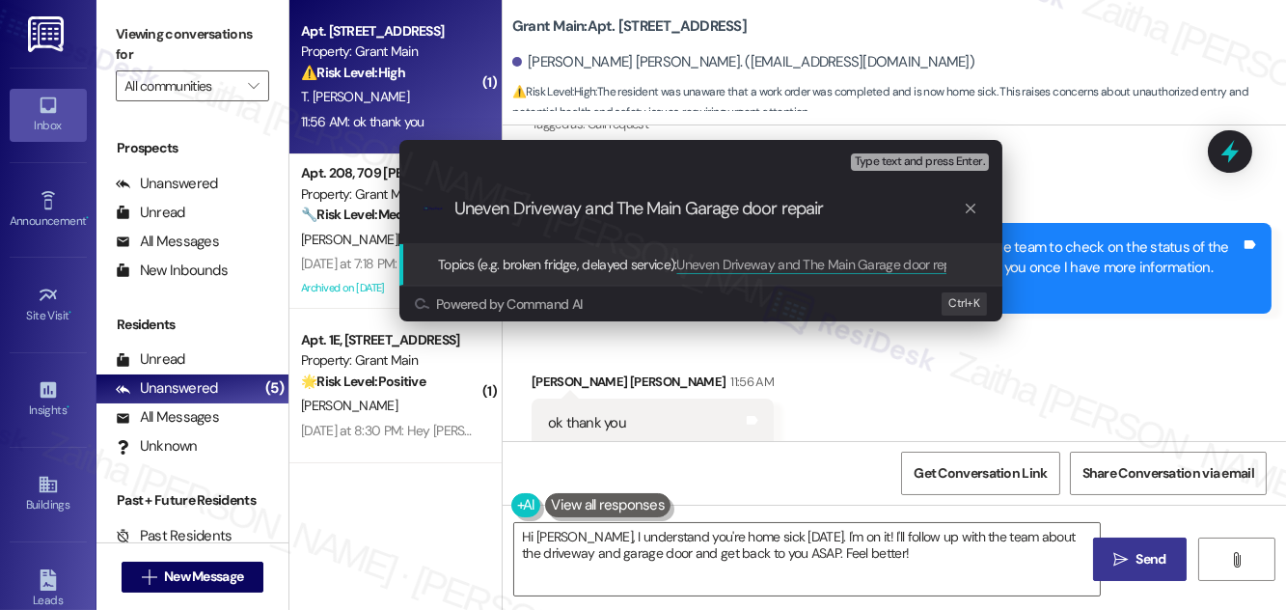
click at [753, 206] on input "Uneven Driveway and The Main Garage door repair" at bounding box center [708, 209] width 508 height 20
click at [787, 206] on input "Uneven Driveway and The Main Garage Door repair" at bounding box center [708, 209] width 508 height 20
click at [863, 207] on input "Uneven Driveway and The Main Garage Door Repair" at bounding box center [708, 209] width 508 height 20
type input "Uneven Driveway and The Main Garage Door Repair Status"
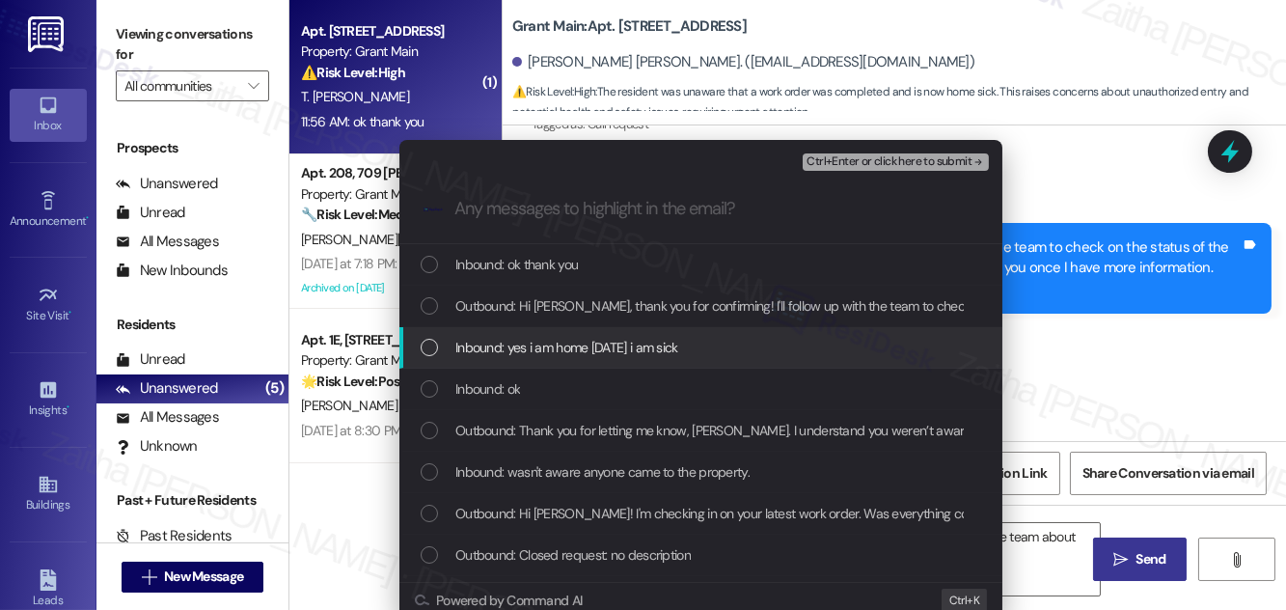
click at [638, 340] on span "Inbound: yes i am home [DATE] i am sick" at bounding box center [566, 347] width 223 height 21
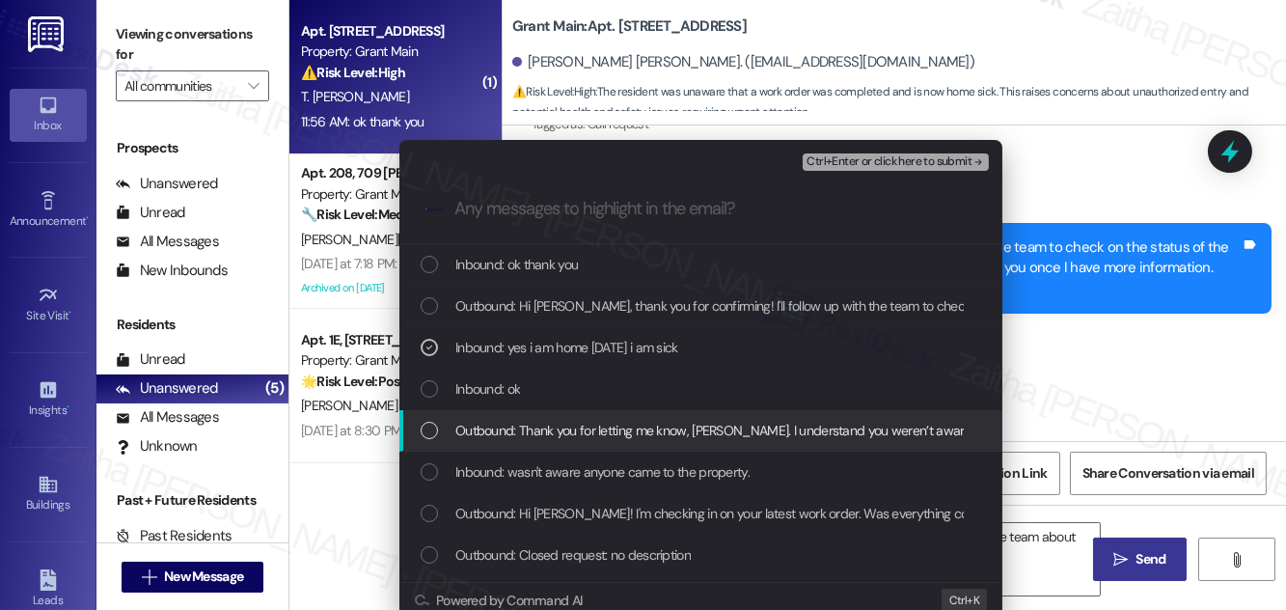
scroll to position [36, 0]
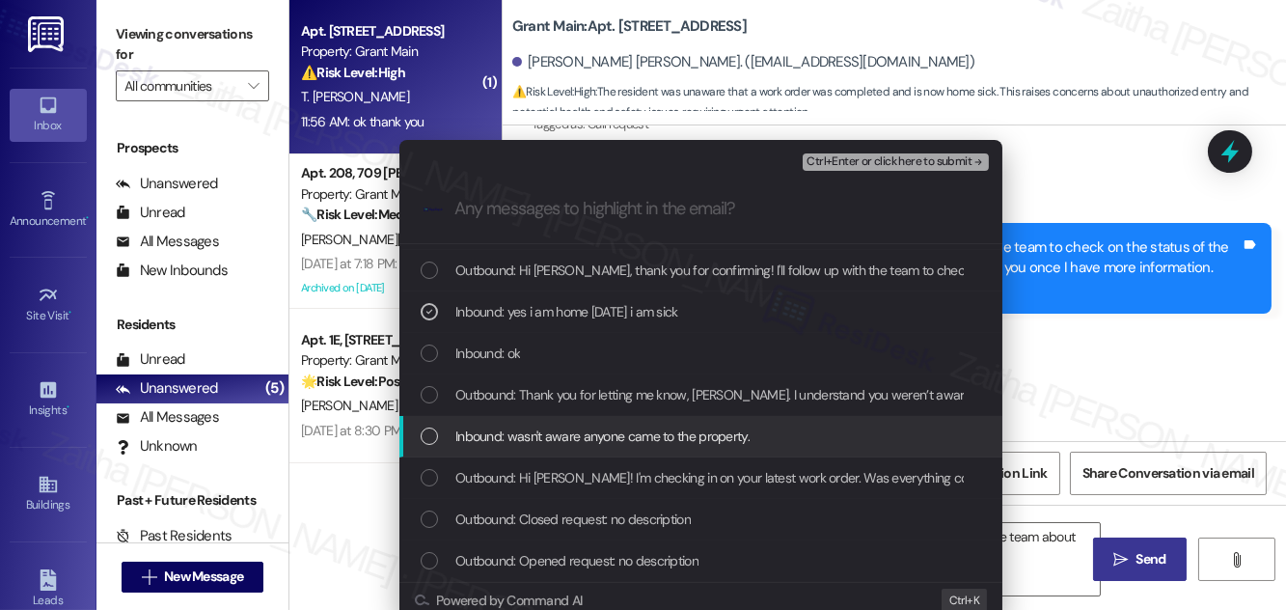
click at [554, 430] on span "Inbound: wasn't aware anyone came to the property." at bounding box center [602, 435] width 294 height 21
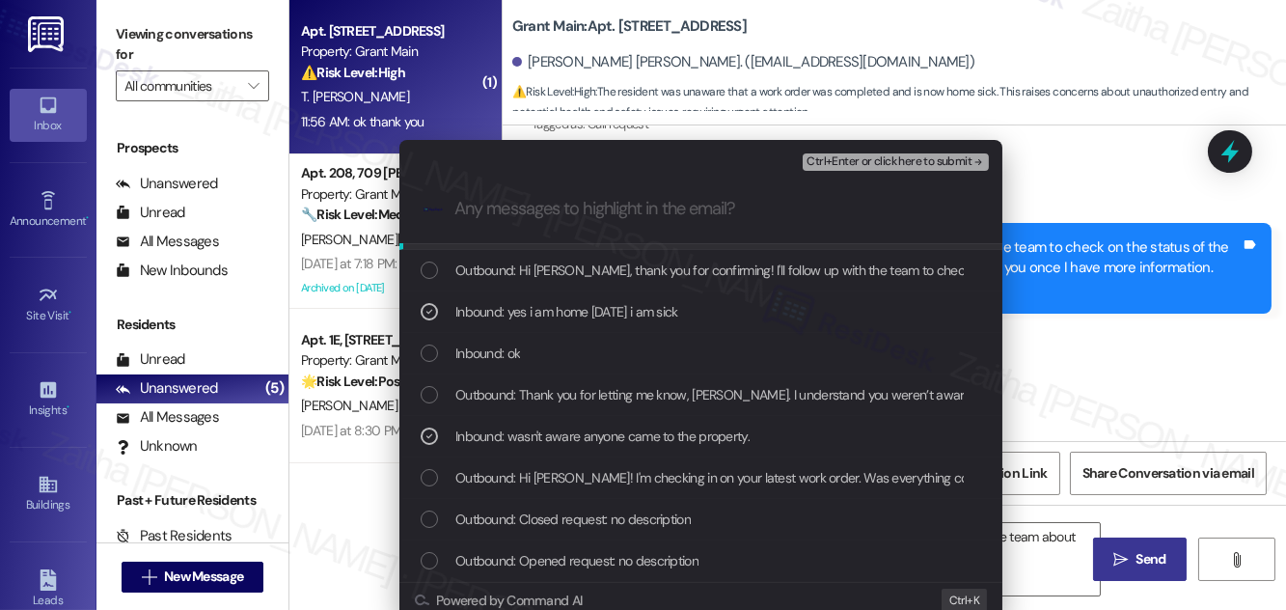
click at [875, 155] on span "Ctrl+Enter or click here to submit" at bounding box center [889, 162] width 165 height 14
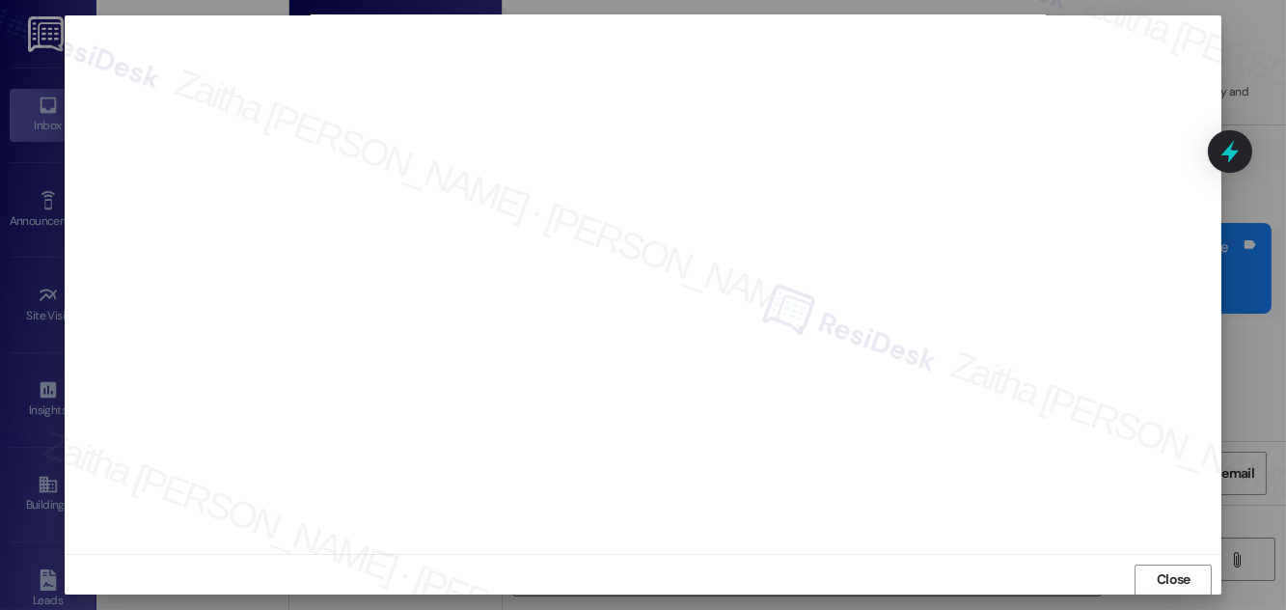
scroll to position [0, 0]
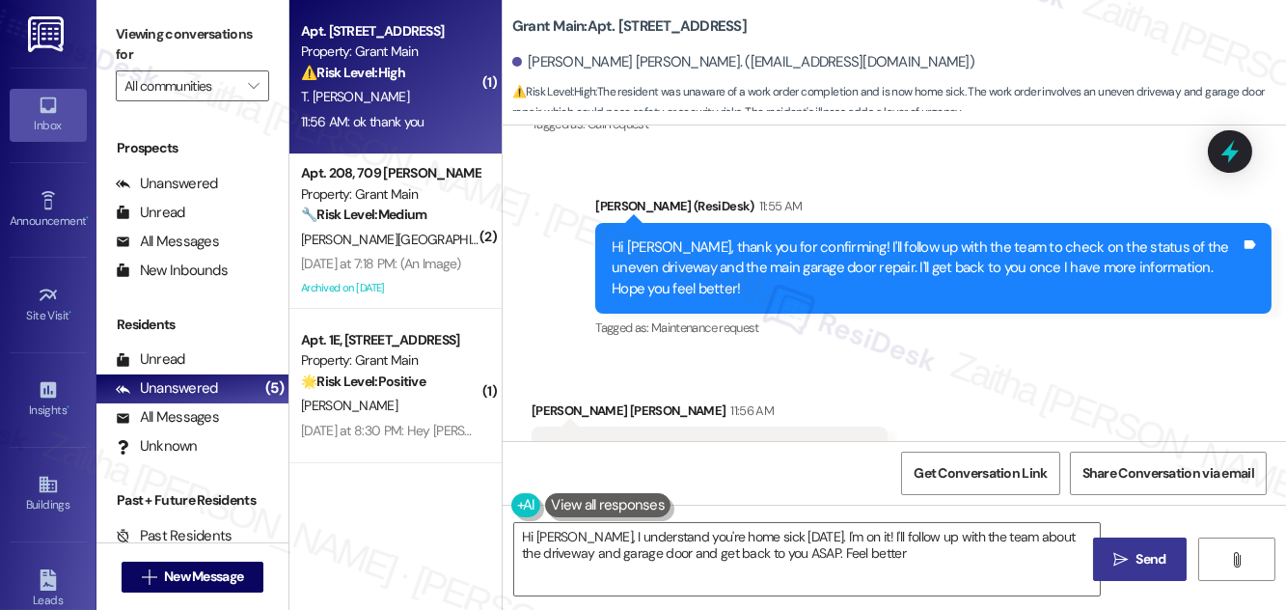
type textarea "Hi [PERSON_NAME], I understand you're home sick [DATE]. I'm on it! I'll follow …"
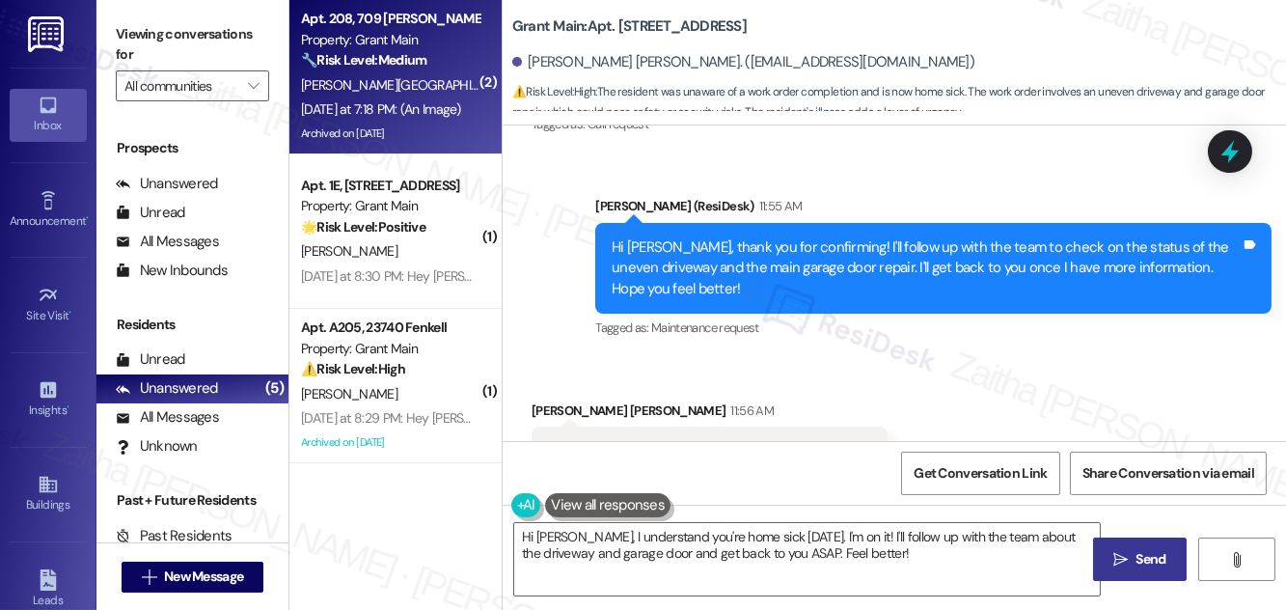
click at [392, 71] on div "Apt. 208, 709 [PERSON_NAME] Property: Grant Main 🔧 Risk Level: Medium The resid…" at bounding box center [390, 40] width 182 height 66
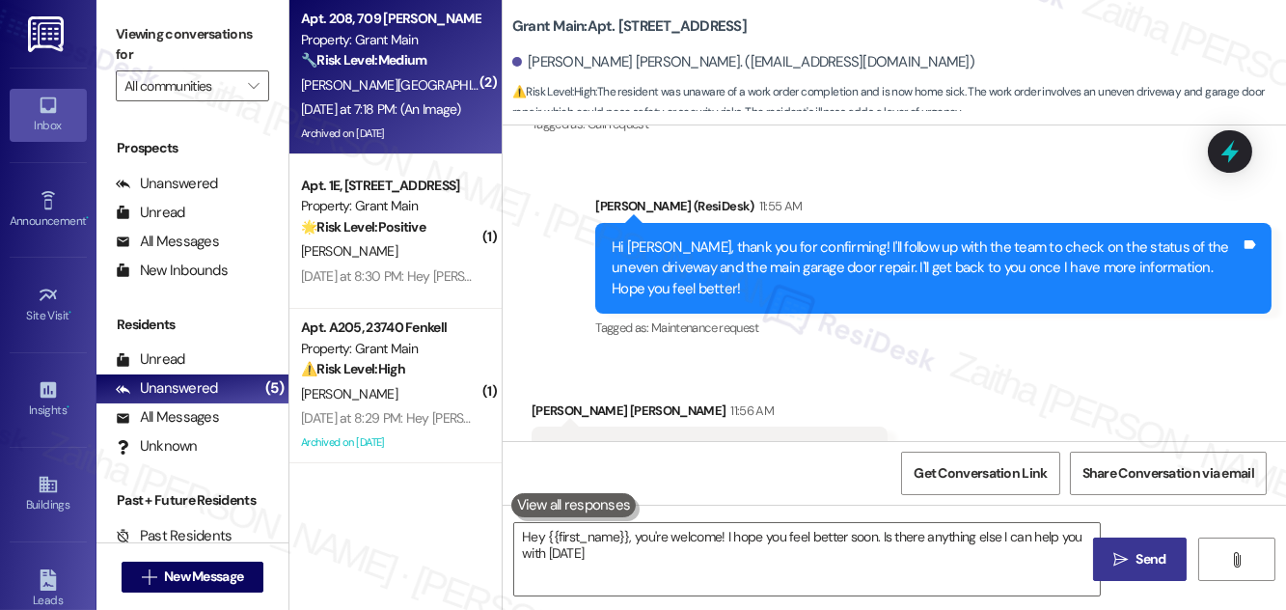
type textarea "Hey {{first_name}}, you're welcome! I hope you feel better soon. Is there anyth…"
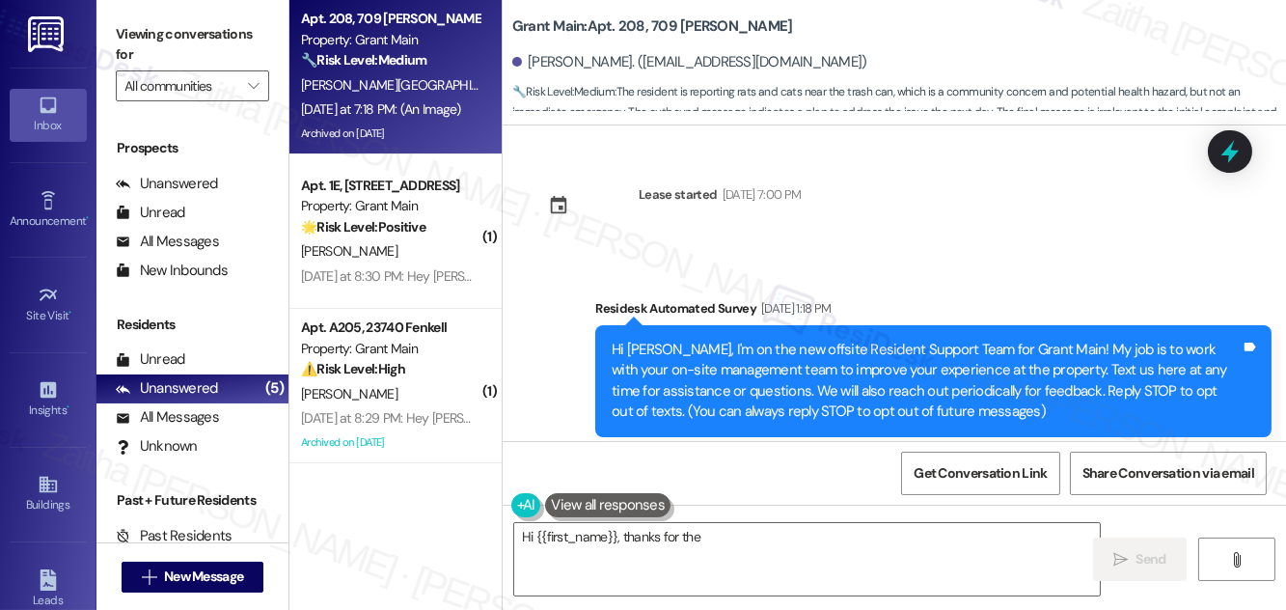
scroll to position [33586, 0]
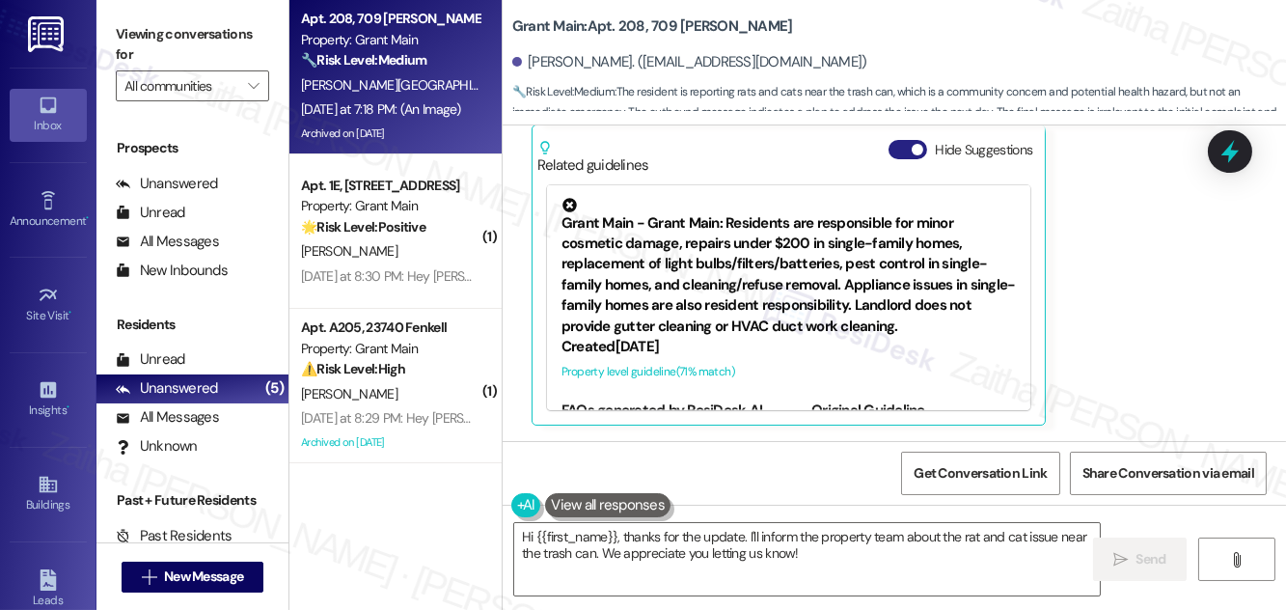
click at [892, 154] on button "Hide Suggestions" at bounding box center [908, 149] width 39 height 19
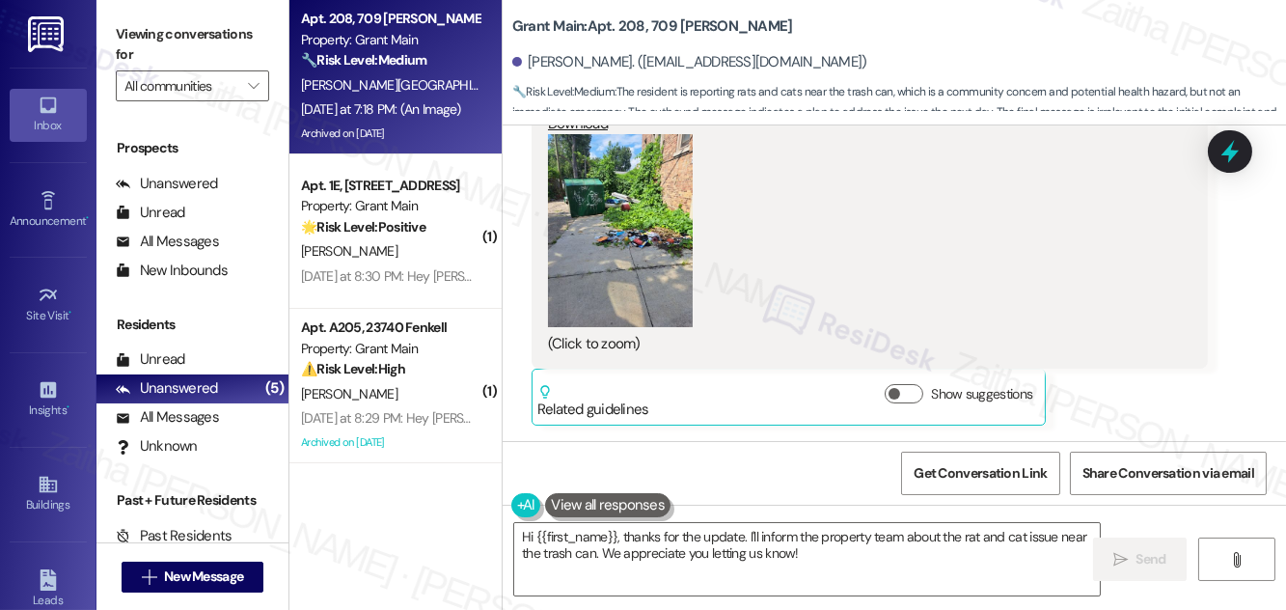
scroll to position [33343, 0]
click at [666, 287] on button "Zoom image" at bounding box center [620, 230] width 145 height 193
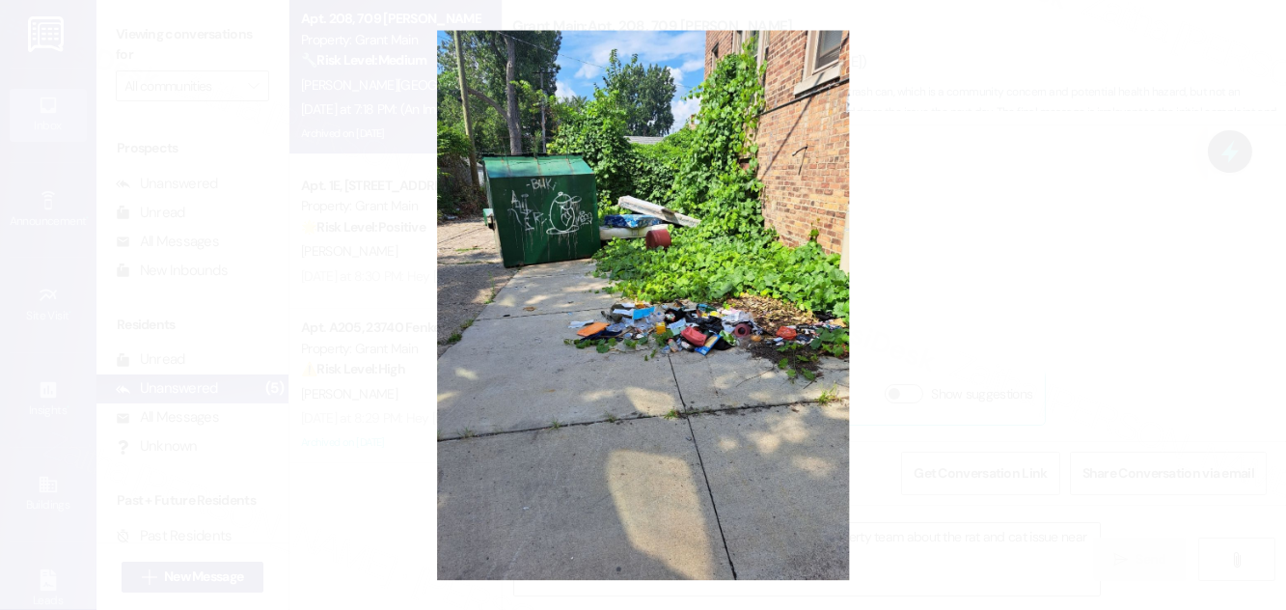
click at [1015, 278] on button "Unzoom image" at bounding box center [643, 305] width 1286 height 610
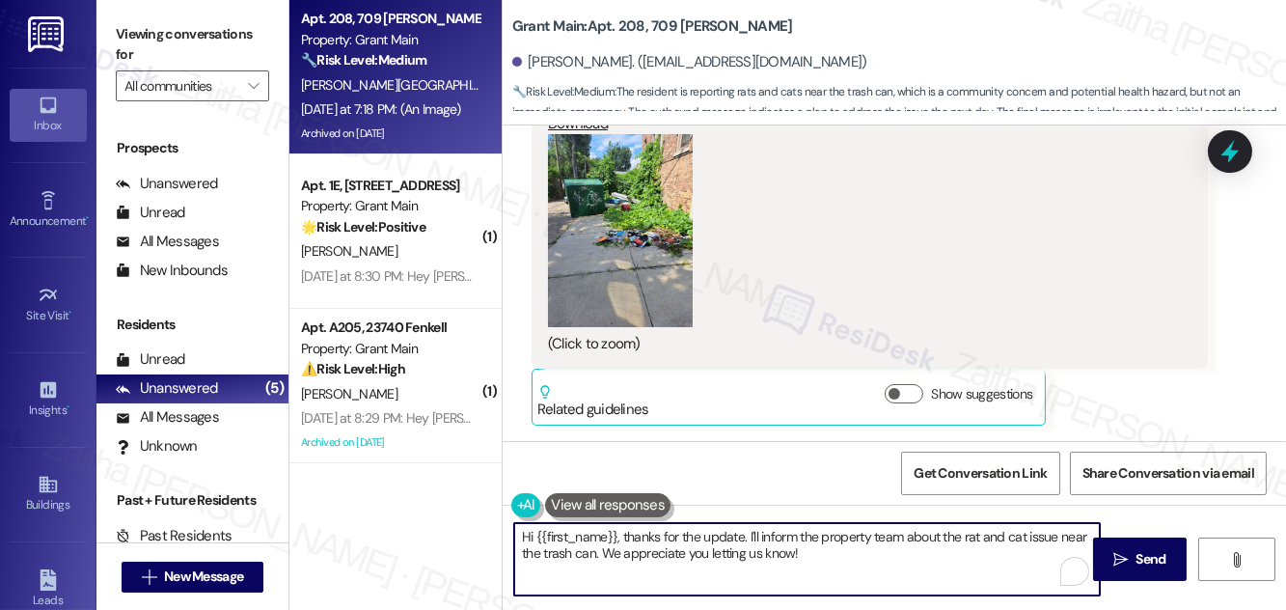
click at [808, 558] on textarea "Hi {{first_name}}, thanks for the update. I'll inform the property team about t…" at bounding box center [807, 559] width 586 height 72
click at [846, 537] on textarea "Hi {{first_name}}, thanks for the update. I'll inform the property team about t…" at bounding box center [807, 559] width 586 height 72
type textarea "Hi {{first_name}}, thanks for the update. I'll inform the team about the rat an…"
click at [719, 538] on textarea "Hi {{first_name}}, thanks for the update. I'll inform the team about the rat an…" at bounding box center [807, 559] width 586 height 72
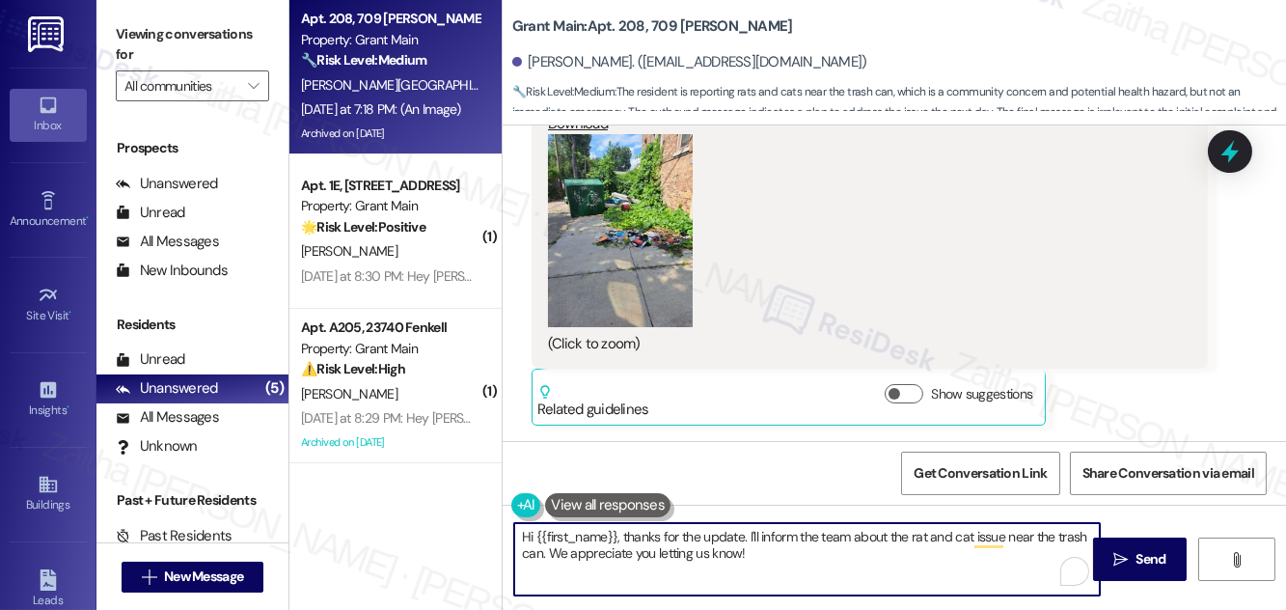
click at [719, 538] on textarea "Hi {{first_name}}, thanks for the update. I'll inform the team about the rat an…" at bounding box center [807, 559] width 586 height 72
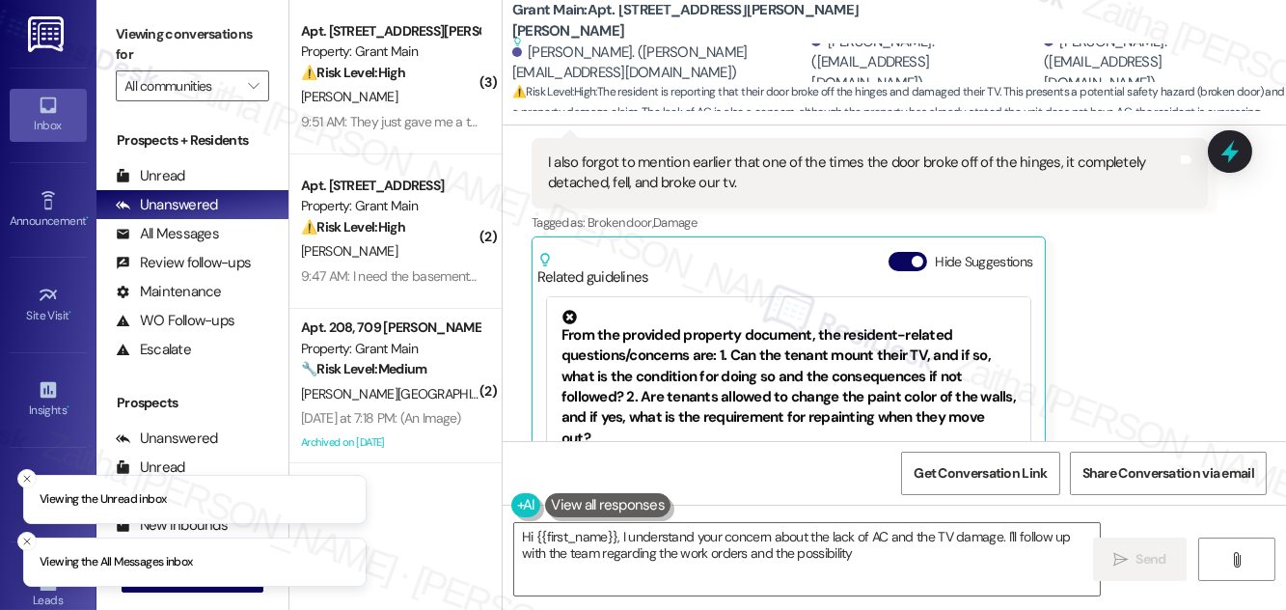
scroll to position [6115, 0]
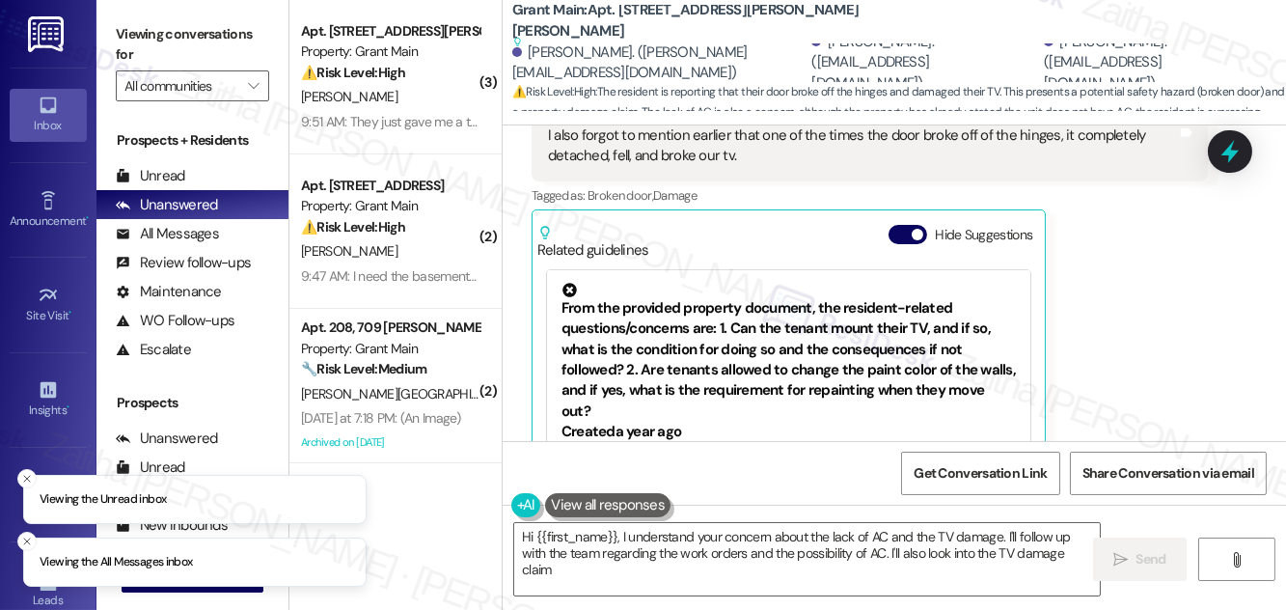
type textarea "Hi {{first_name}}, I understand your concern about the lack of AC and the TV da…"
click at [634, 17] on b "Grant Main: Apt. 18747 Kelly, Right, 18745-18747 Kelly Rd Suggested actions and…" at bounding box center [705, 26] width 386 height 52
copy b "18747"
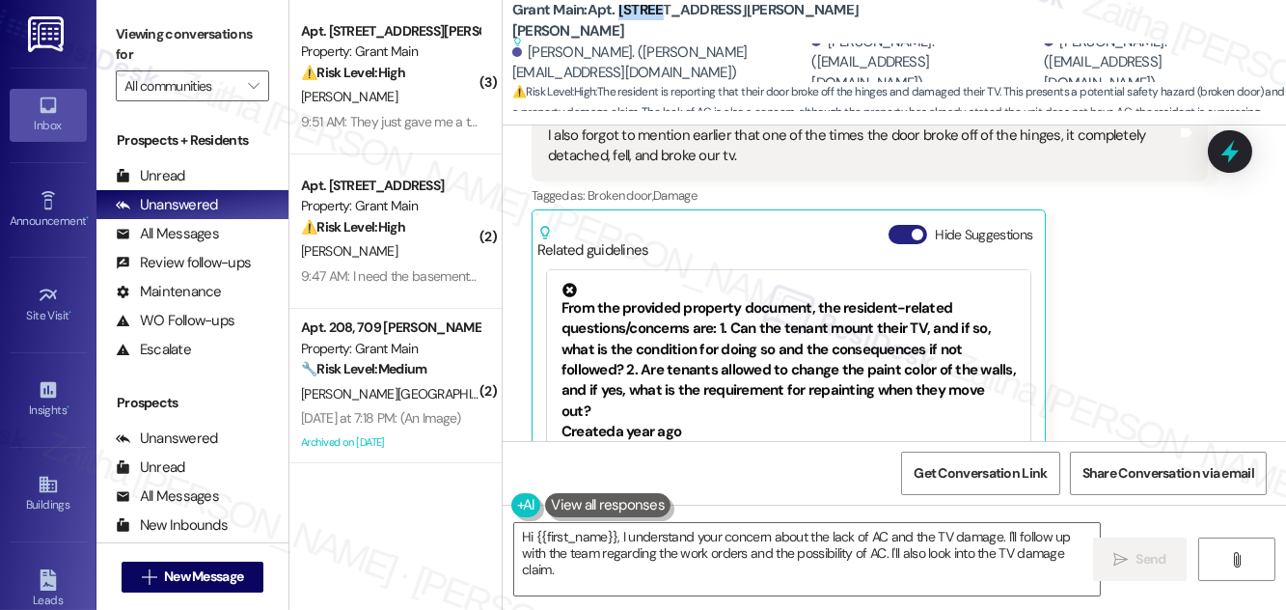
click at [894, 225] on button "Hide Suggestions" at bounding box center [908, 234] width 39 height 19
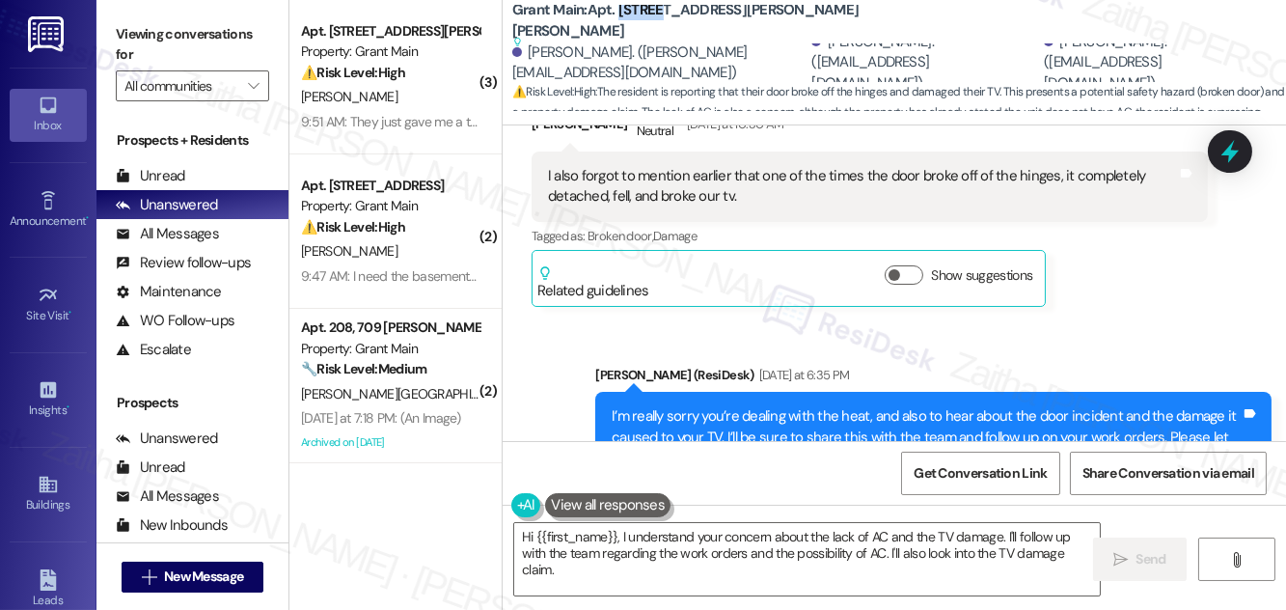
scroll to position [6075, 0]
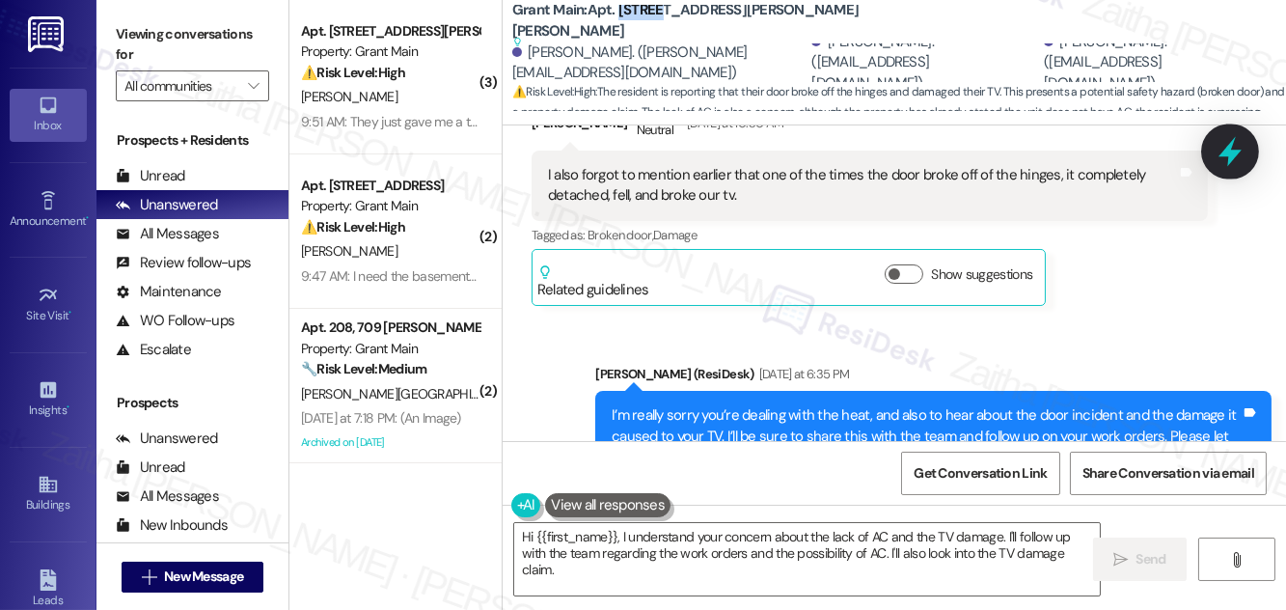
click at [1232, 152] on icon at bounding box center [1230, 152] width 23 height 30
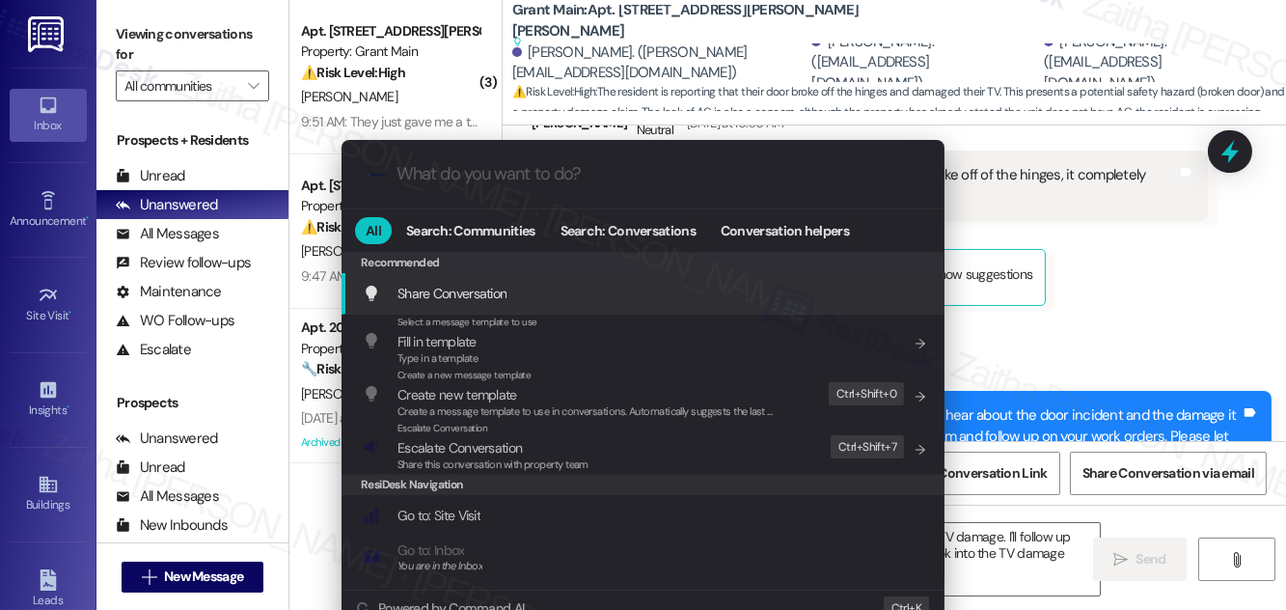
click at [1110, 285] on div ".cls-1{fill:#0a055f;}.cls-2{fill:#0cc4c4;} resideskLogoBlueOrange All Search: C…" at bounding box center [643, 305] width 1286 height 610
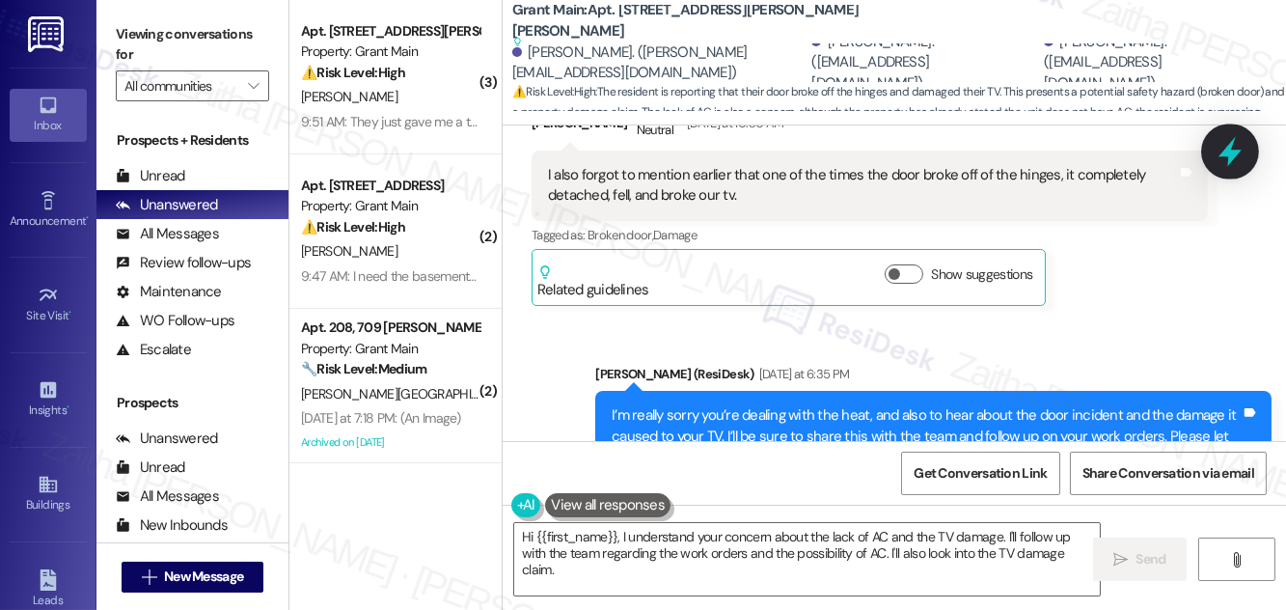
click at [1227, 143] on icon at bounding box center [1230, 151] width 33 height 33
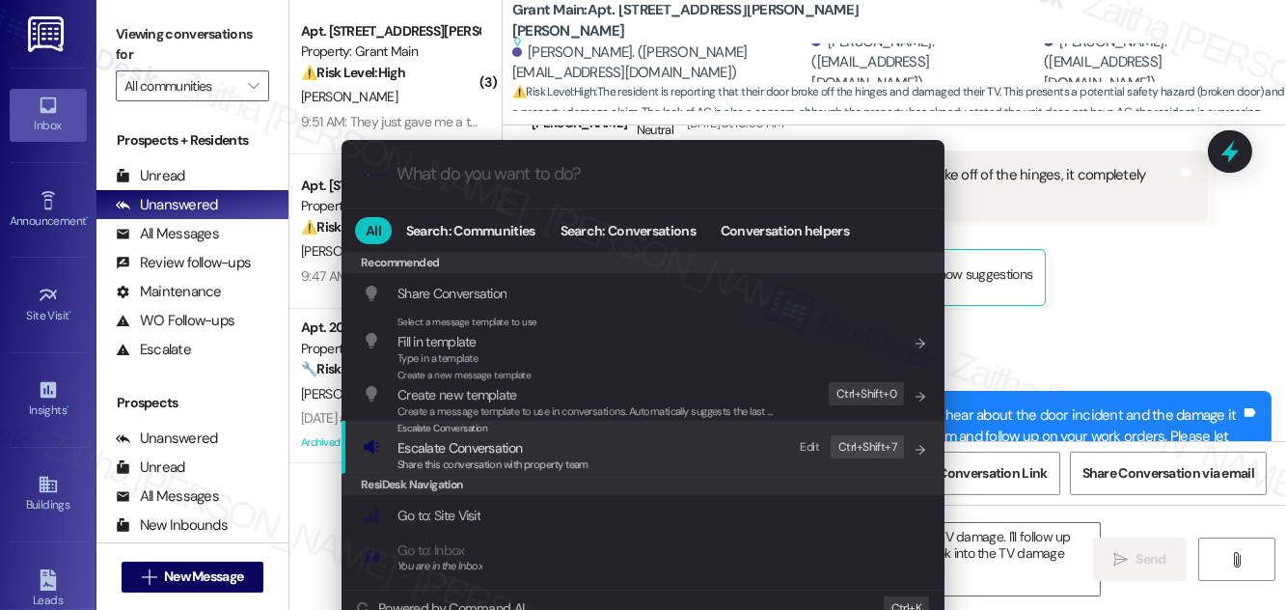
click at [432, 442] on span "Escalate Conversation" at bounding box center [459, 447] width 124 height 17
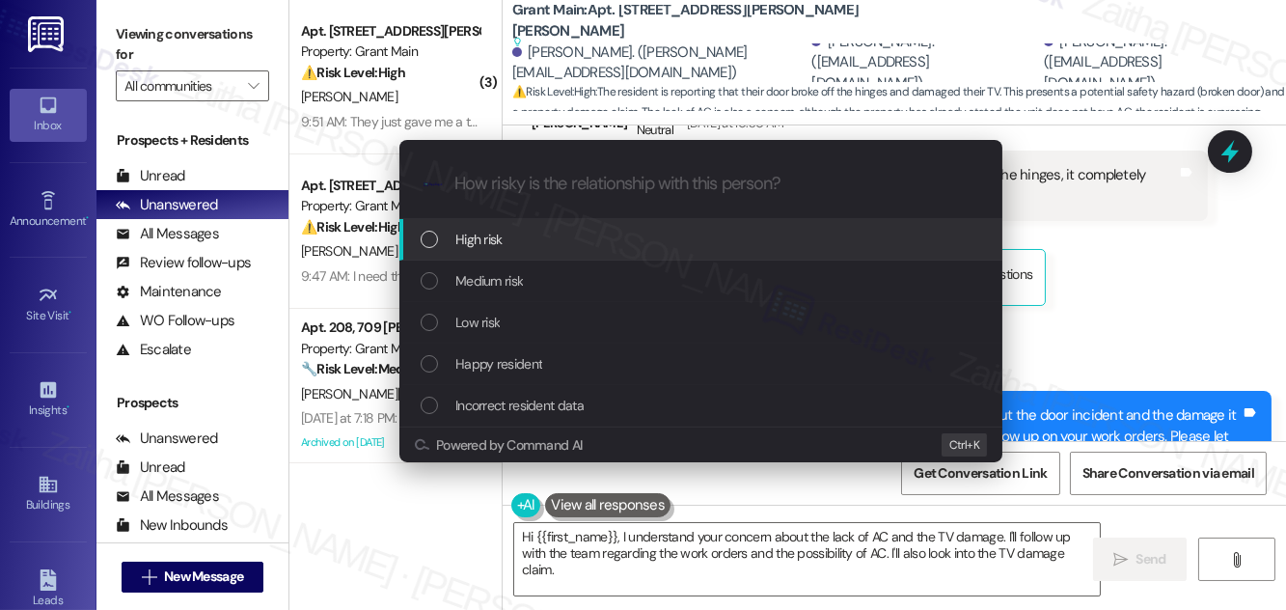
click at [519, 243] on div "High risk" at bounding box center [703, 239] width 564 height 21
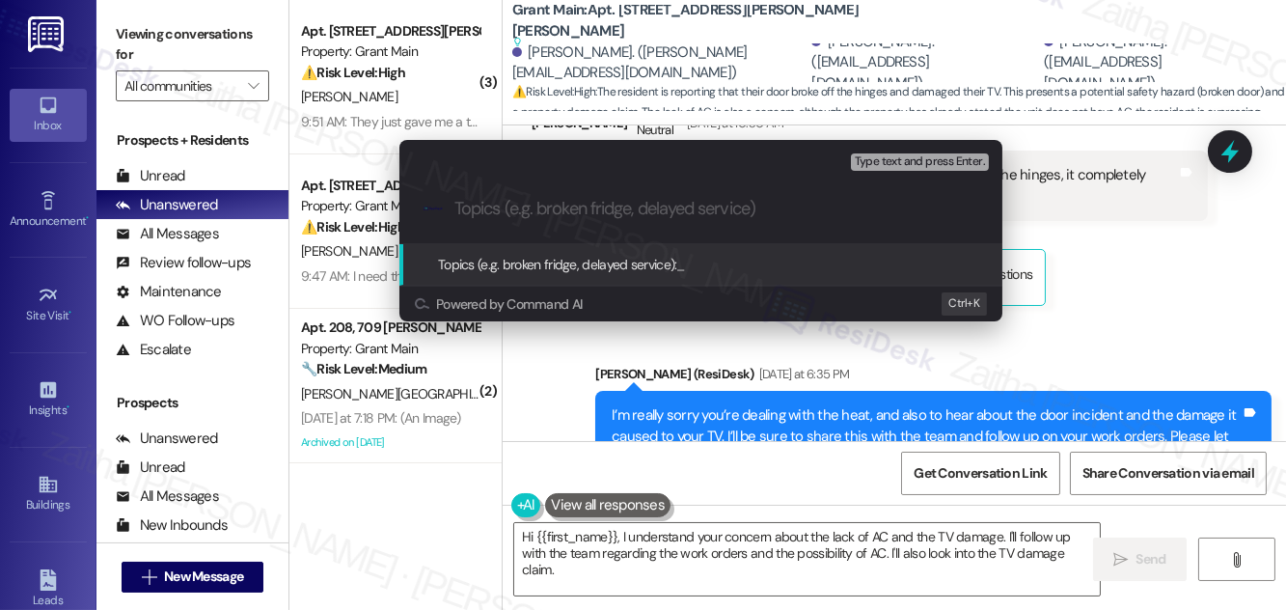
paste input "Resident Report: Heat Discomfort and Door Incident"
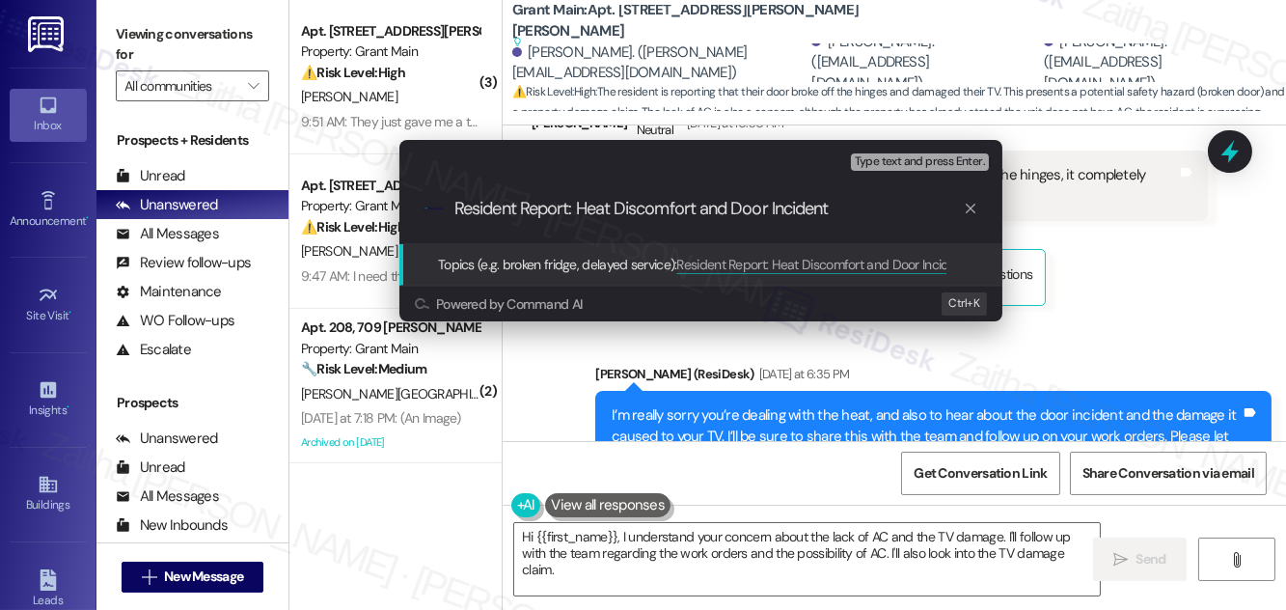
type input "Resident Report: Heat Discomfort and Door Incident"
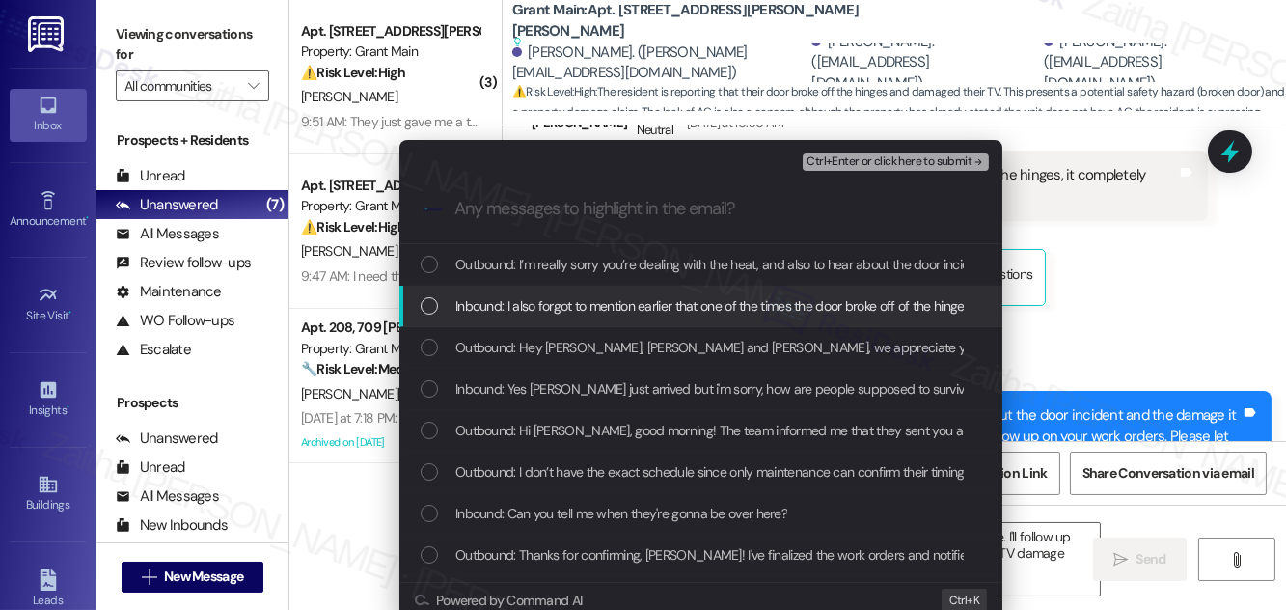
click at [673, 305] on span "Inbound: I also forgot to mention earlier that one of the times the door broke …" at bounding box center [840, 305] width 771 height 21
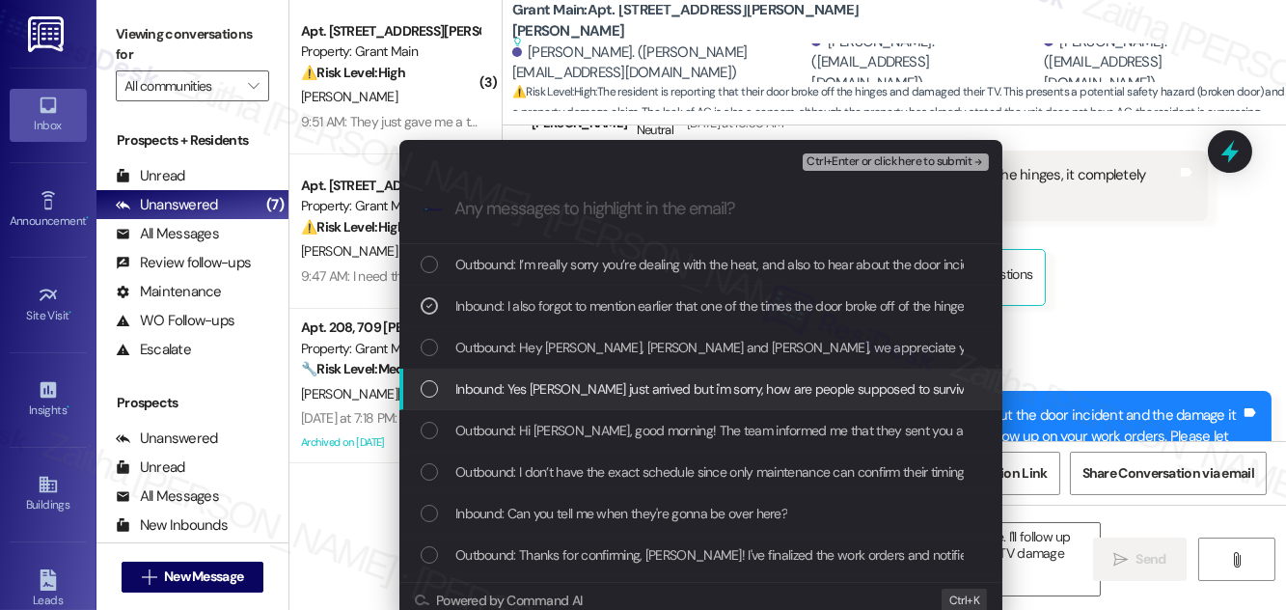
click at [660, 394] on span "Inbound: Yes Scott just arrived but i'm sorry, how are people supposed to survi…" at bounding box center [1059, 388] width 1208 height 21
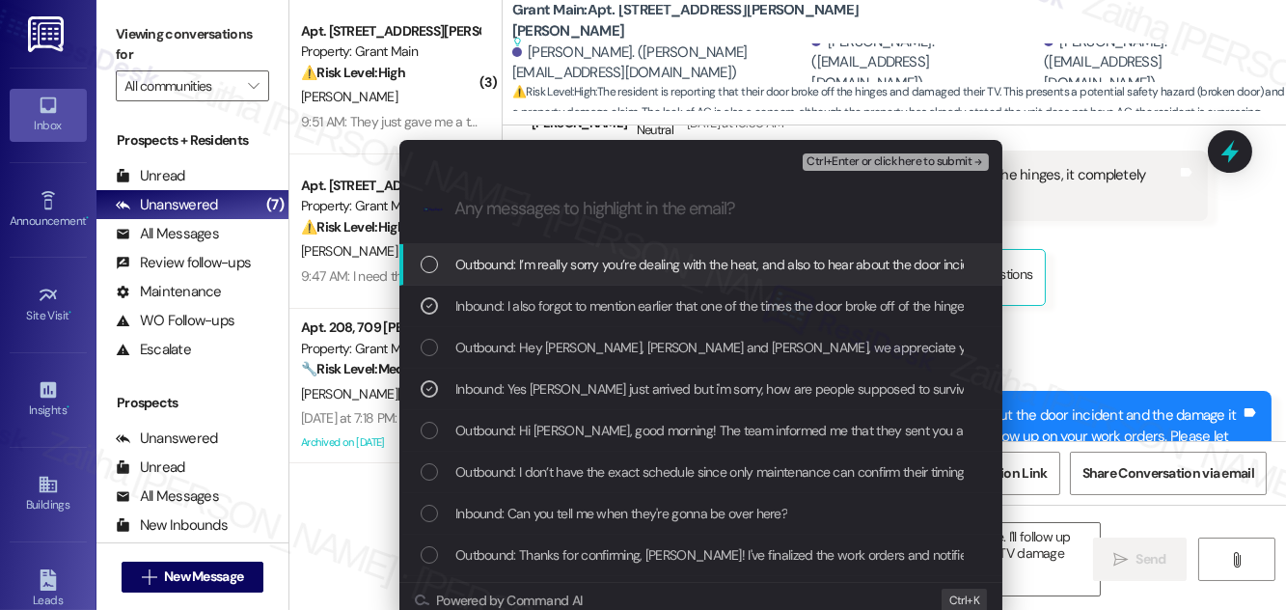
click at [888, 168] on span "Ctrl+Enter or click here to submit" at bounding box center [889, 162] width 165 height 14
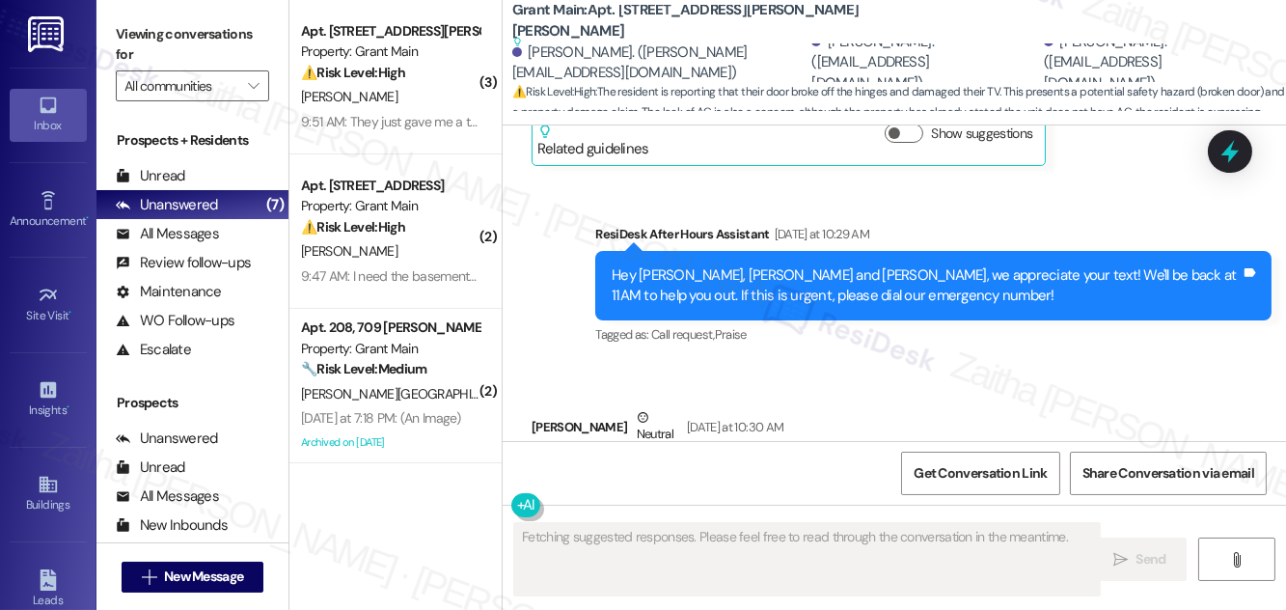
scroll to position [6115, 0]
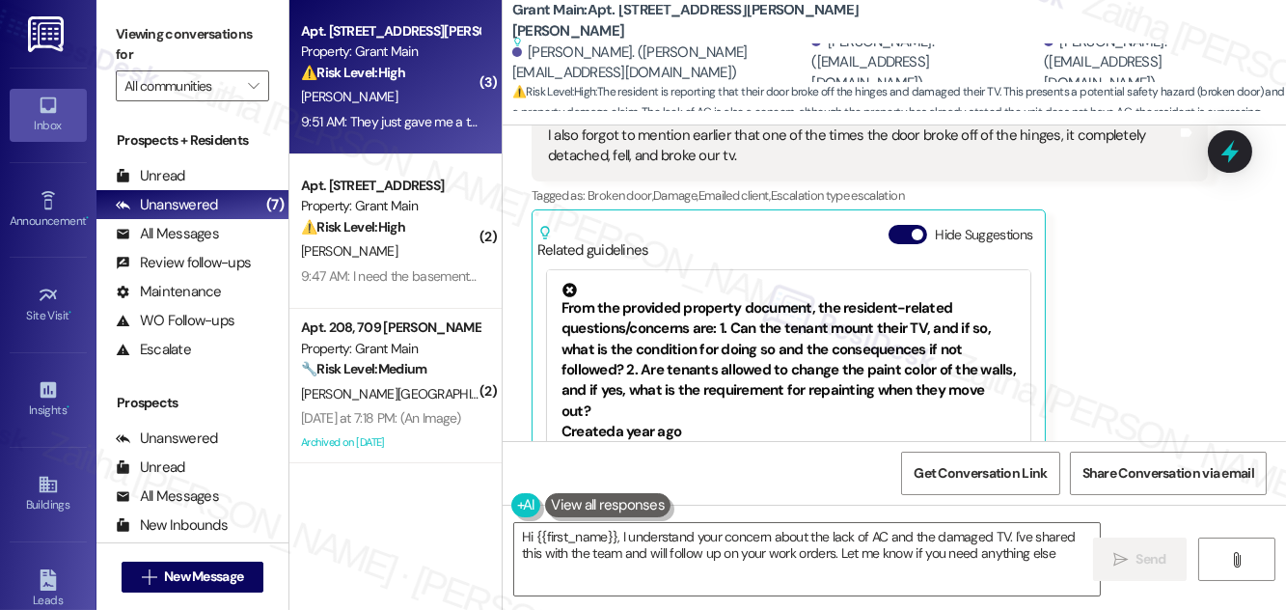
type textarea "Hi {{first_name}}, I understand your concern about the lack of AC and the damag…"
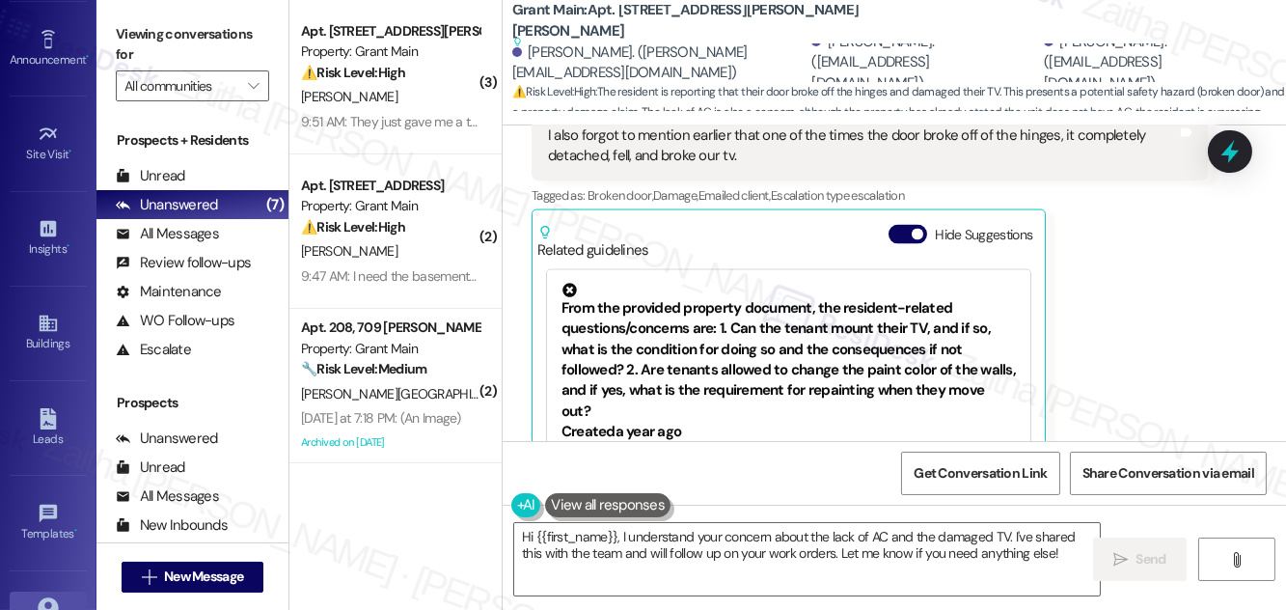
scroll to position [303, 0]
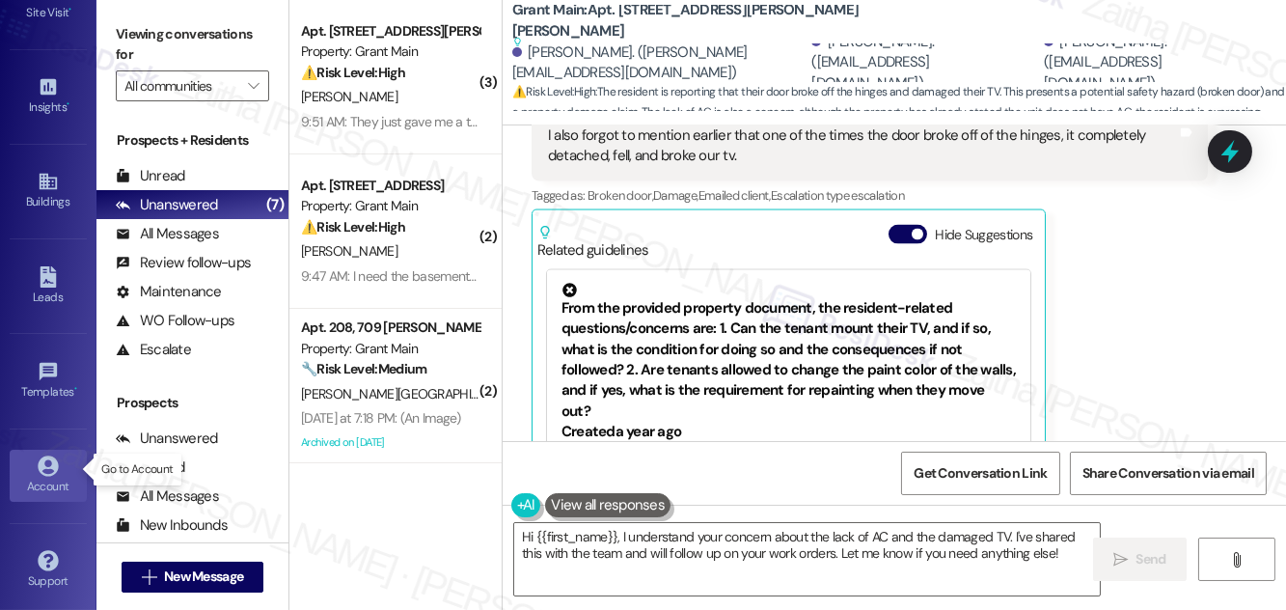
click at [62, 477] on div "Account" at bounding box center [48, 486] width 96 height 19
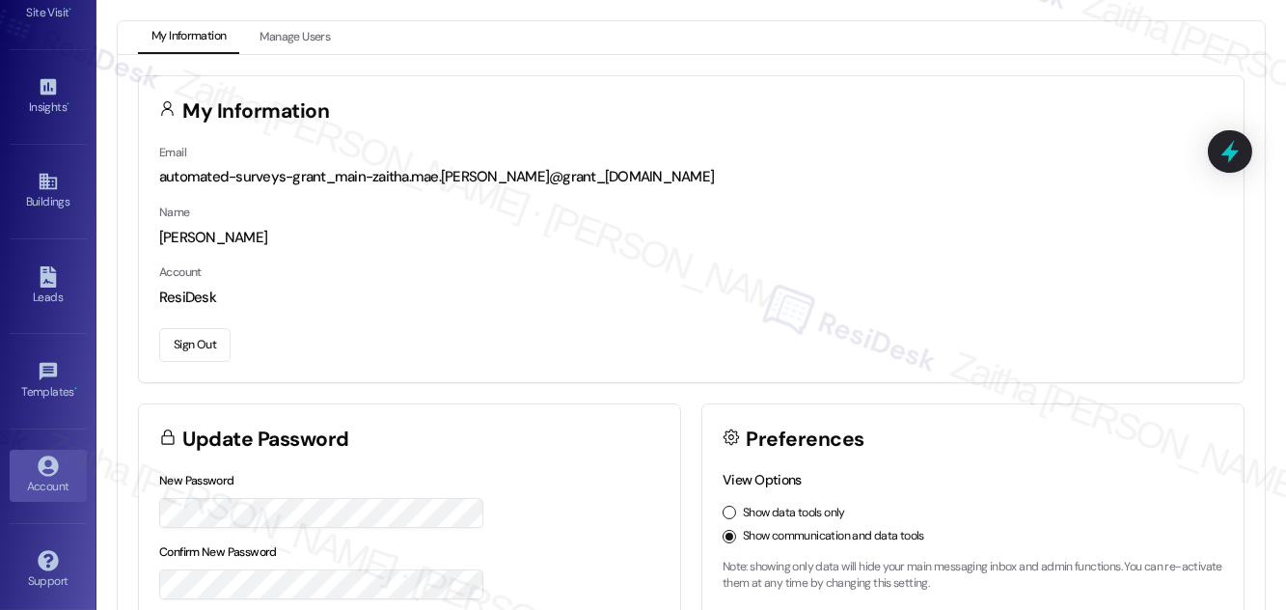
click at [191, 337] on button "Sign Out" at bounding box center [194, 345] width 71 height 34
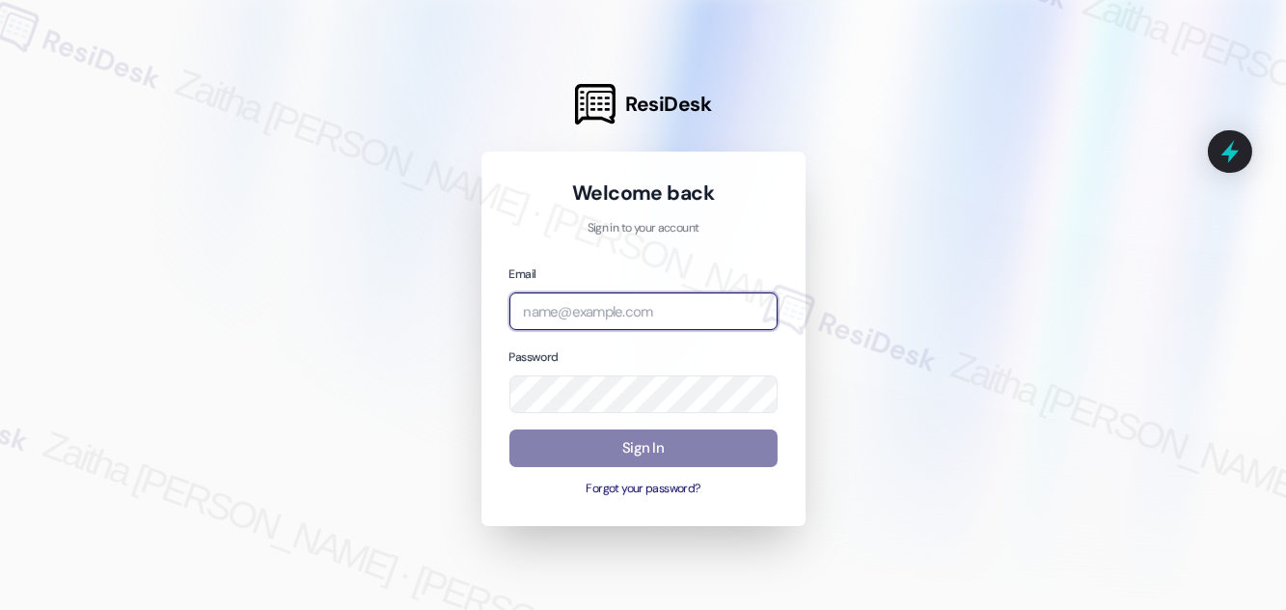
click at [581, 313] on input "email" at bounding box center [643, 311] width 268 height 38
type input "automated-surveys-meridian_management-zaitha.mae.garcia@meridian_management.com"
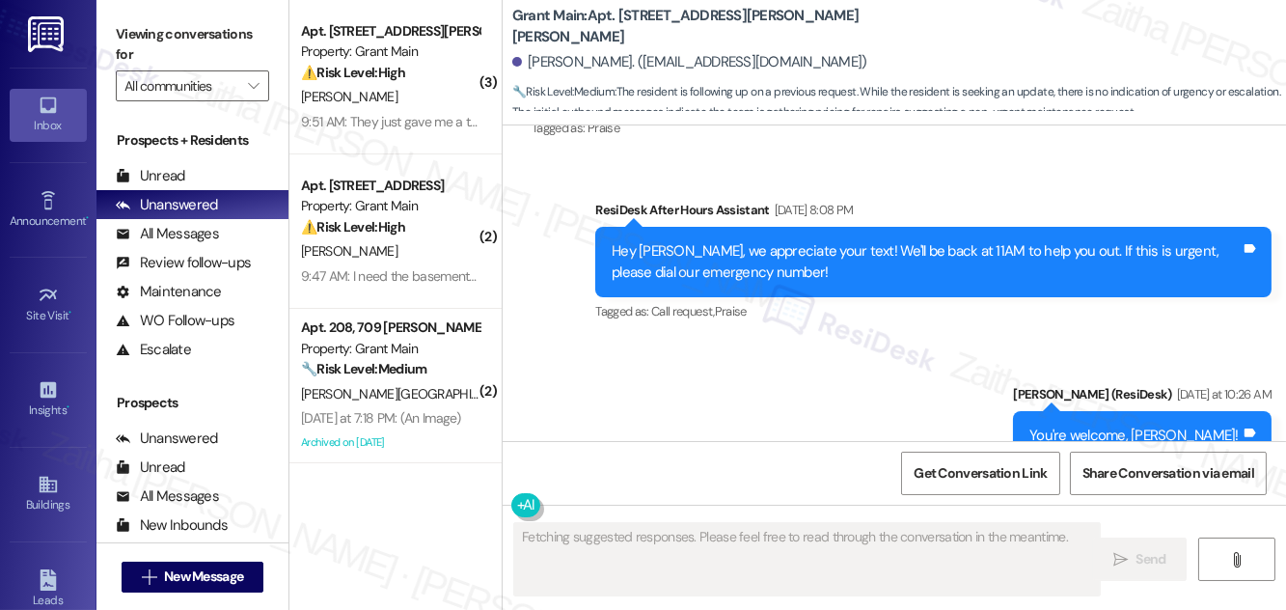
scroll to position [2802, 0]
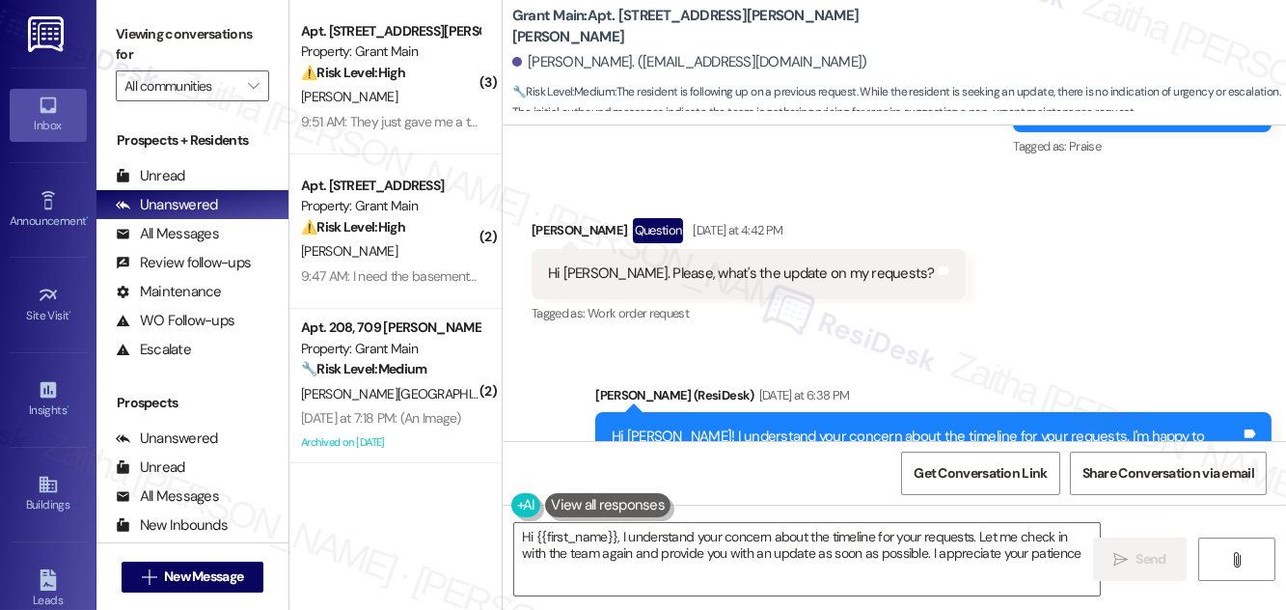
type textarea "Hi {{first_name}}, I understand your concern about the timeline for your reques…"
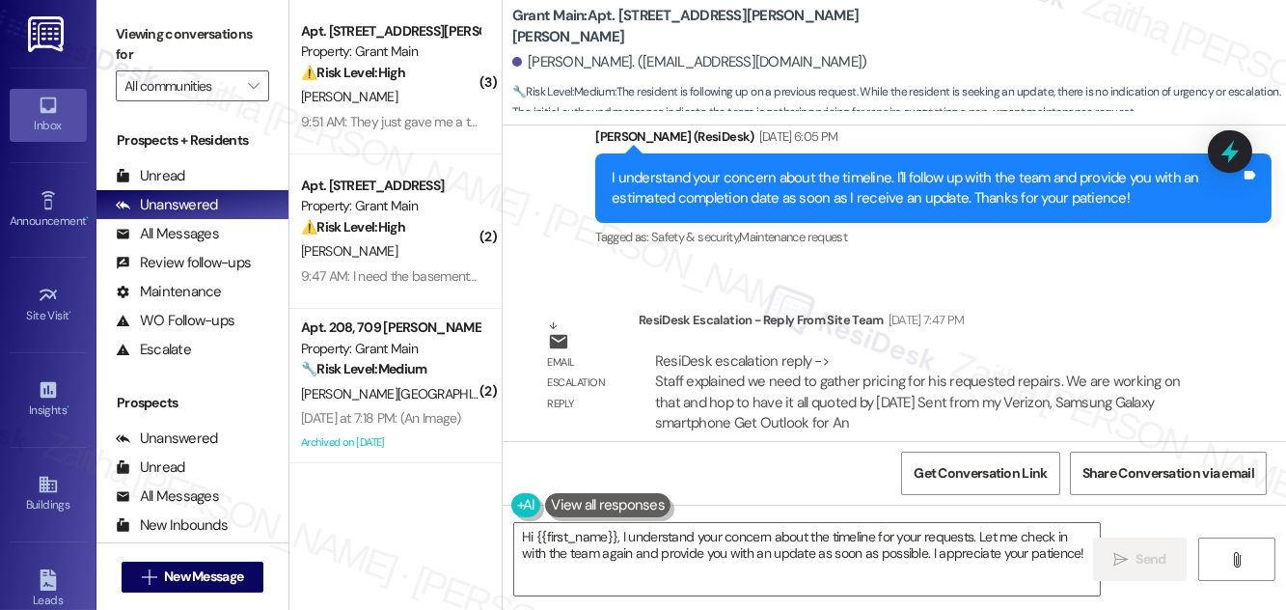
scroll to position [1933, 0]
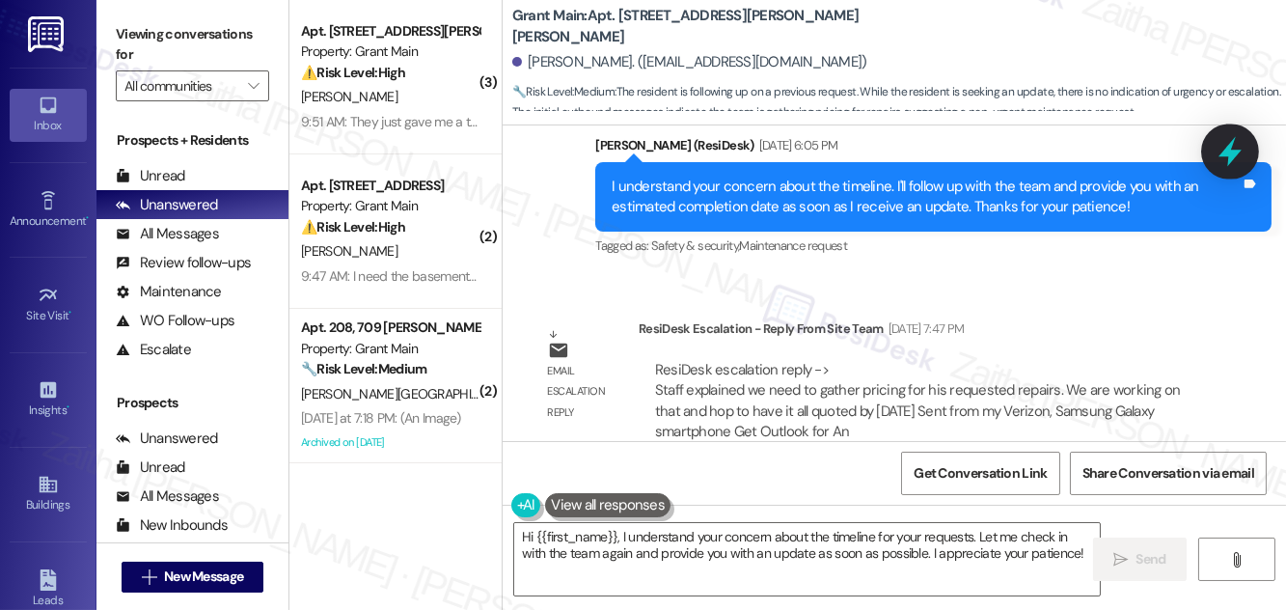
click at [1243, 152] on icon at bounding box center [1230, 151] width 33 height 33
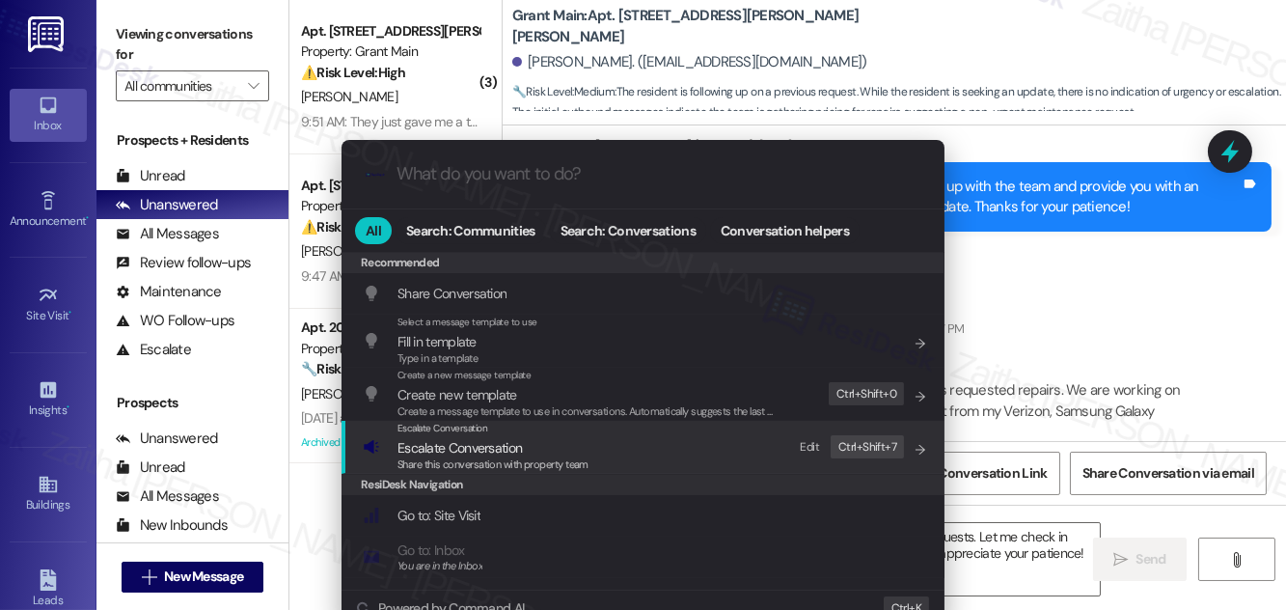
click at [445, 444] on span "Escalate Conversation" at bounding box center [459, 447] width 124 height 17
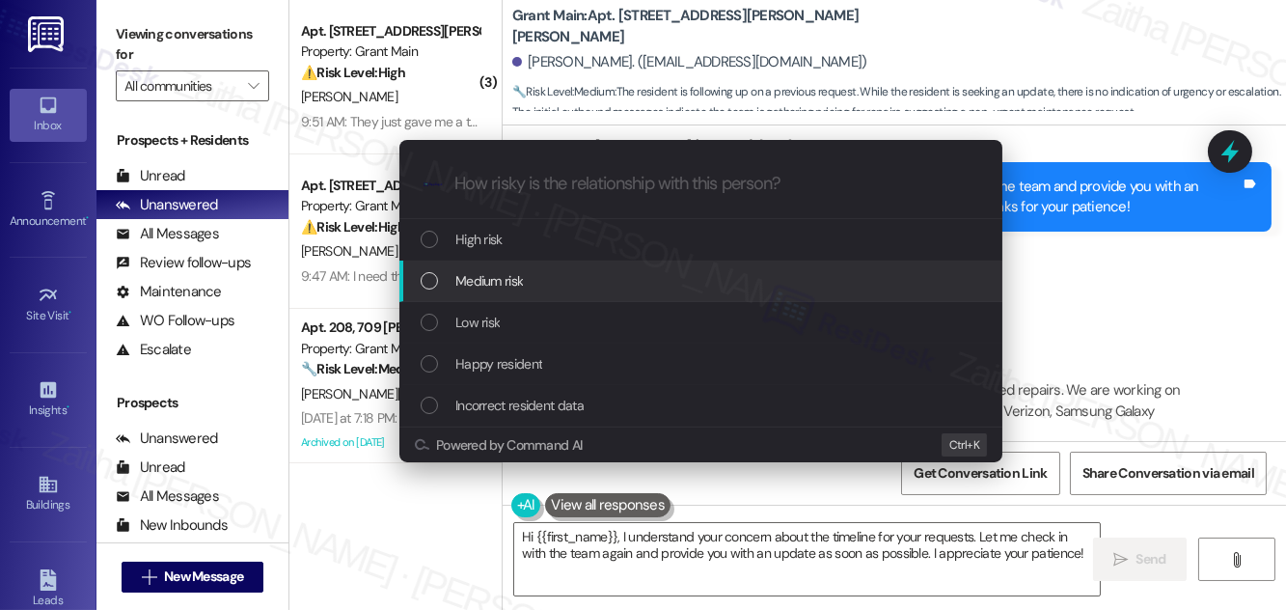
click at [532, 284] on div "Medium risk" at bounding box center [703, 280] width 564 height 21
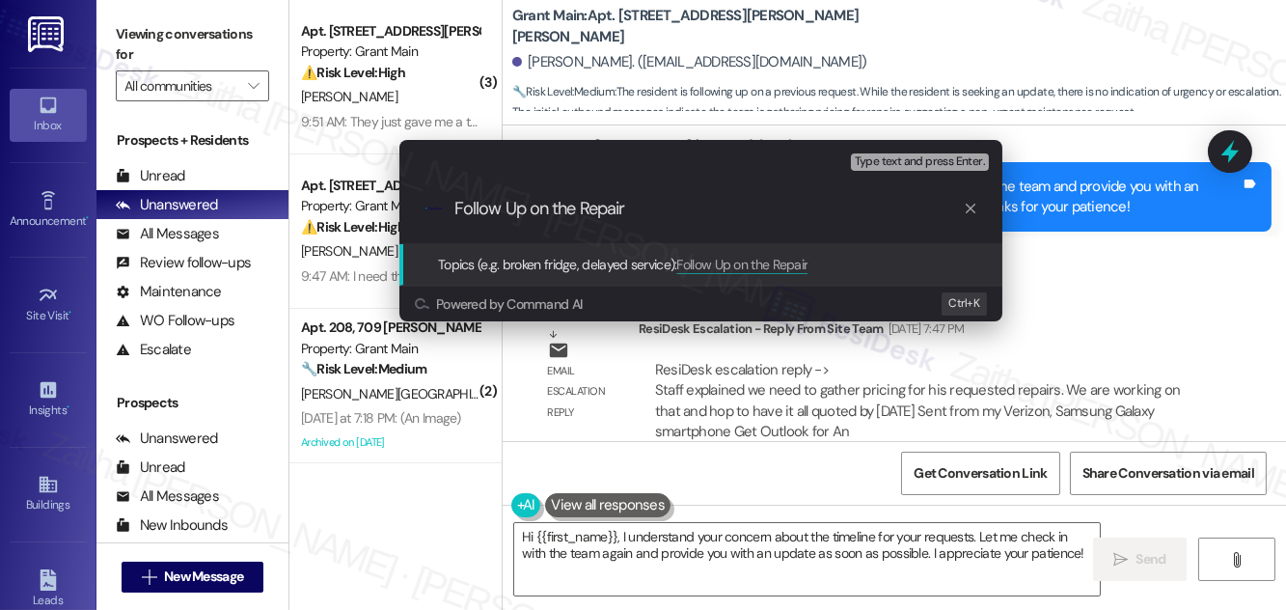
drag, startPoint x: 648, startPoint y: 205, endPoint x: 400, endPoint y: 204, distance: 248.0
click at [400, 204] on div ".cls-1{fill:#0a055f;}.cls-2{fill:#0cc4c4;} resideskLogoBlueOrange Follow Up on …" at bounding box center [700, 209] width 603 height 69
type input "Repair Requests Follow Up"
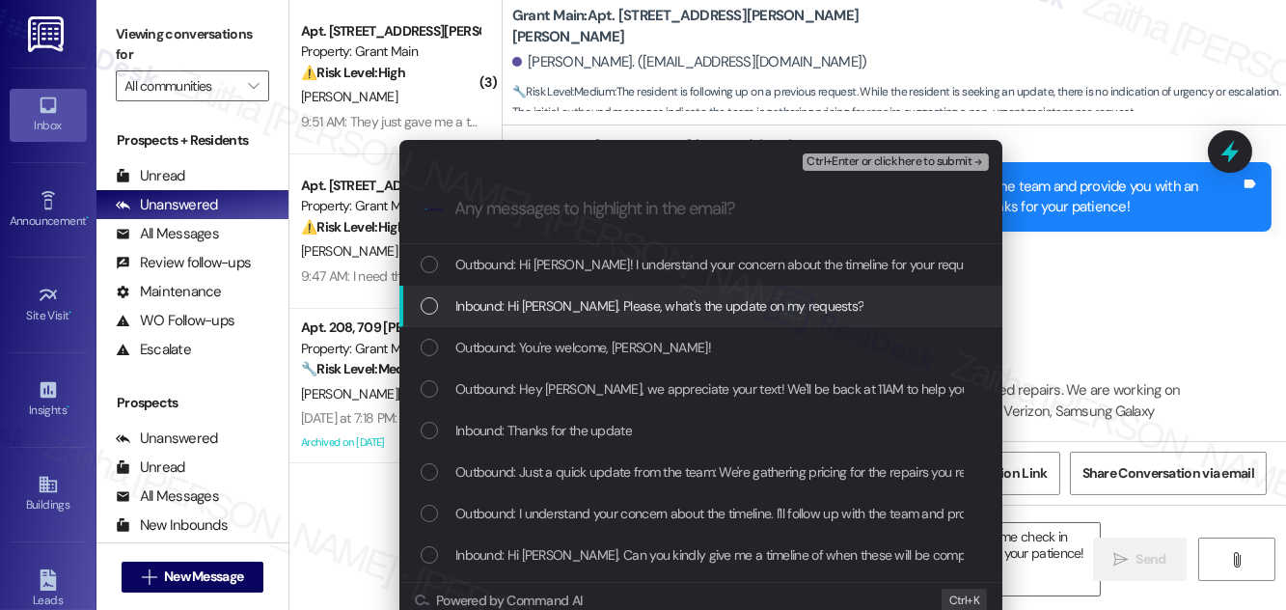
click at [615, 318] on div "Inbound: Hi Sarah. Please, what's the update on my requests?" at bounding box center [700, 306] width 603 height 41
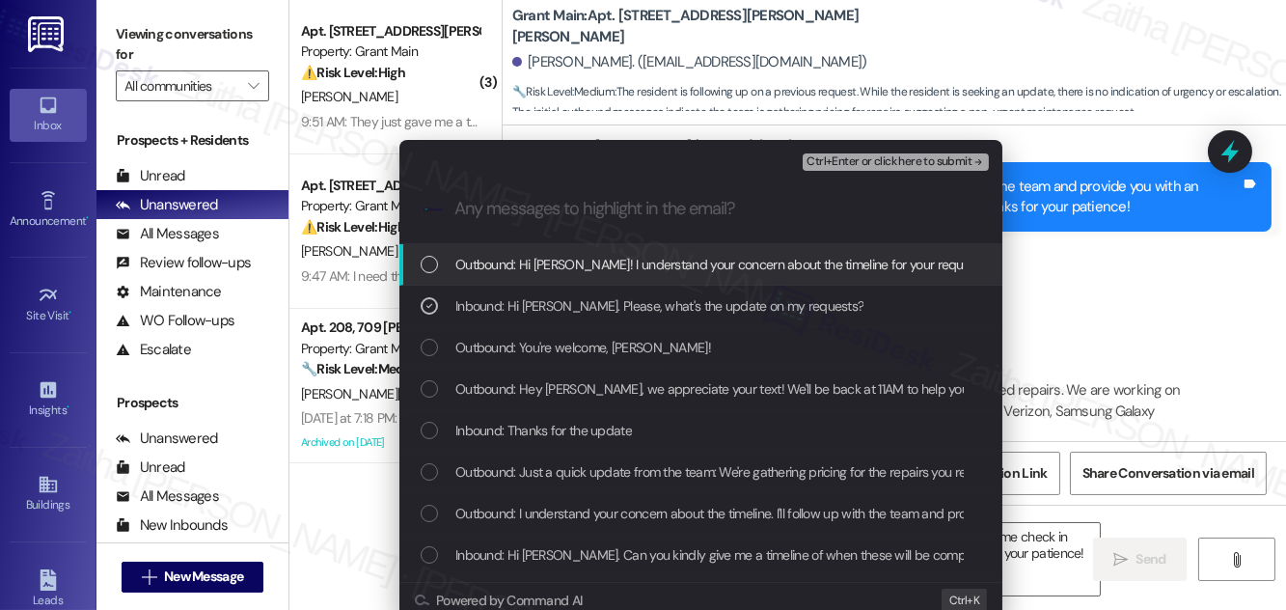
click at [888, 163] on span "Ctrl+Enter or click here to submit" at bounding box center [889, 162] width 165 height 14
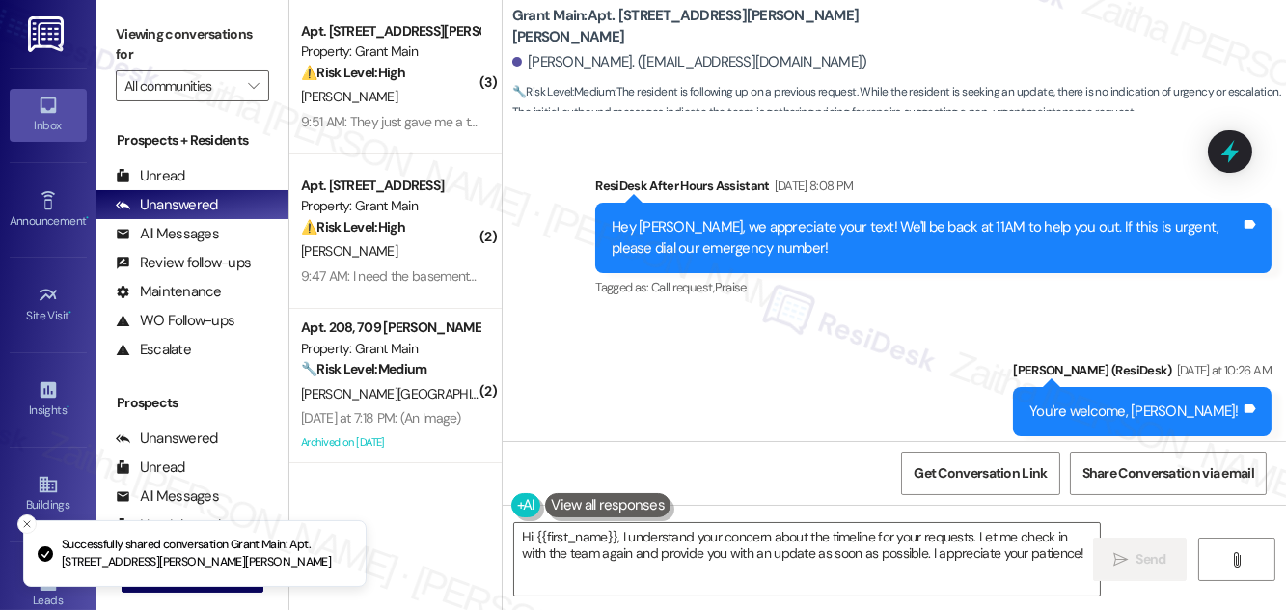
scroll to position [0, 0]
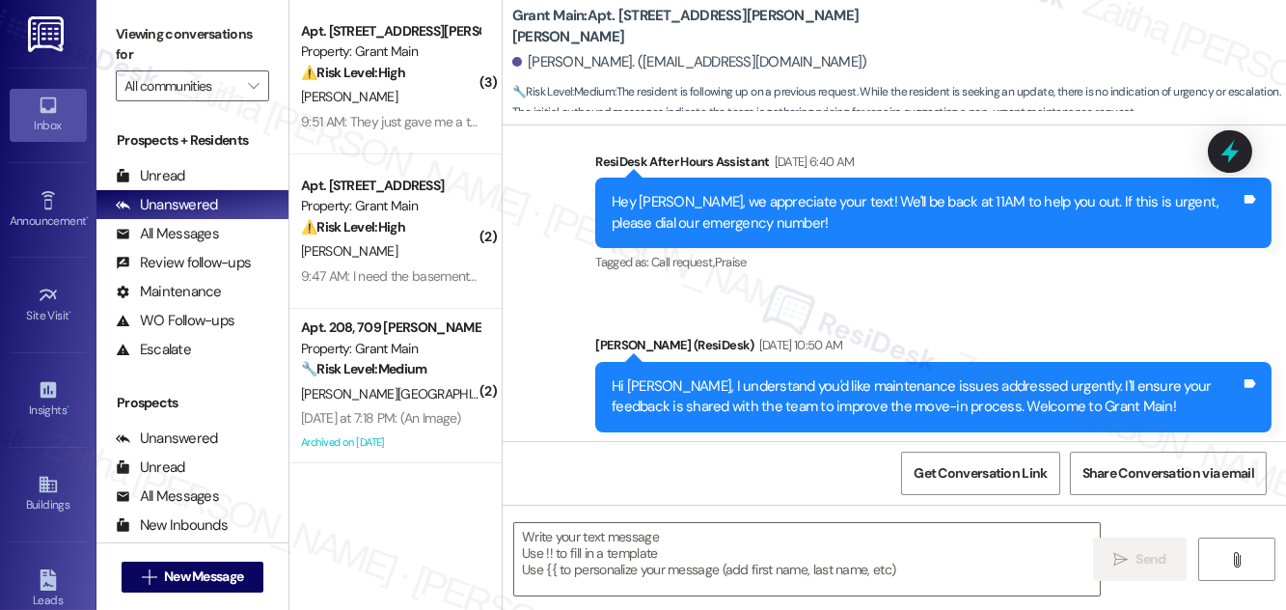
type textarea "Fetching suggested responses. Please feel free to read through the conversation…"
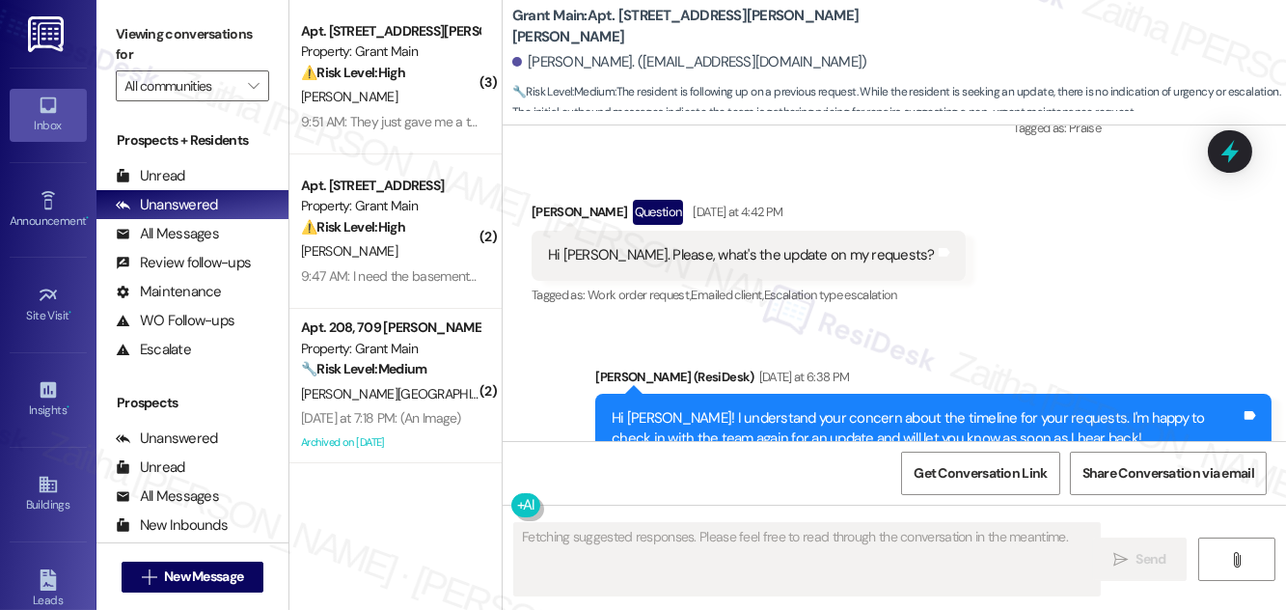
scroll to position [2986, 0]
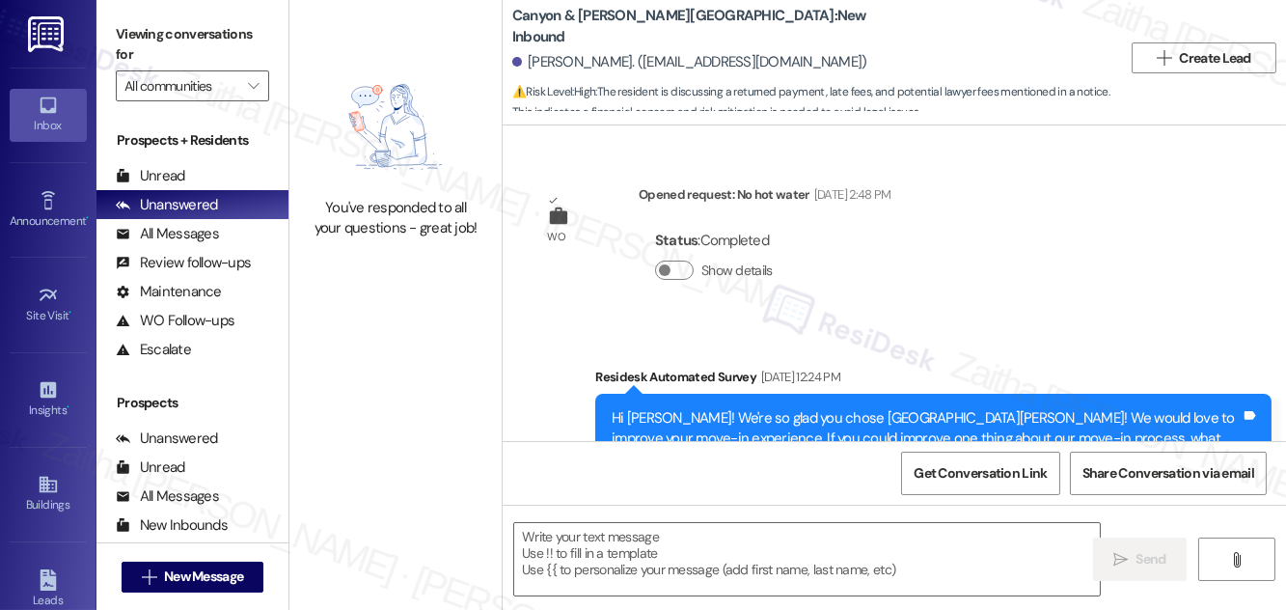
scroll to position [18302, 0]
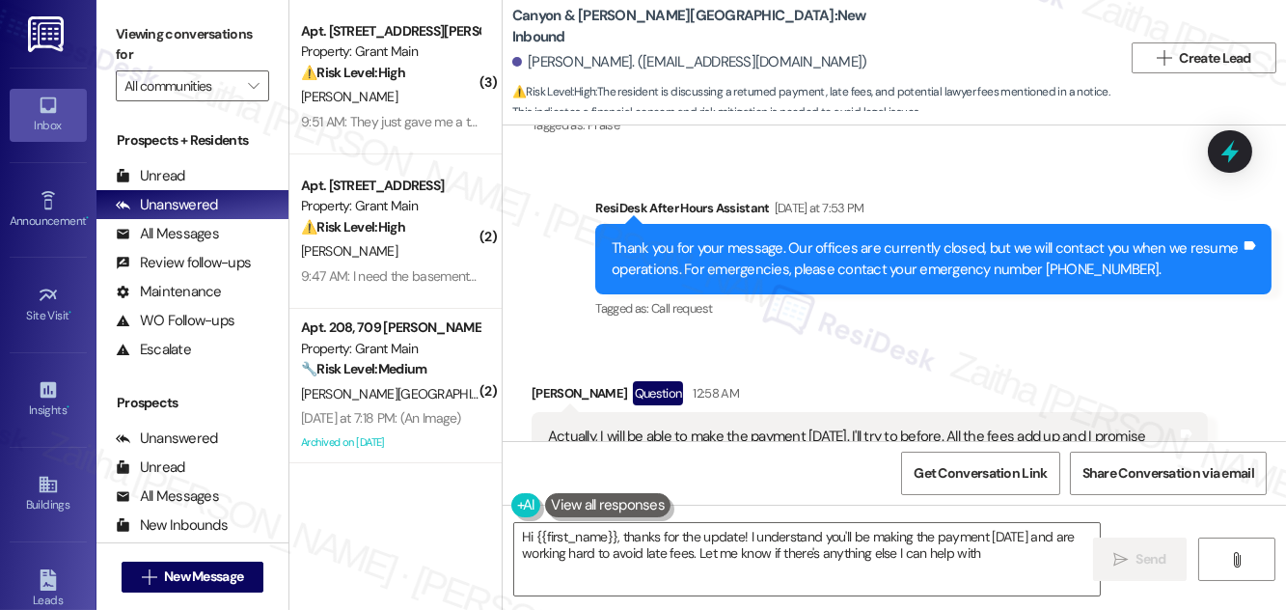
type textarea "Hi {{first_name}}, thanks for the update! I understand you'll be making the pay…"
